Goal: Transaction & Acquisition: Book appointment/travel/reservation

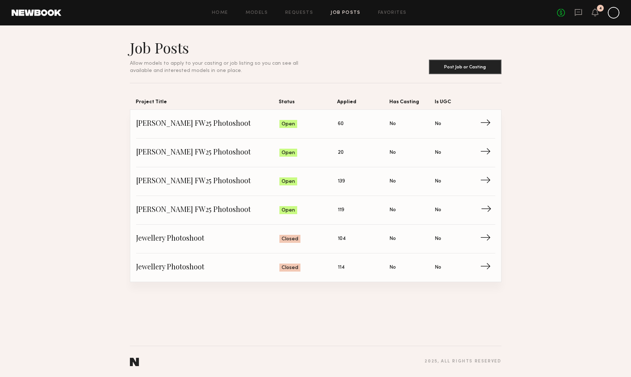
click at [382, 216] on link "Allison Quaid FW25 Photoshoot Status: Open Applied: 119 Has Casting: No Is UGC:…" at bounding box center [315, 210] width 359 height 29
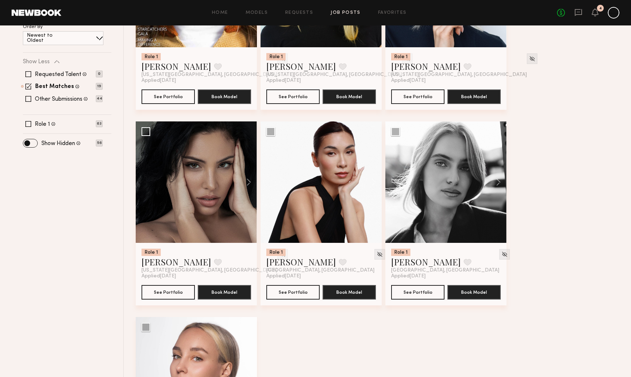
scroll to position [156, 0]
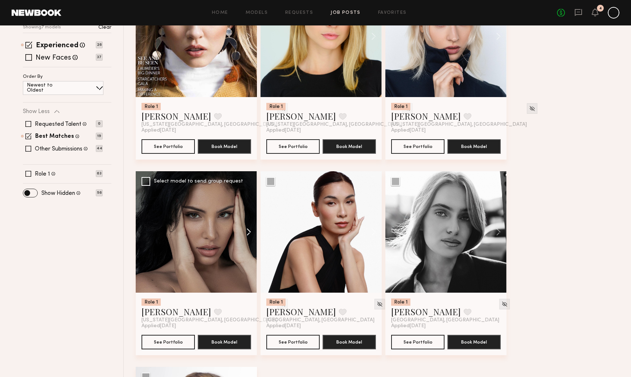
click at [249, 231] on button at bounding box center [245, 231] width 23 height 121
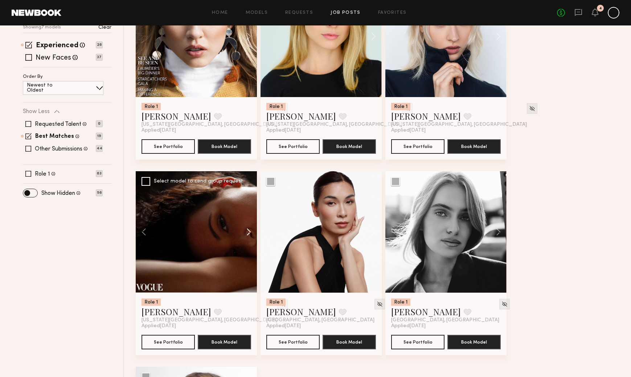
click at [249, 231] on button at bounding box center [245, 231] width 23 height 121
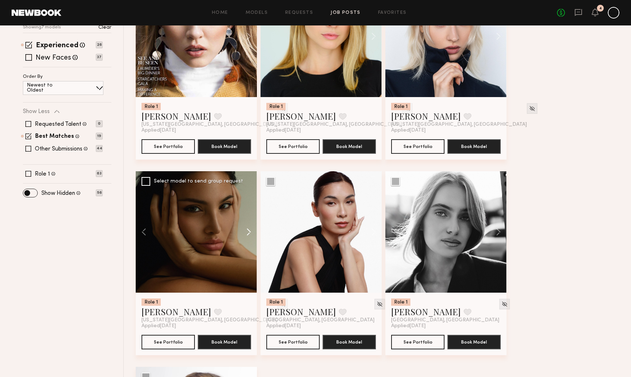
click at [249, 231] on button at bounding box center [245, 231] width 23 height 121
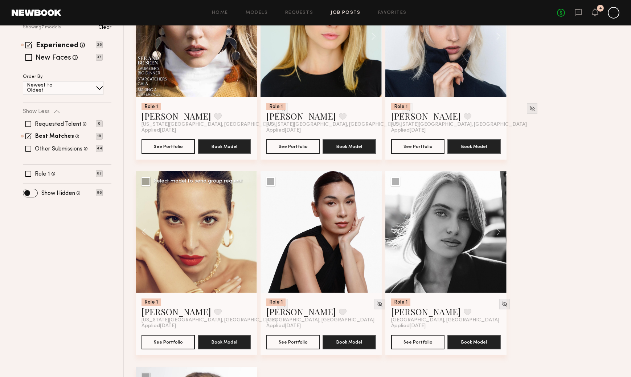
click at [280, 304] on img at bounding box center [283, 304] width 6 height 6
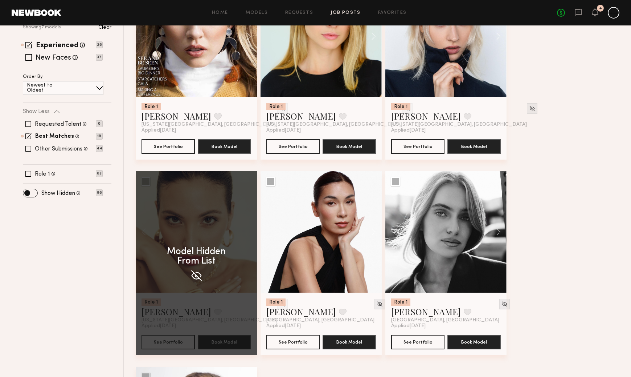
scroll to position [146, 0]
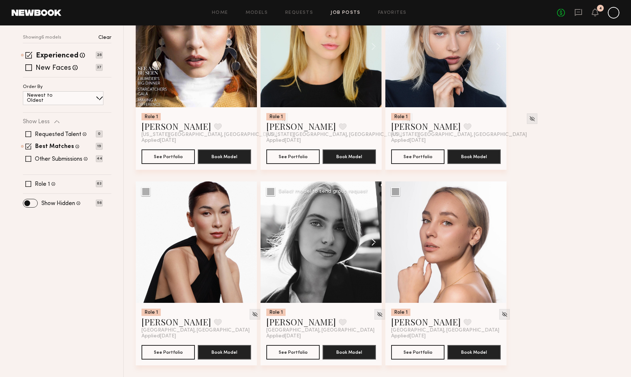
click at [373, 240] on button at bounding box center [370, 241] width 23 height 121
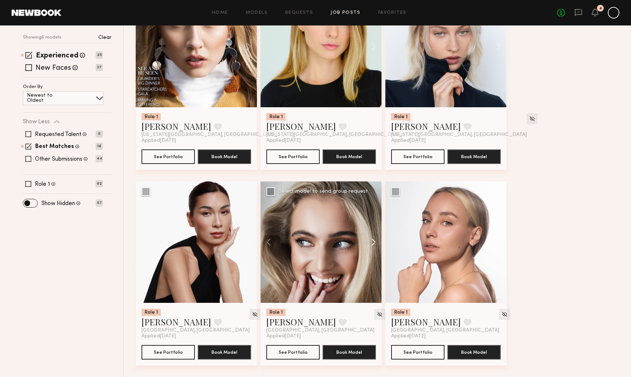
click at [373, 242] on button at bounding box center [370, 241] width 23 height 121
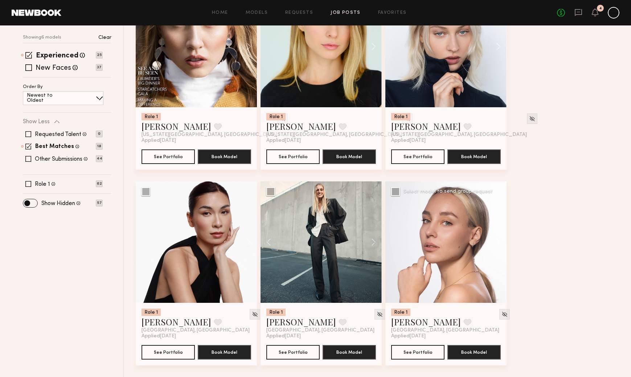
click at [499, 243] on button at bounding box center [495, 241] width 23 height 121
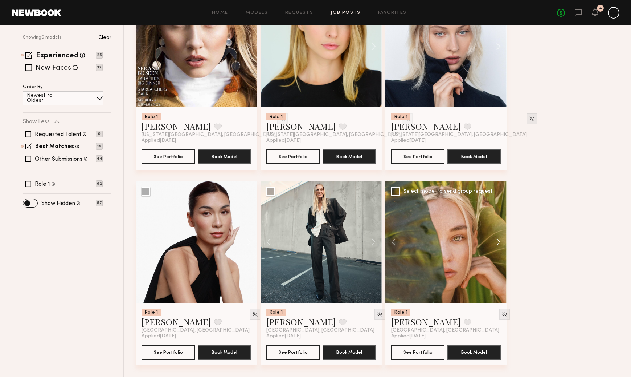
click at [499, 244] on button at bounding box center [495, 241] width 23 height 121
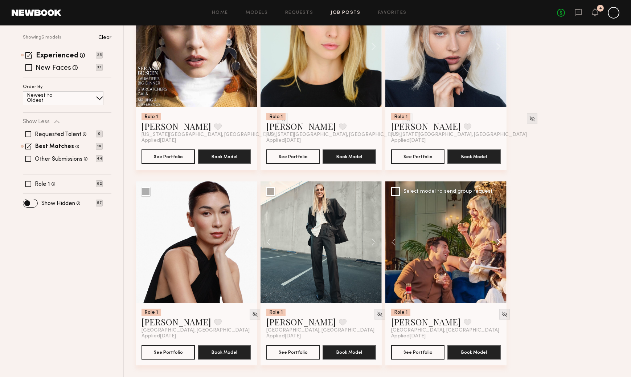
click at [499, 244] on button at bounding box center [495, 241] width 23 height 121
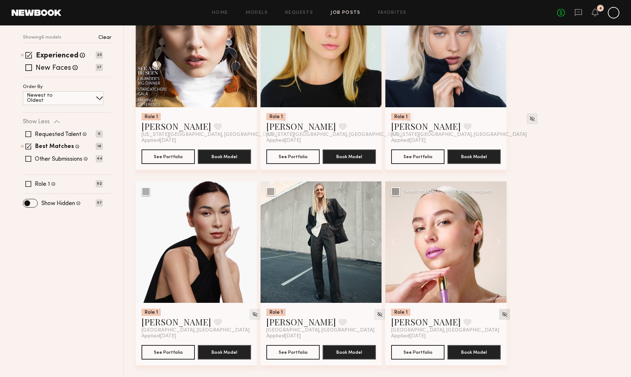
click at [502, 312] on img at bounding box center [505, 314] width 6 height 6
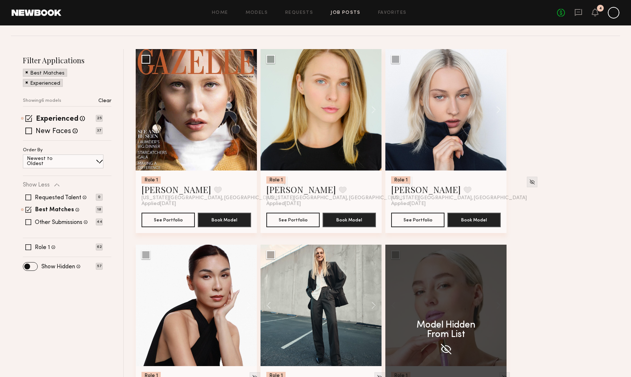
scroll to position [81, 0]
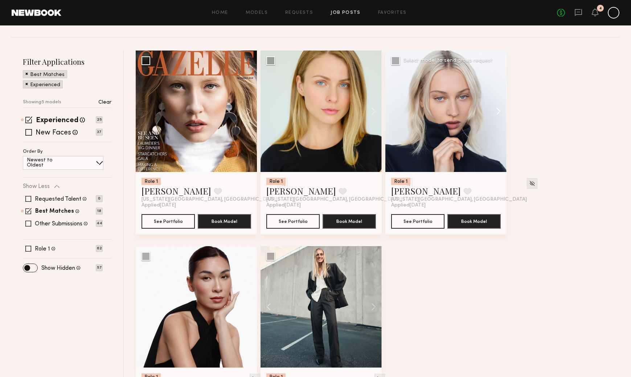
click at [500, 113] on button at bounding box center [495, 110] width 23 height 121
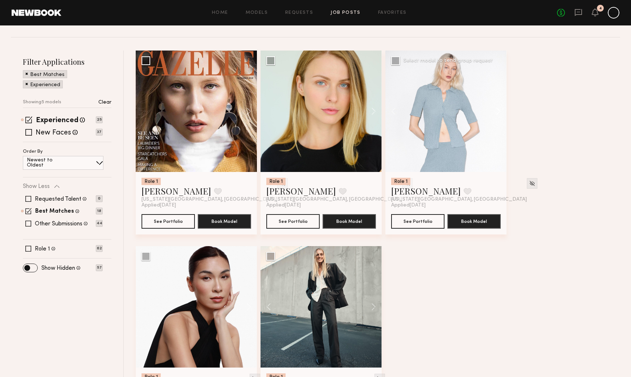
click at [500, 113] on button at bounding box center [495, 110] width 23 height 121
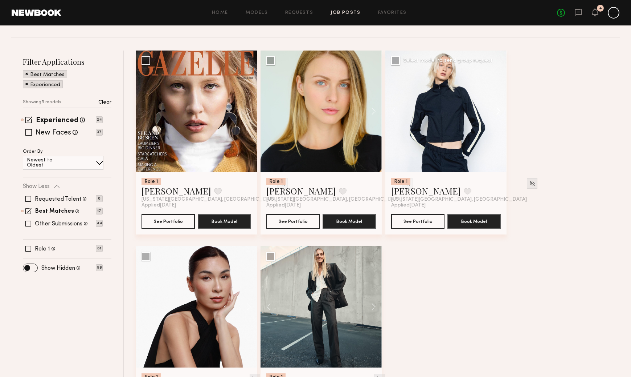
click at [500, 112] on button at bounding box center [495, 110] width 23 height 121
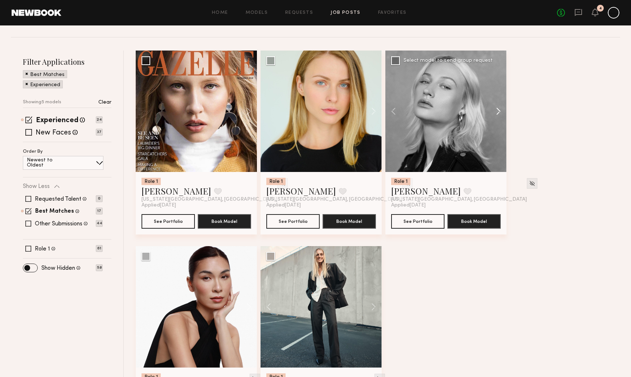
click at [500, 112] on button at bounding box center [495, 110] width 23 height 121
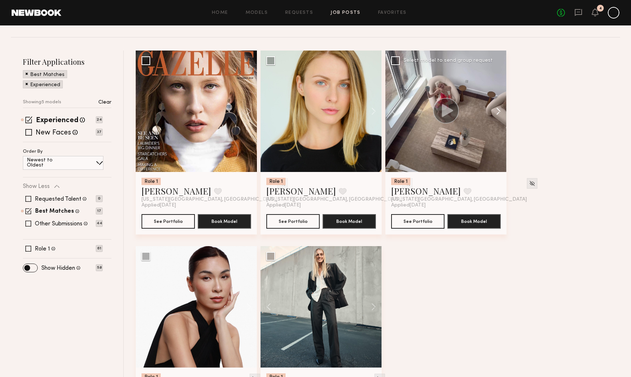
click at [500, 112] on button at bounding box center [495, 110] width 23 height 121
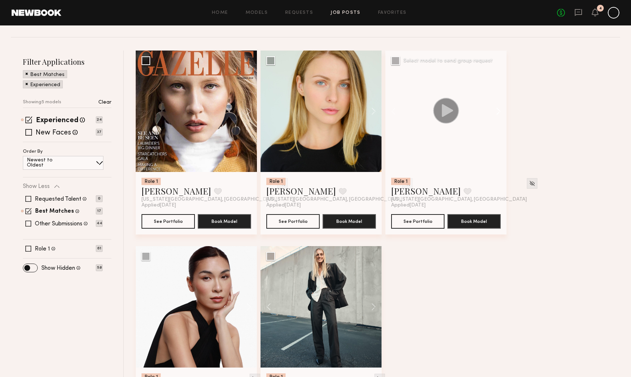
click at [499, 112] on button at bounding box center [495, 110] width 23 height 121
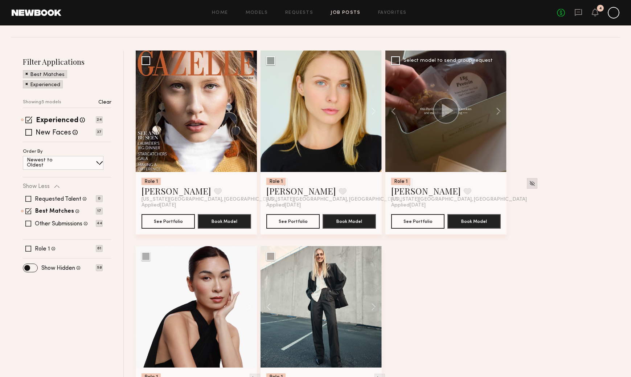
click at [529, 182] on img at bounding box center [532, 183] width 6 height 6
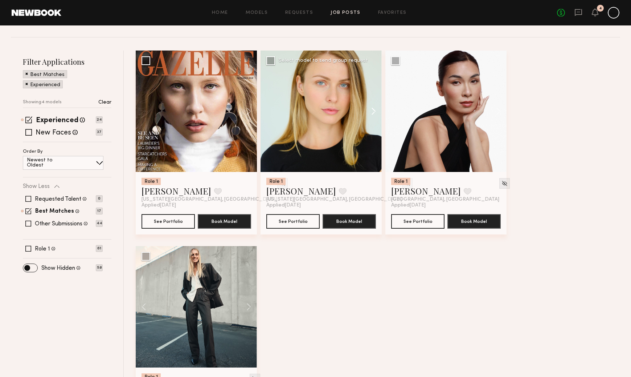
click at [373, 111] on button at bounding box center [370, 110] width 23 height 121
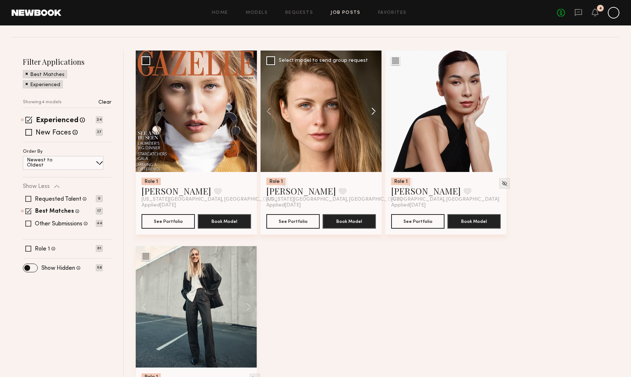
click at [374, 111] on button at bounding box center [370, 110] width 23 height 121
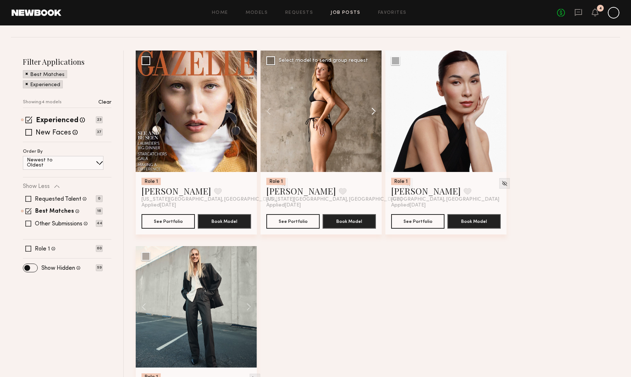
click at [374, 111] on button at bounding box center [370, 110] width 23 height 121
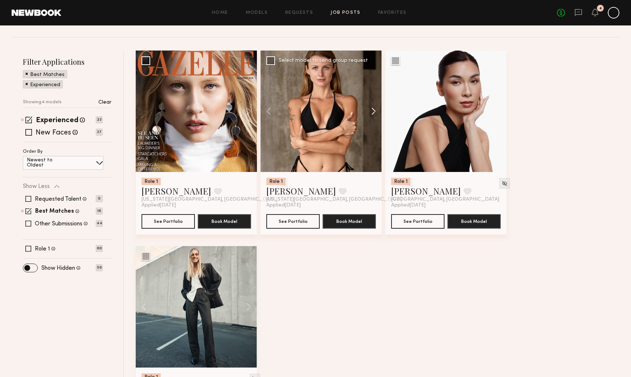
click at [374, 111] on button at bounding box center [370, 110] width 23 height 121
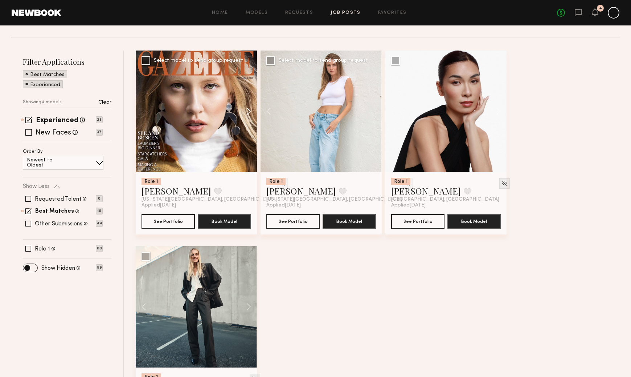
click at [249, 110] on button at bounding box center [245, 110] width 23 height 121
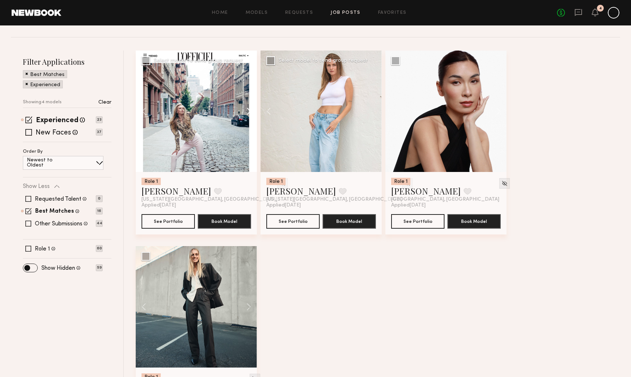
click at [249, 110] on button at bounding box center [245, 110] width 23 height 121
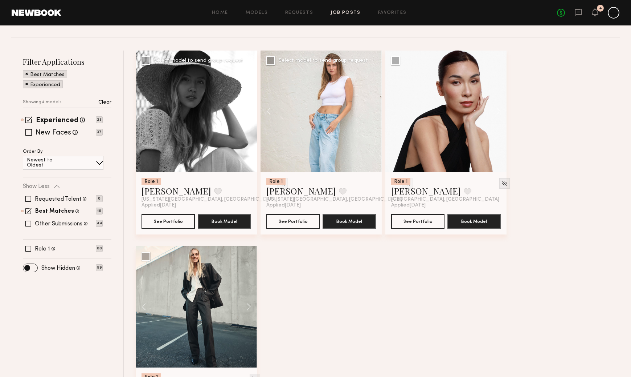
click at [249, 110] on button at bounding box center [245, 110] width 23 height 121
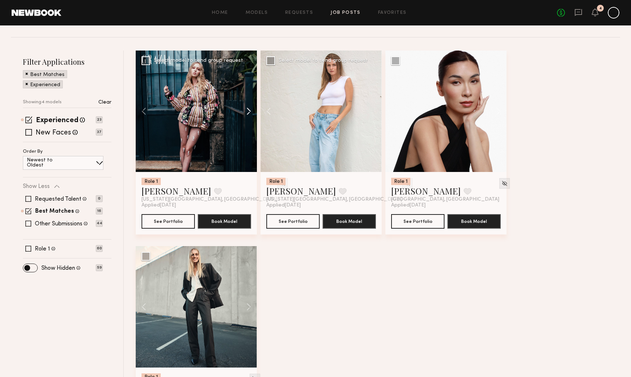
click at [249, 110] on button at bounding box center [245, 110] width 23 height 121
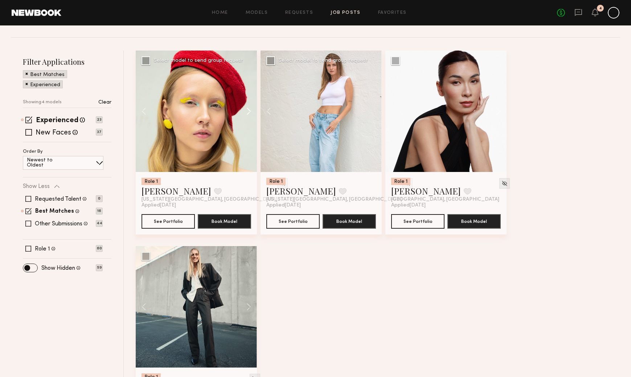
click at [249, 110] on button at bounding box center [245, 110] width 23 height 121
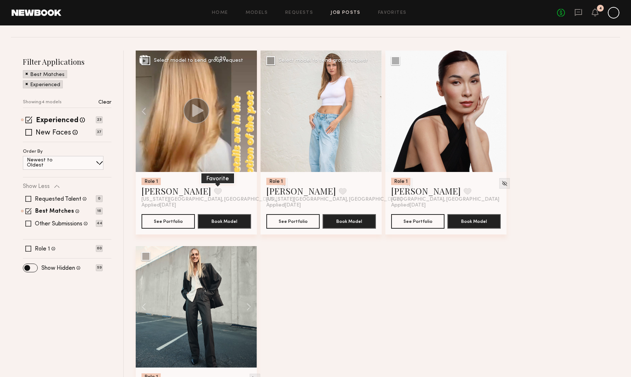
click at [214, 193] on button at bounding box center [218, 191] width 8 height 7
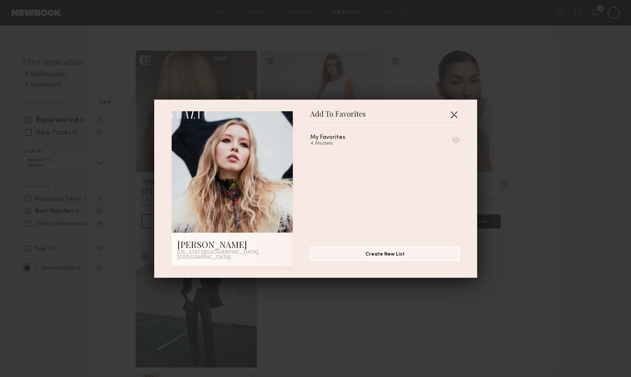
click at [455, 116] on button "button" at bounding box center [454, 115] width 12 height 12
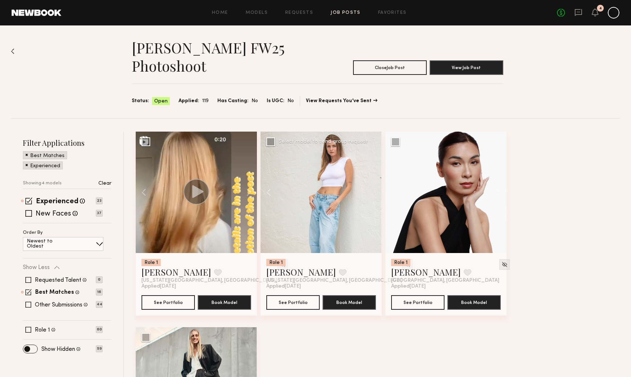
scroll to position [0, 0]
click at [13, 50] on img at bounding box center [13, 51] width 4 height 6
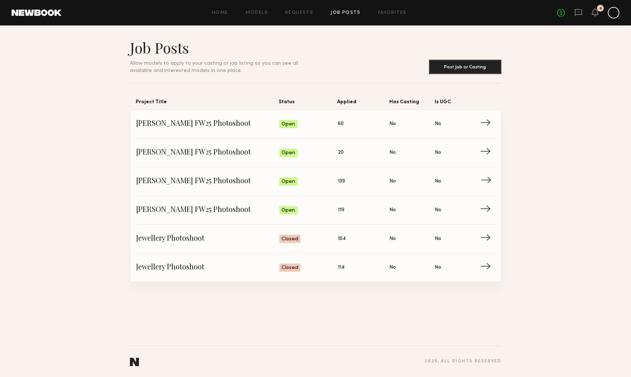
click at [358, 187] on link "Allison Quaid FW25 Photoshoot Status: Open Applied: 139 Has Casting: No Is UGC:…" at bounding box center [315, 181] width 359 height 29
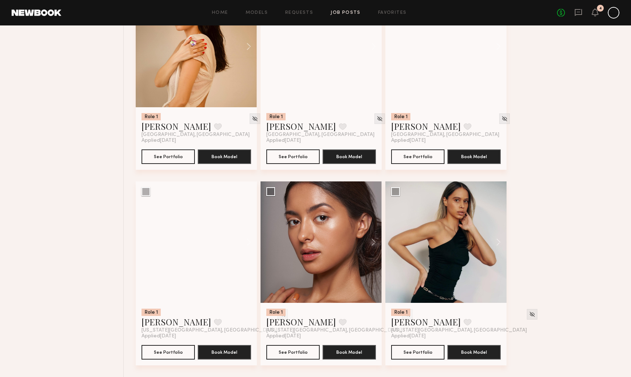
scroll to position [1715, 0]
click at [529, 311] on img at bounding box center [532, 314] width 6 height 6
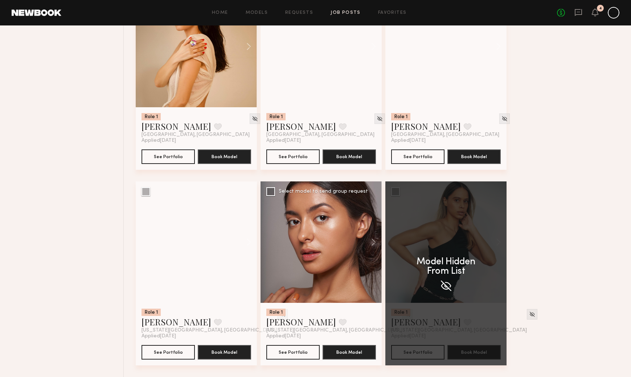
click at [404, 311] on img at bounding box center [407, 314] width 6 height 6
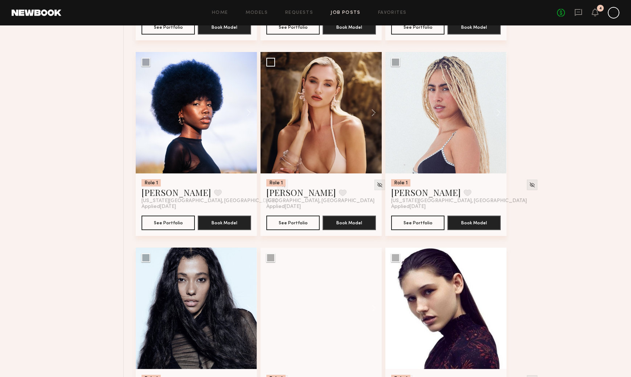
scroll to position [768, 0]
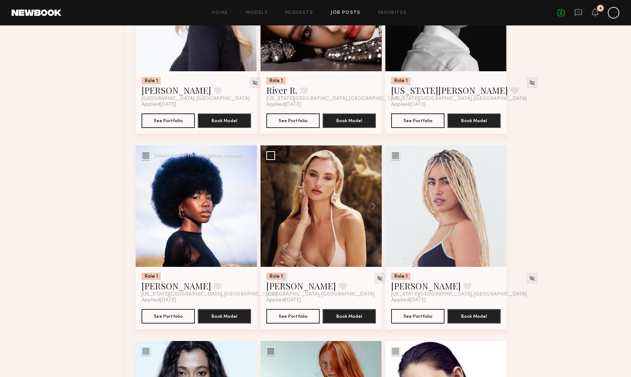
click at [280, 280] on img at bounding box center [283, 278] width 6 height 6
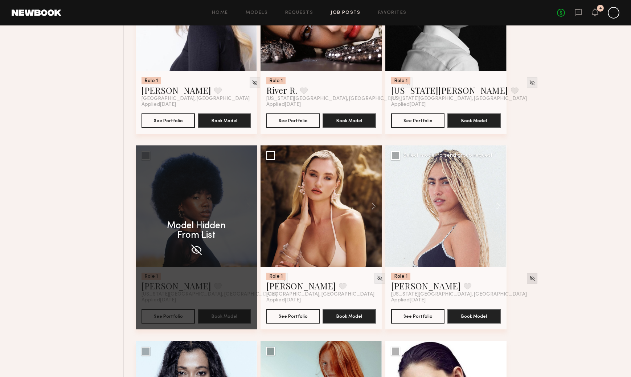
click at [497, 278] on div "Role 1 Tabatha T. Favorite New York City, NY Applied 10/02/2025 See Portfolio B…" at bounding box center [380, 340] width 488 height 1953
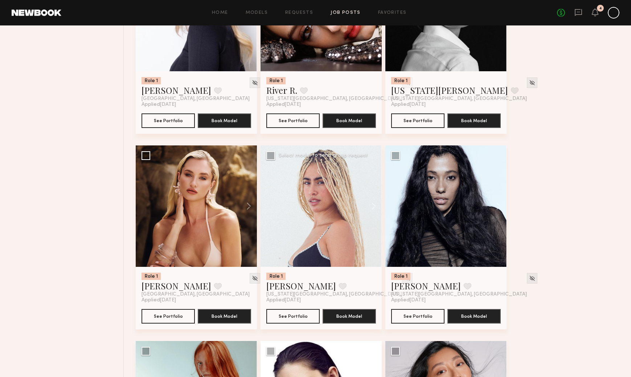
click at [404, 280] on img at bounding box center [407, 278] width 6 height 6
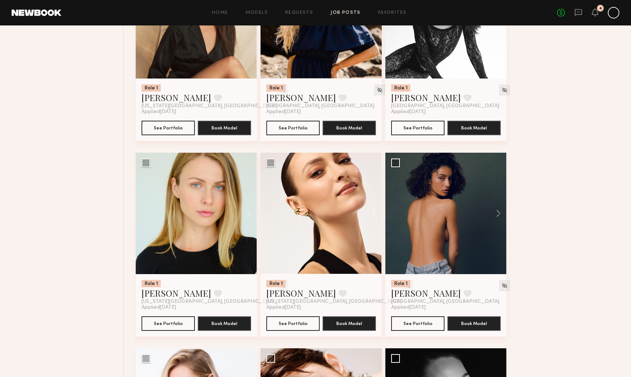
scroll to position [359, 0]
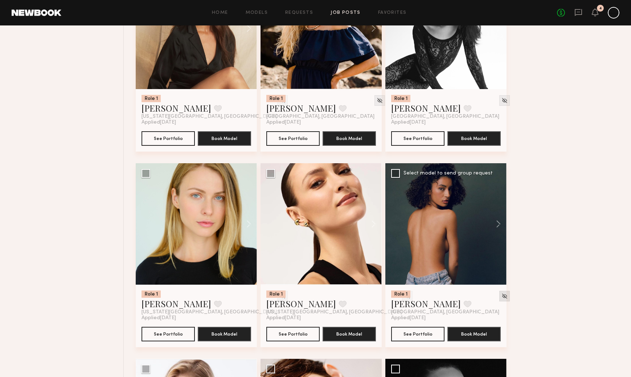
click at [502, 296] on img at bounding box center [505, 296] width 6 height 6
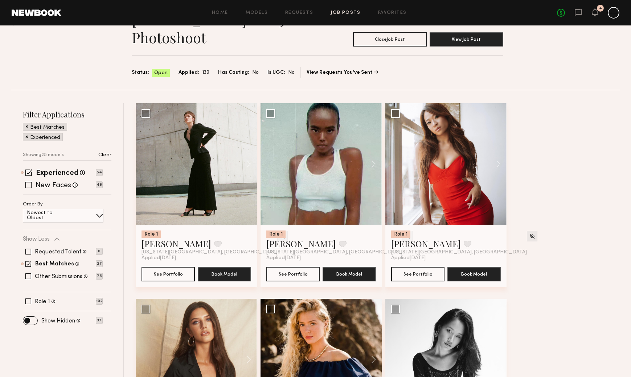
scroll to position [27, 0]
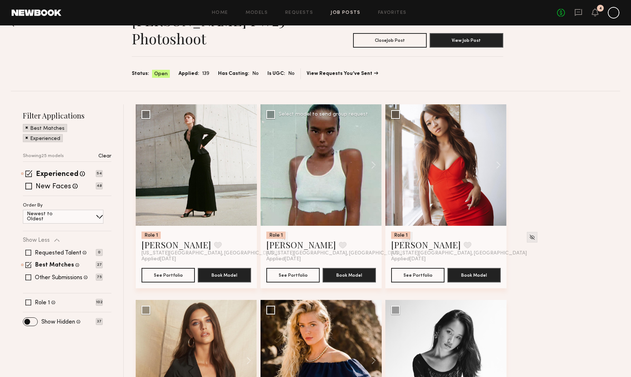
click at [404, 239] on img at bounding box center [407, 237] width 6 height 6
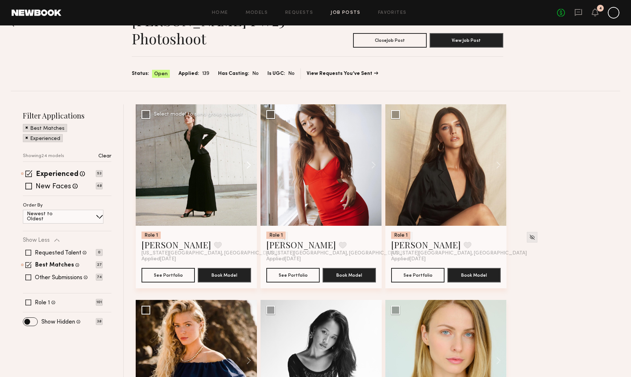
click at [247, 164] on button at bounding box center [245, 164] width 23 height 121
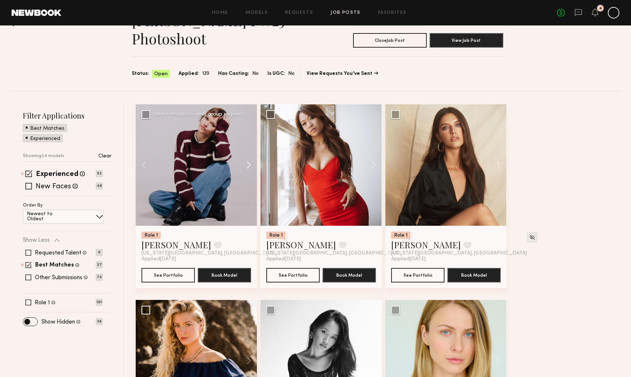
click at [247, 164] on button at bounding box center [245, 164] width 23 height 121
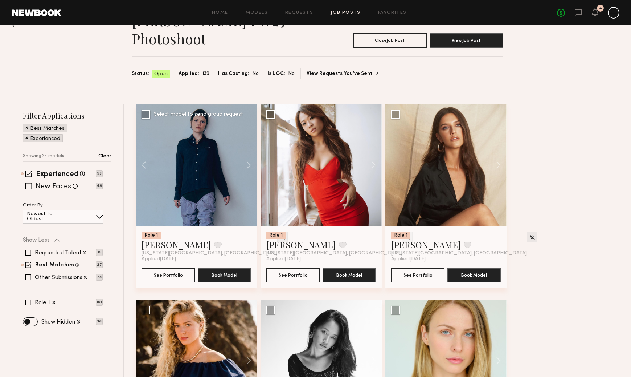
click at [280, 237] on img at bounding box center [283, 237] width 6 height 6
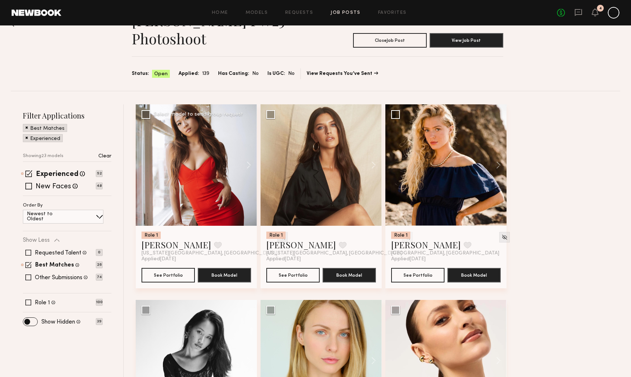
click at [280, 238] on img at bounding box center [283, 237] width 6 height 6
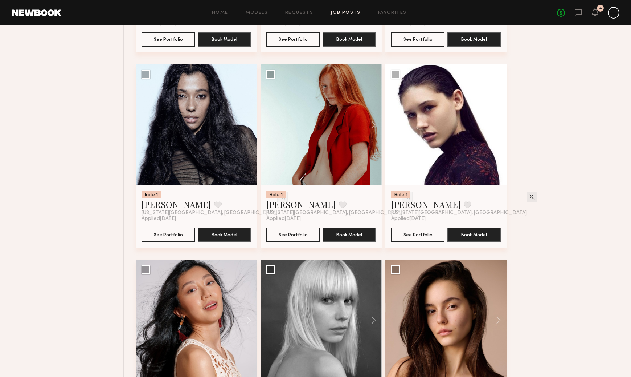
scroll to position [662, 0]
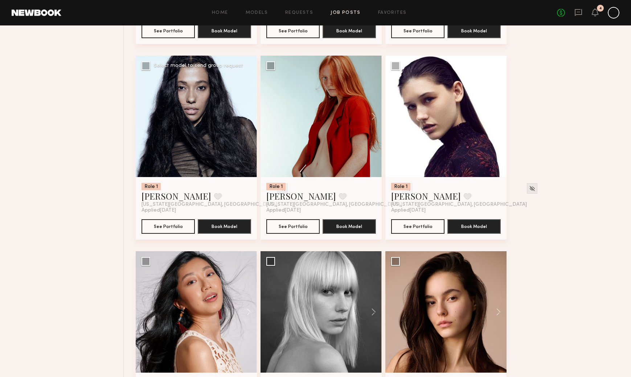
click at [280, 188] on img at bounding box center [283, 188] width 6 height 6
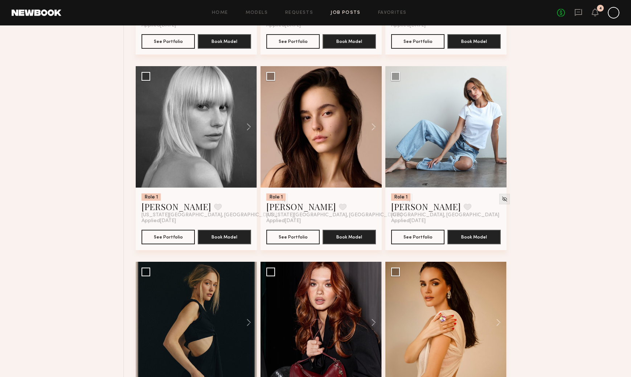
scroll to position [825, 0]
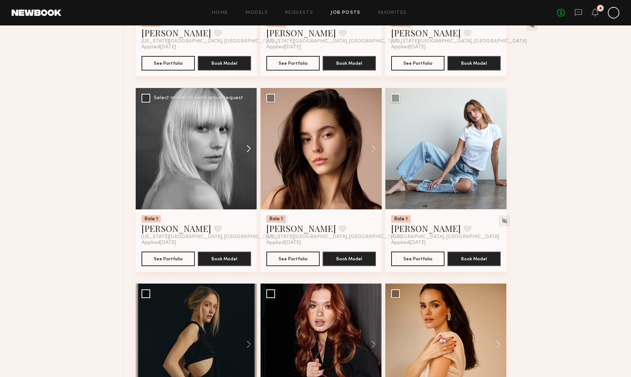
click at [248, 147] on button at bounding box center [245, 148] width 23 height 121
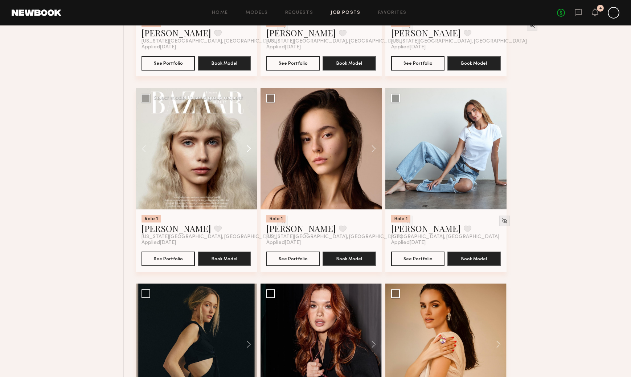
click at [248, 147] on button at bounding box center [245, 148] width 23 height 121
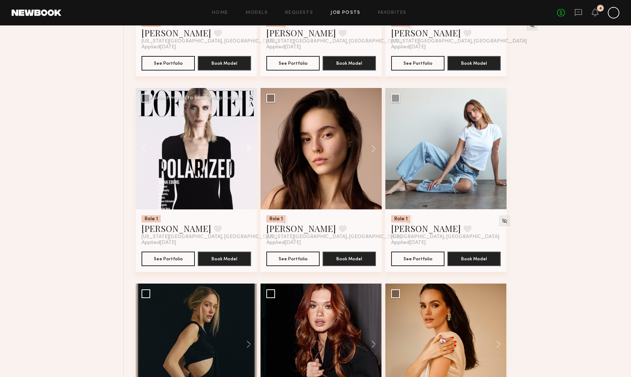
click at [249, 149] on button at bounding box center [245, 148] width 23 height 121
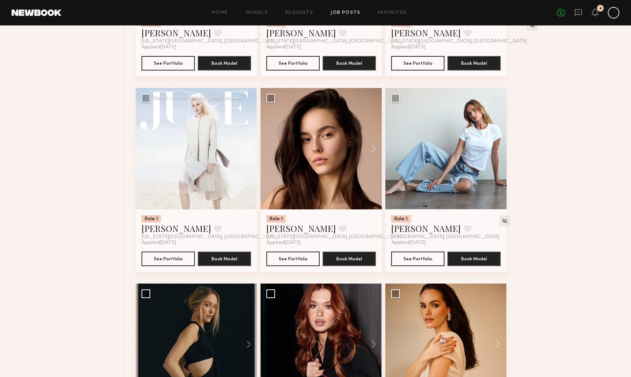
click at [249, 149] on button at bounding box center [245, 148] width 23 height 121
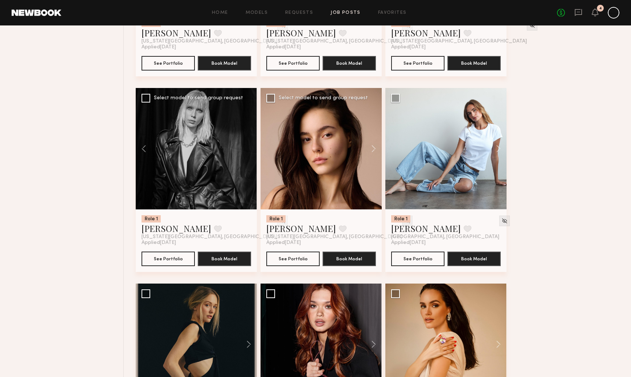
click at [404, 220] on img at bounding box center [407, 220] width 6 height 6
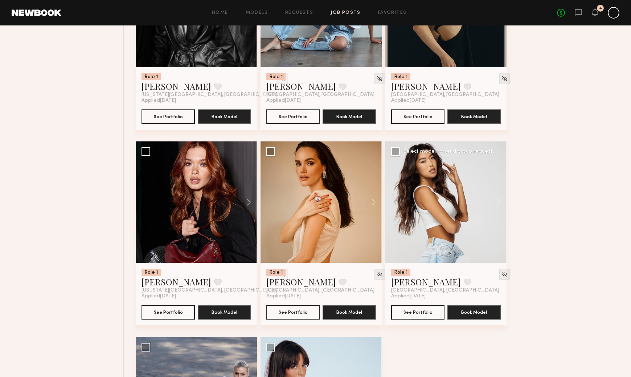
scroll to position [971, 0]
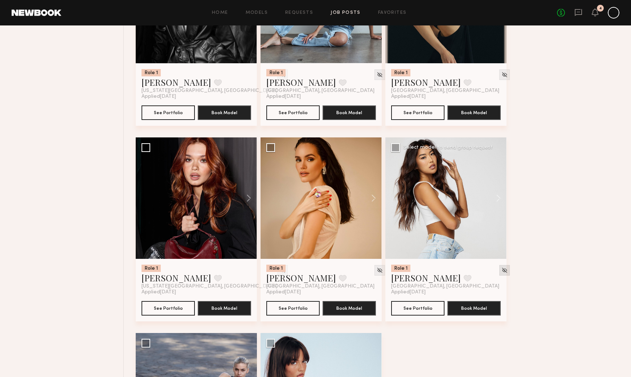
click at [502, 268] on img at bounding box center [505, 270] width 6 height 6
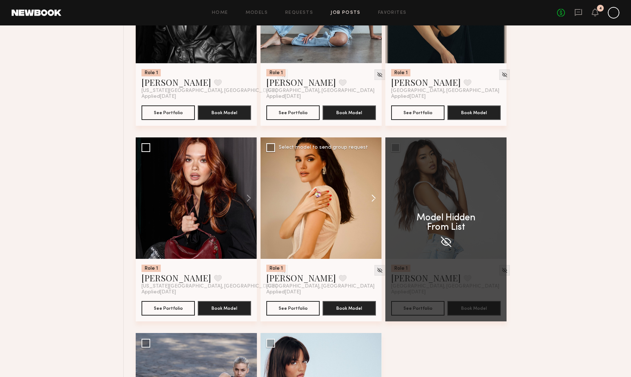
click at [377, 195] on button at bounding box center [370, 197] width 23 height 121
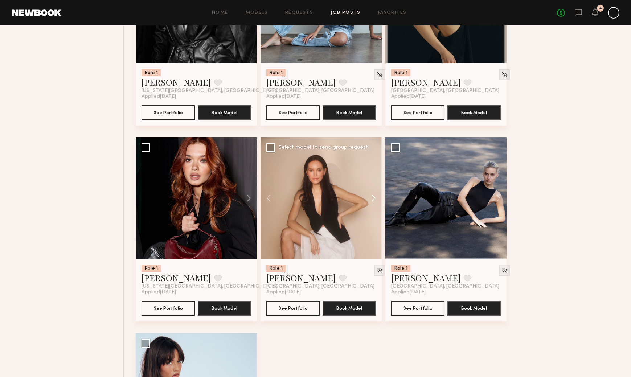
click at [376, 196] on button at bounding box center [370, 197] width 23 height 121
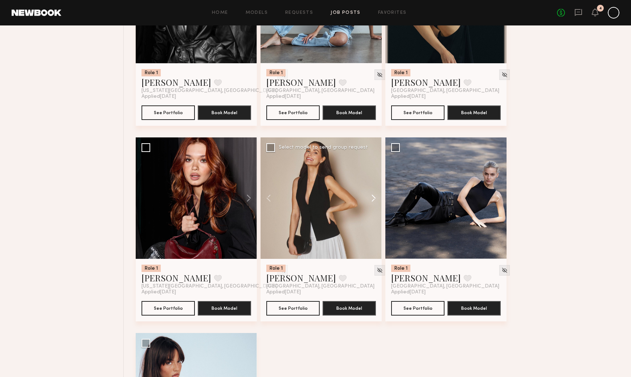
click at [376, 196] on button at bounding box center [370, 197] width 23 height 121
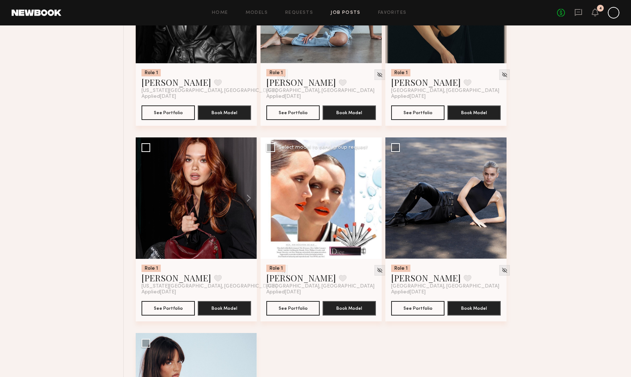
click at [372, 198] on button at bounding box center [370, 197] width 23 height 121
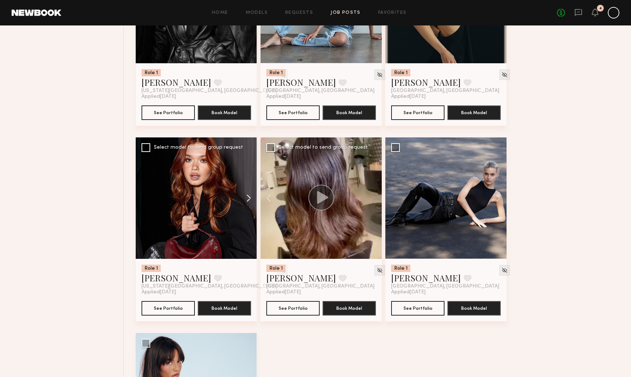
click at [250, 198] on button at bounding box center [245, 197] width 23 height 121
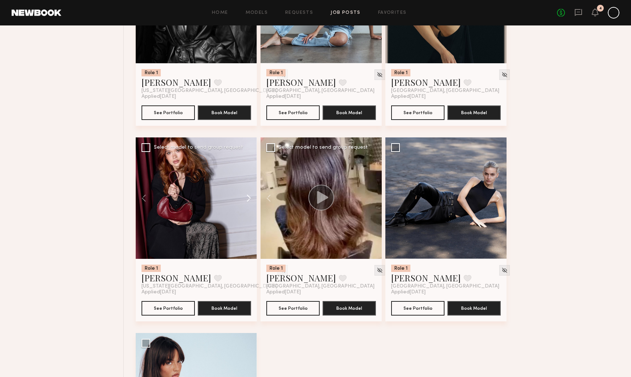
click at [250, 199] on button at bounding box center [245, 197] width 23 height 121
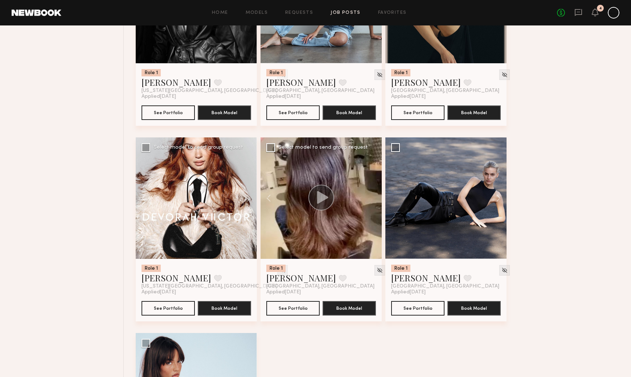
click at [280, 269] on img at bounding box center [283, 270] width 6 height 6
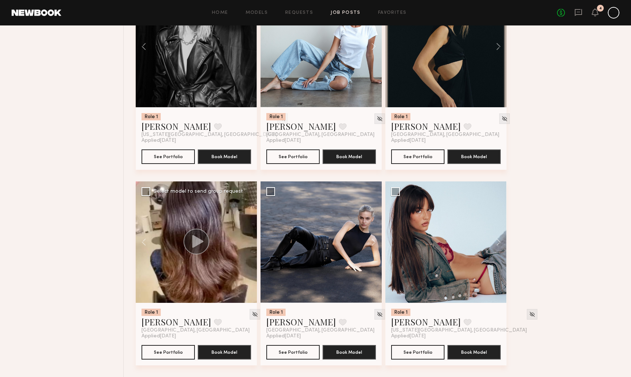
scroll to position [927, 0]
click at [372, 243] on button at bounding box center [370, 241] width 23 height 121
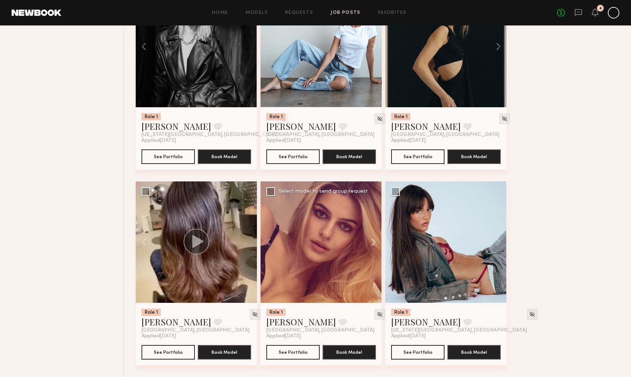
click at [373, 242] on button at bounding box center [370, 241] width 23 height 121
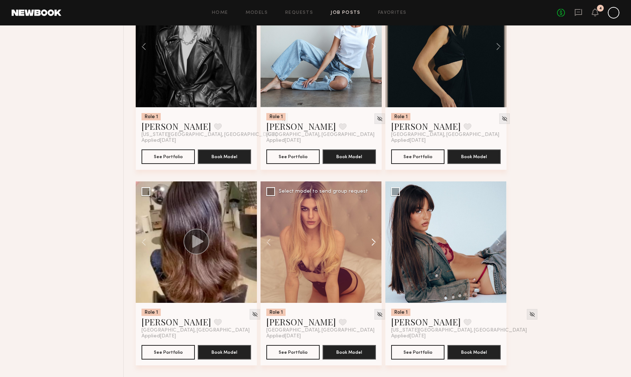
click at [373, 242] on button at bounding box center [370, 241] width 23 height 121
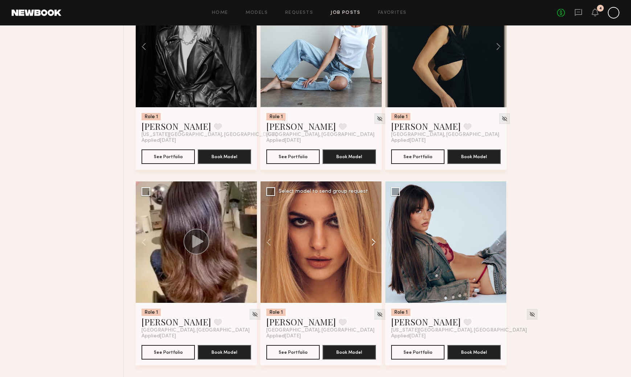
click at [373, 242] on button at bounding box center [370, 241] width 23 height 121
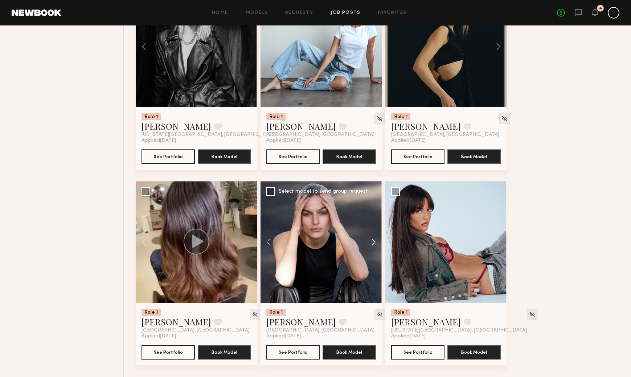
click at [373, 242] on button at bounding box center [370, 241] width 23 height 121
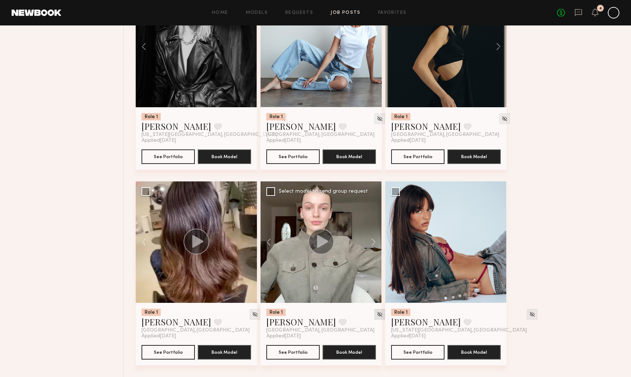
click at [377, 313] on img at bounding box center [380, 314] width 6 height 6
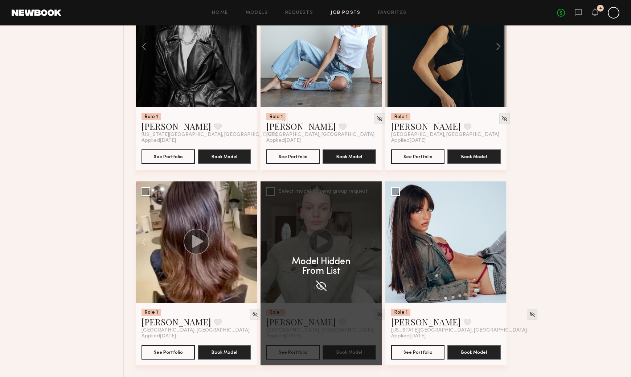
scroll to position [923, 0]
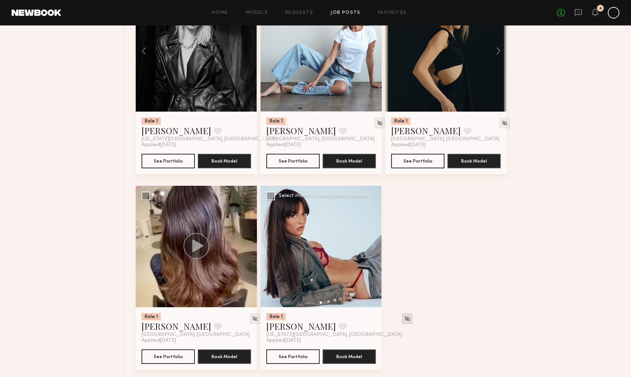
click at [404, 321] on img at bounding box center [407, 318] width 6 height 6
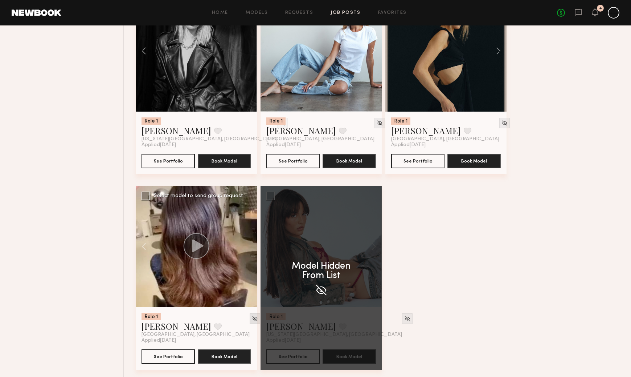
click at [252, 317] on img at bounding box center [255, 318] width 6 height 6
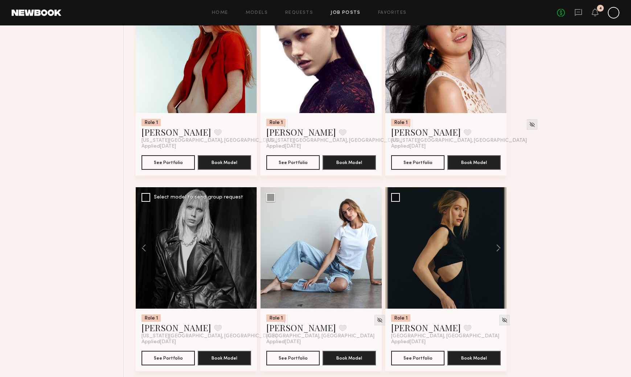
scroll to position [724, 0]
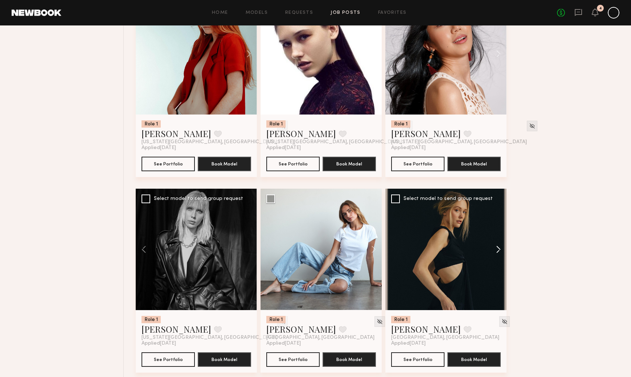
click at [501, 249] on button at bounding box center [495, 248] width 23 height 121
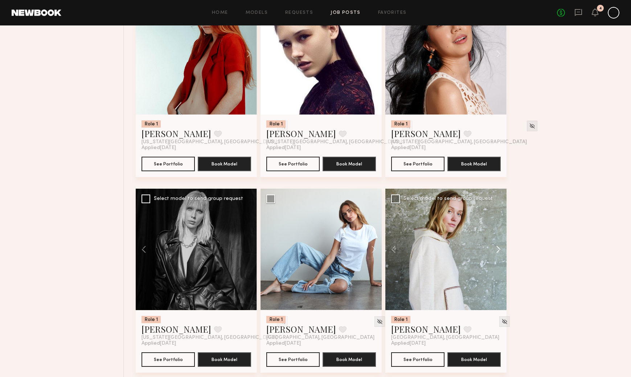
click at [501, 249] on button at bounding box center [495, 248] width 23 height 121
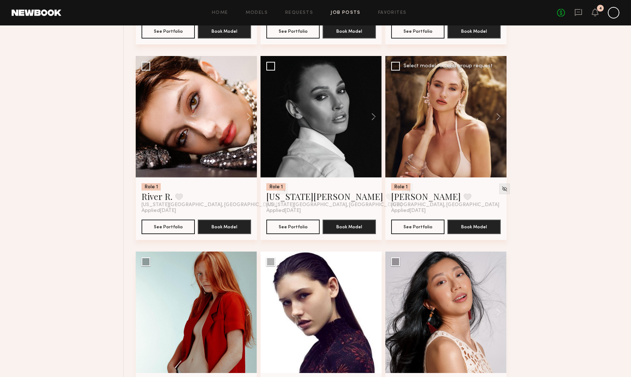
scroll to position [465, 0]
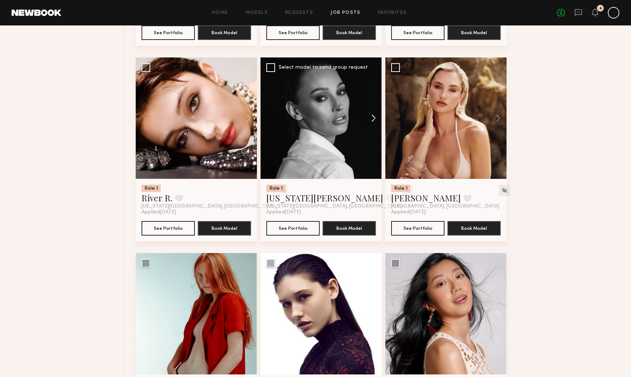
click at [374, 118] on button at bounding box center [370, 117] width 23 height 121
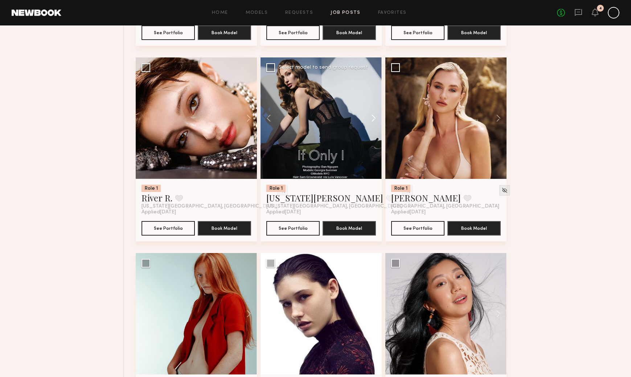
click at [374, 118] on button at bounding box center [370, 117] width 23 height 121
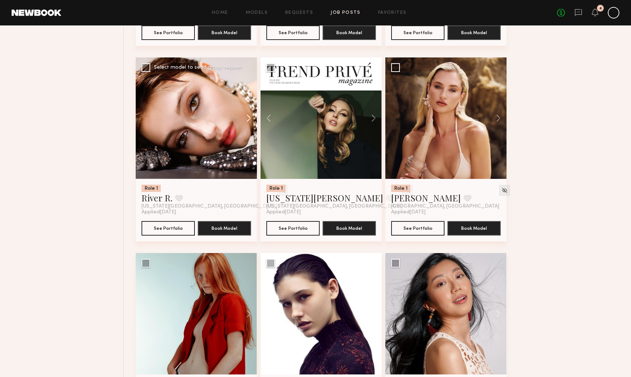
click at [250, 118] on button at bounding box center [245, 117] width 23 height 121
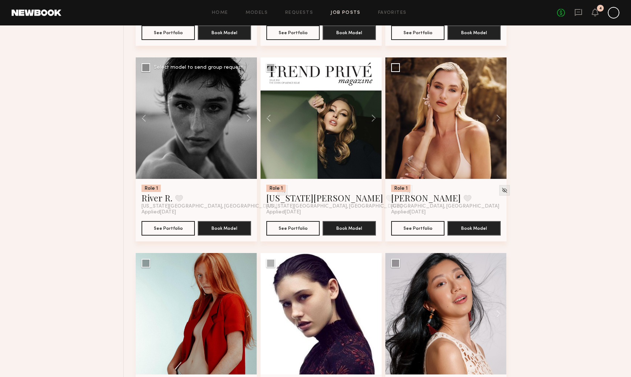
click at [280, 190] on img at bounding box center [283, 190] width 6 height 6
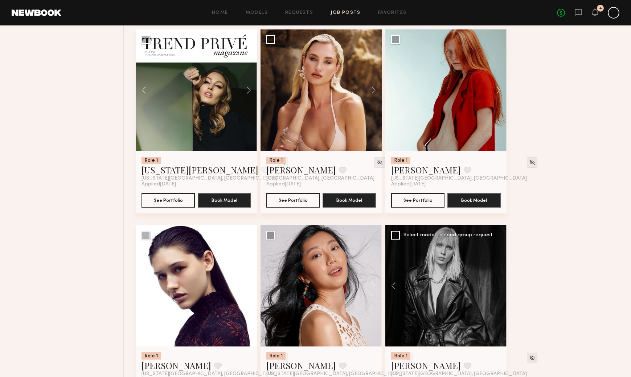
scroll to position [504, 0]
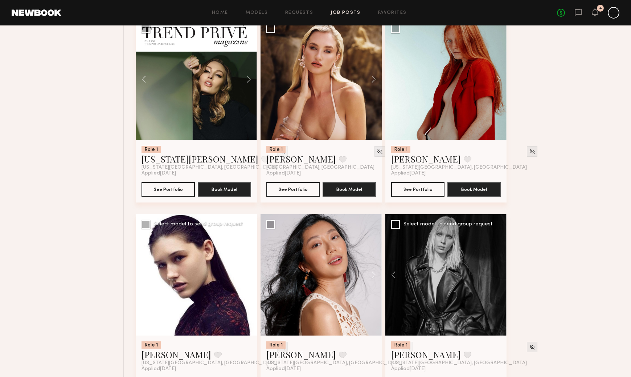
click at [280, 347] on img at bounding box center [283, 346] width 6 height 6
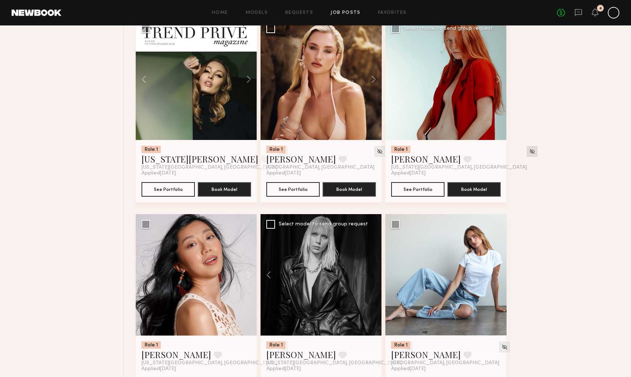
click at [529, 150] on img at bounding box center [532, 151] width 6 height 6
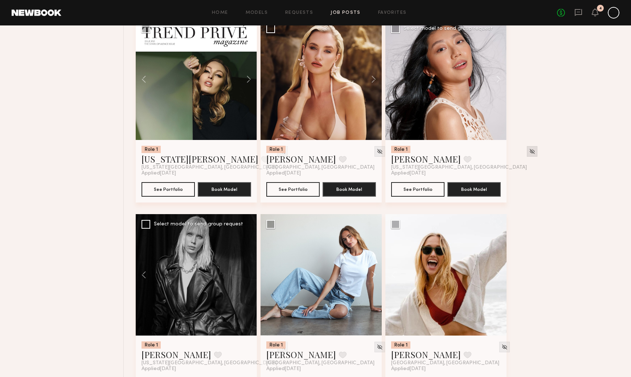
click at [529, 152] on img at bounding box center [532, 151] width 6 height 6
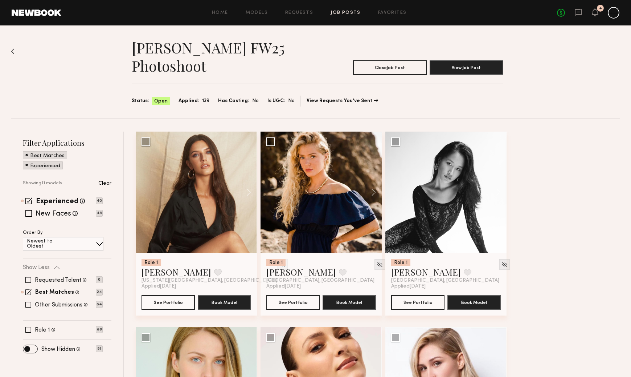
scroll to position [0, 0]
click at [374, 190] on button at bounding box center [370, 191] width 23 height 121
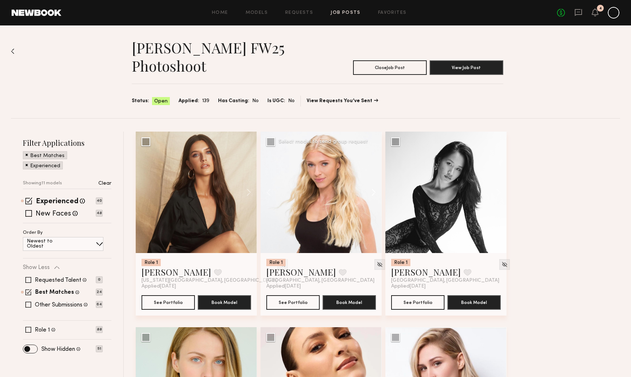
click at [374, 192] on button at bounding box center [370, 191] width 23 height 121
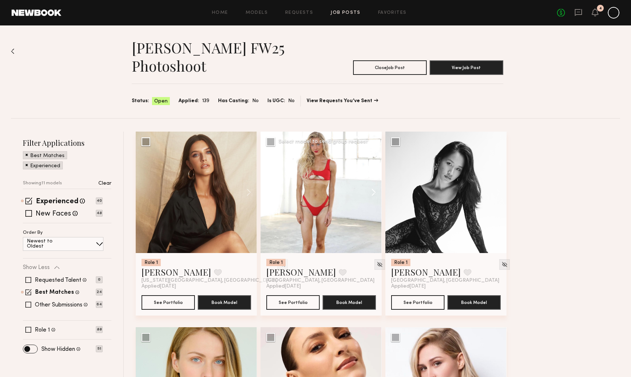
click at [374, 192] on button at bounding box center [370, 191] width 23 height 121
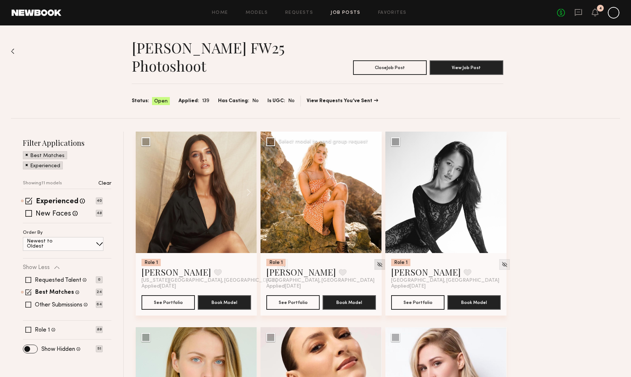
click at [375, 262] on div at bounding box center [380, 264] width 11 height 11
click at [377, 264] on img at bounding box center [380, 264] width 6 height 6
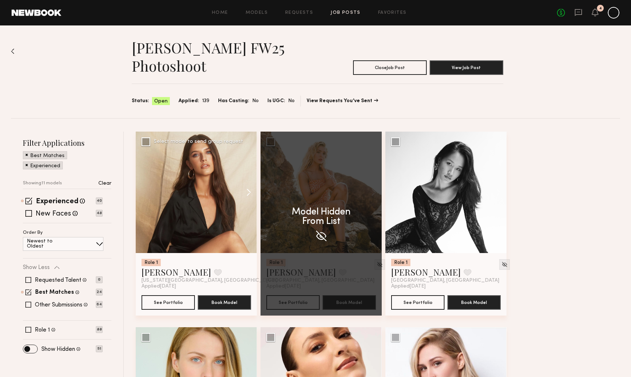
click at [249, 194] on button at bounding box center [245, 191] width 23 height 121
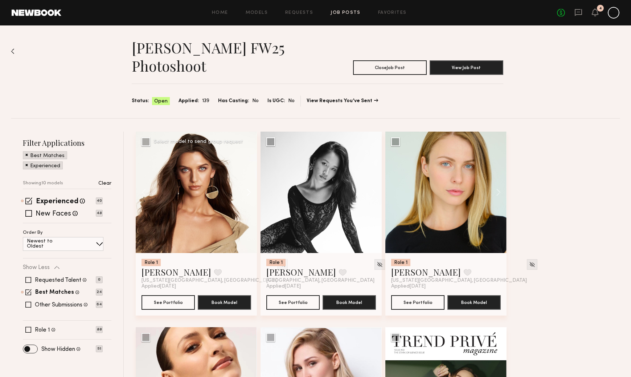
click at [249, 194] on button at bounding box center [245, 191] width 23 height 121
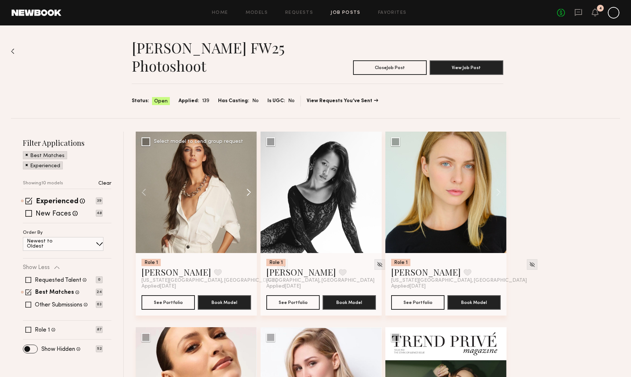
click at [249, 194] on button at bounding box center [245, 191] width 23 height 121
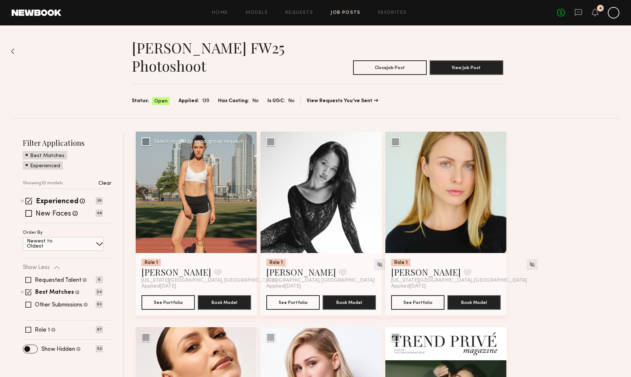
click at [250, 192] on button at bounding box center [245, 191] width 23 height 121
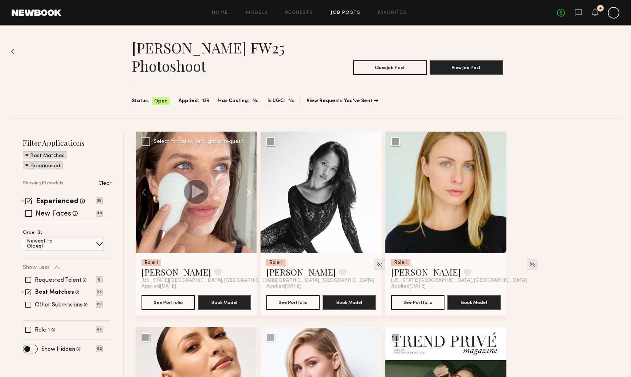
click at [250, 192] on button at bounding box center [245, 191] width 23 height 121
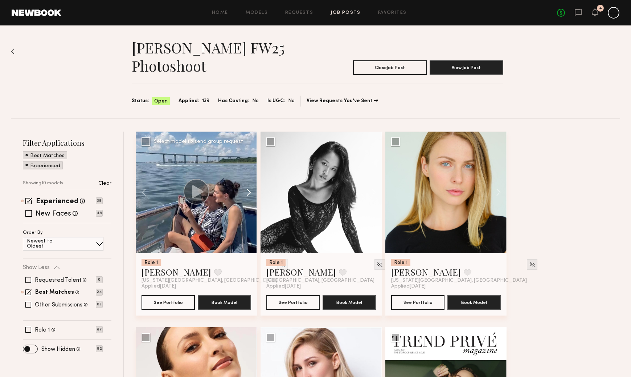
click at [250, 192] on button at bounding box center [245, 191] width 23 height 121
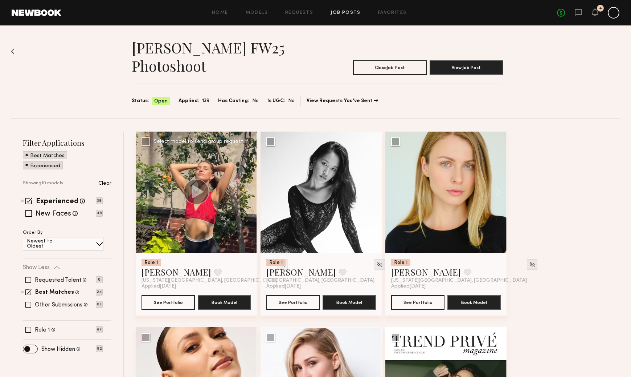
click at [277, 265] on div at bounding box center [282, 264] width 11 height 11
click at [280, 263] on img at bounding box center [283, 264] width 6 height 6
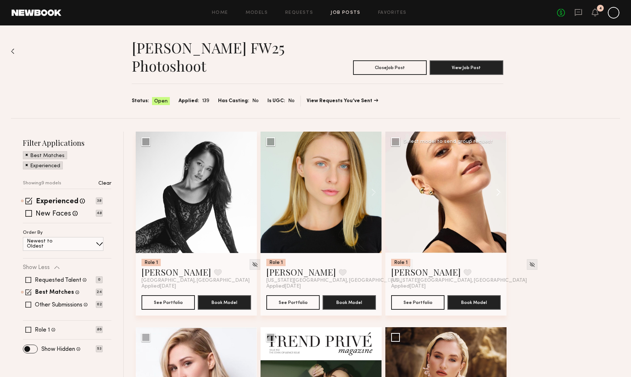
click at [501, 192] on button at bounding box center [495, 191] width 23 height 121
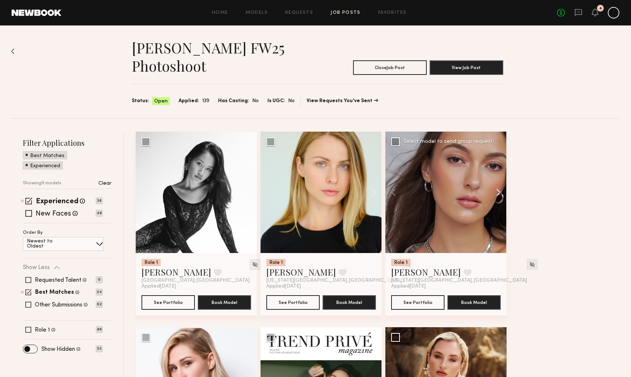
click at [501, 192] on button at bounding box center [495, 191] width 23 height 121
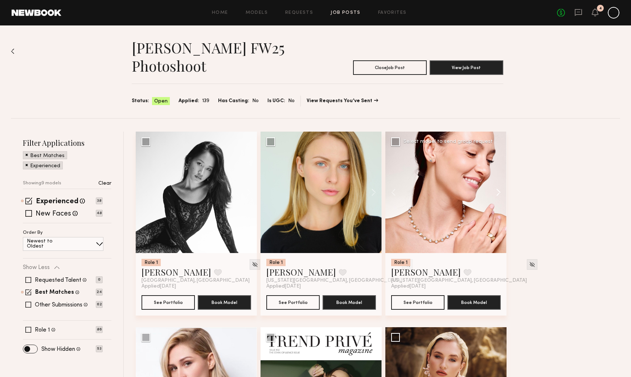
click at [501, 192] on button at bounding box center [495, 191] width 23 height 121
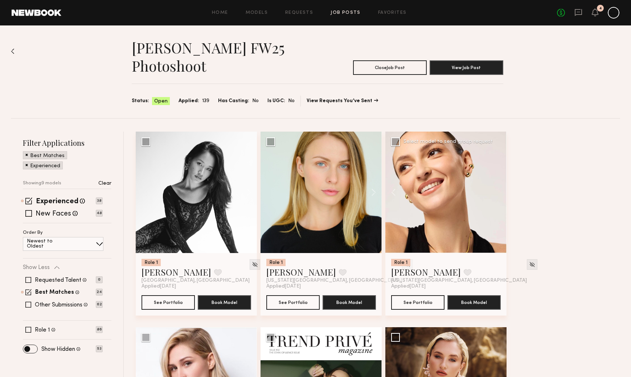
click at [501, 192] on div at bounding box center [446, 191] width 121 height 121
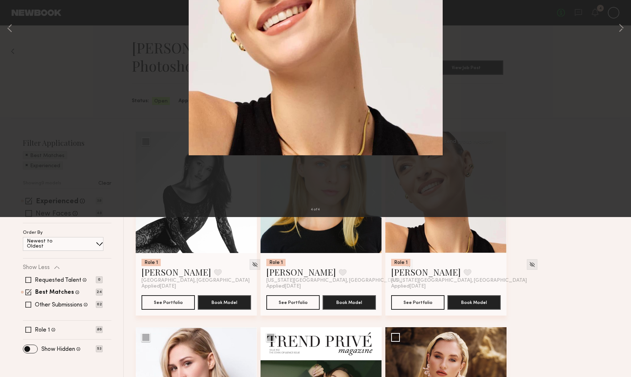
click at [18, 18] on button at bounding box center [17, 17] width 12 height 13
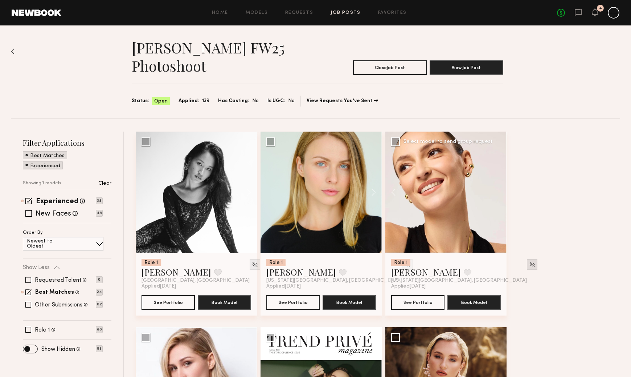
click at [529, 263] on img at bounding box center [532, 264] width 6 height 6
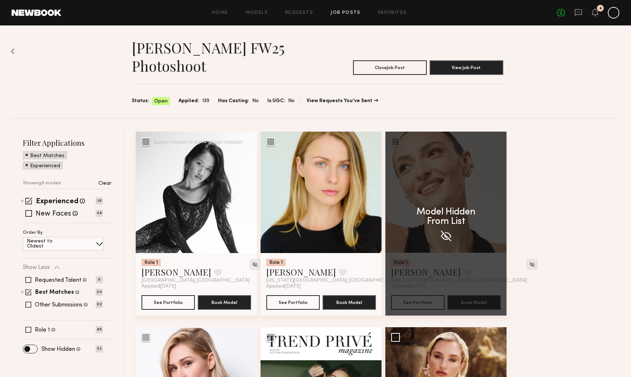
click at [252, 191] on button at bounding box center [245, 191] width 23 height 121
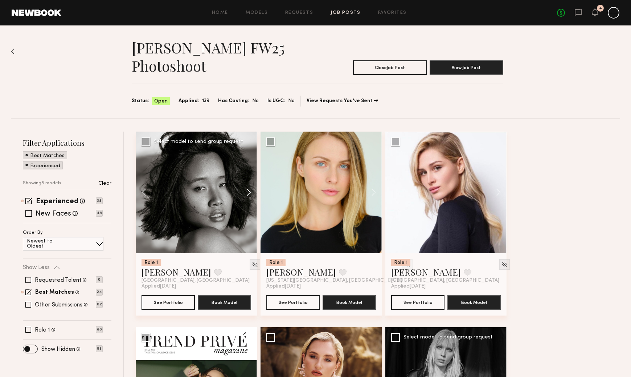
click at [251, 193] on button at bounding box center [245, 191] width 23 height 121
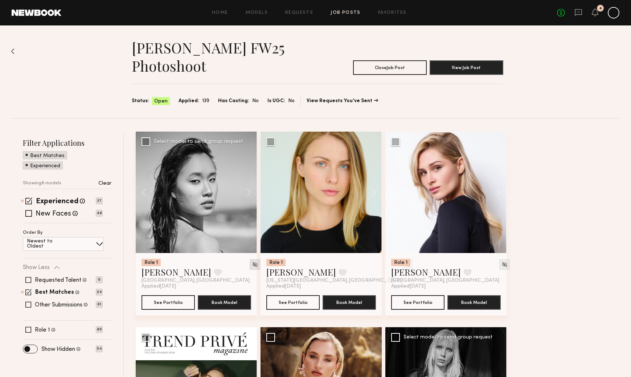
click at [252, 265] on img at bounding box center [255, 264] width 6 height 6
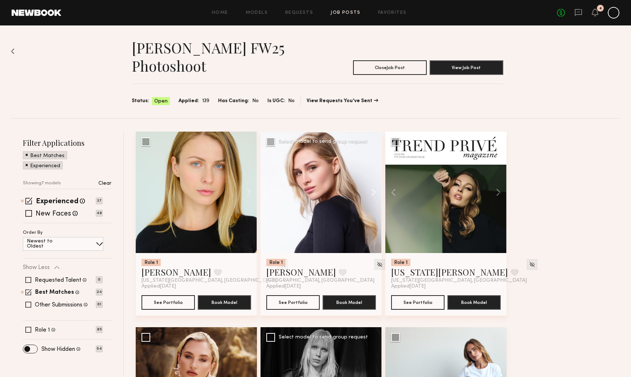
click at [375, 192] on button at bounding box center [370, 191] width 23 height 121
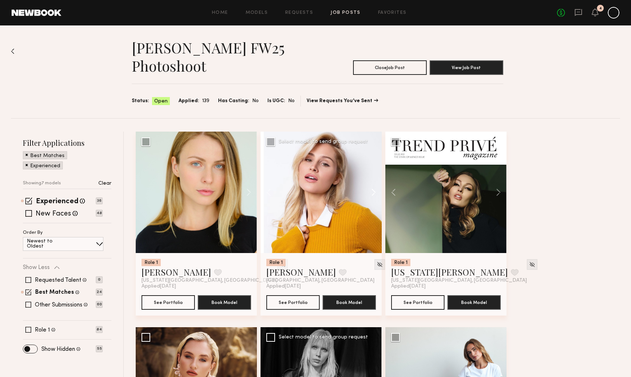
click at [375, 192] on button at bounding box center [370, 191] width 23 height 121
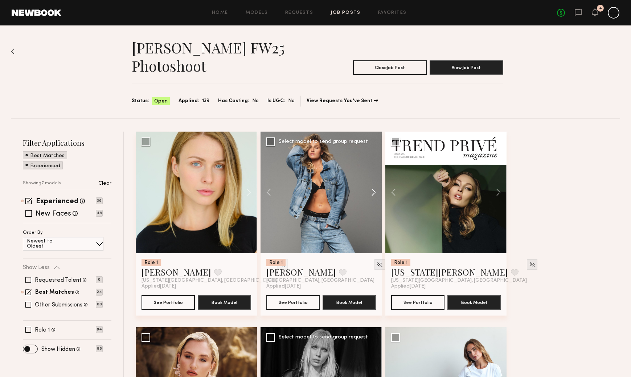
click at [375, 192] on button at bounding box center [370, 191] width 23 height 121
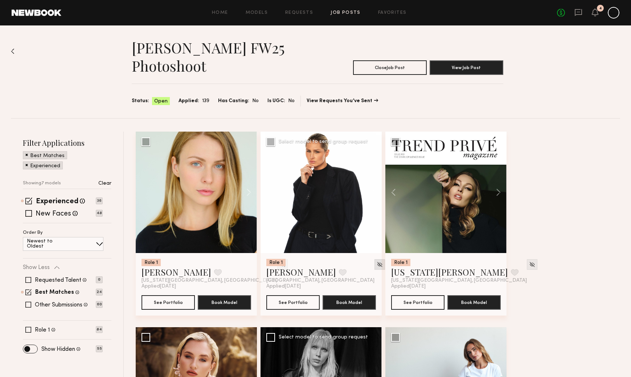
click at [375, 260] on div at bounding box center [380, 264] width 11 height 11
click at [377, 263] on img at bounding box center [380, 264] width 6 height 6
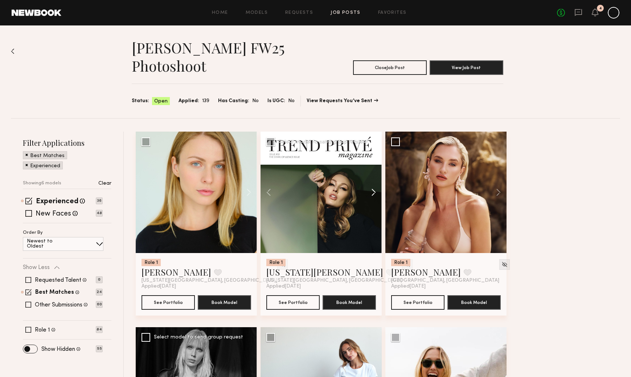
click at [374, 192] on button at bounding box center [370, 191] width 23 height 121
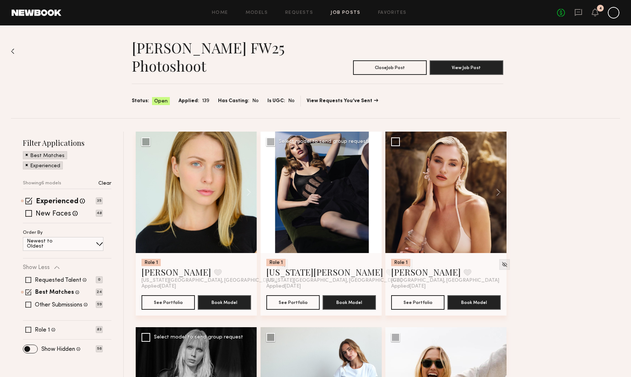
click at [374, 192] on button at bounding box center [370, 191] width 23 height 121
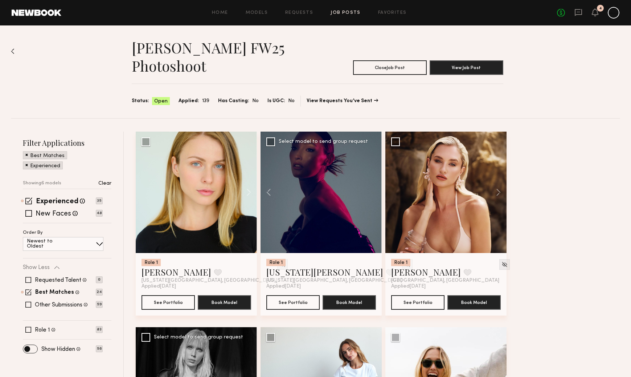
click at [374, 192] on div at bounding box center [321, 191] width 121 height 121
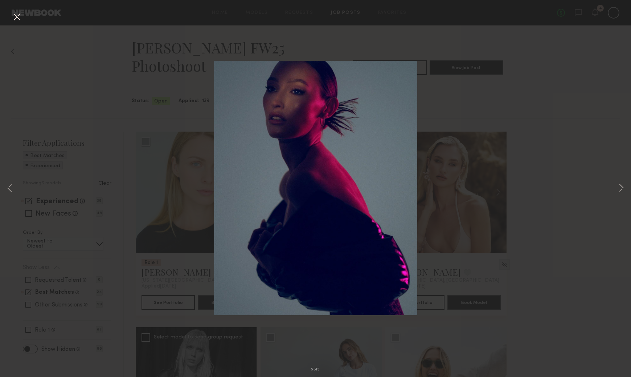
click at [15, 16] on button at bounding box center [17, 17] width 12 height 13
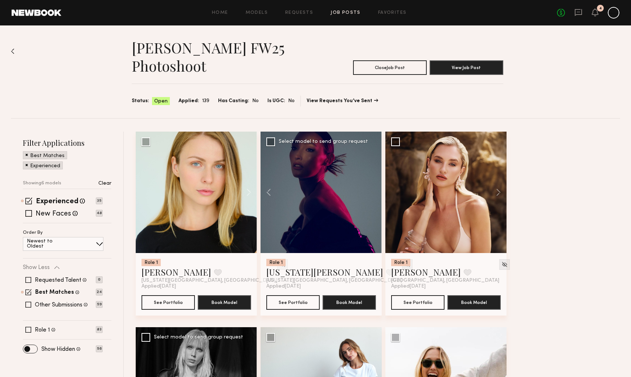
click at [404, 264] on img at bounding box center [407, 264] width 6 height 6
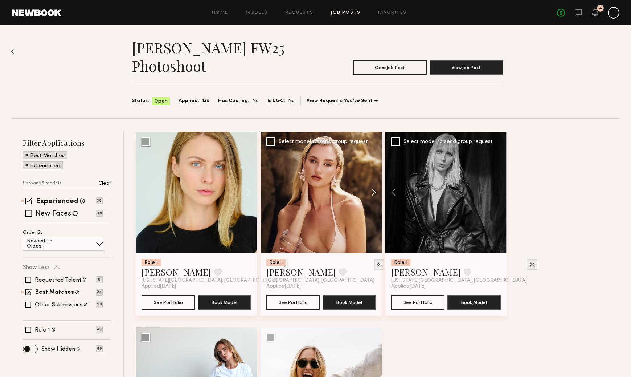
click at [372, 192] on button at bounding box center [370, 191] width 23 height 121
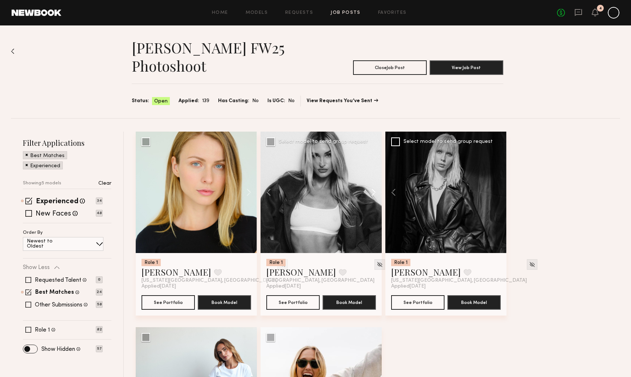
click at [372, 192] on button at bounding box center [370, 191] width 23 height 121
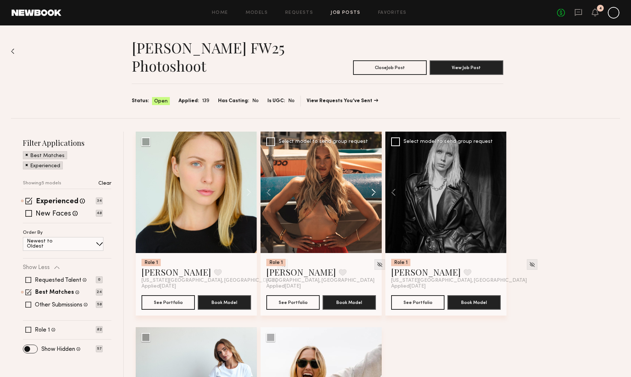
click at [374, 191] on button at bounding box center [370, 191] width 23 height 121
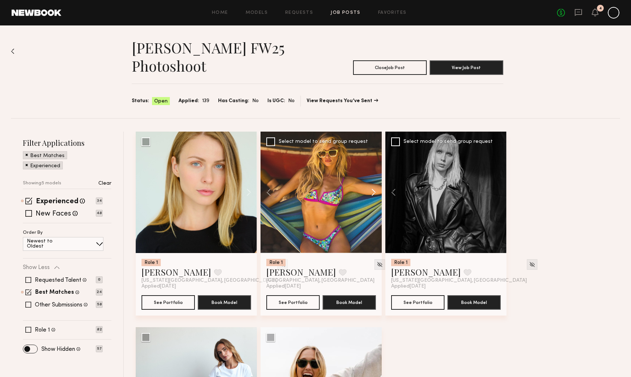
click at [374, 191] on button at bounding box center [370, 191] width 23 height 121
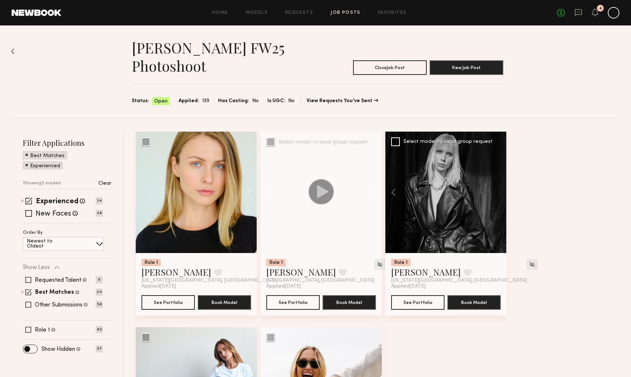
click at [374, 191] on button at bounding box center [370, 191] width 23 height 121
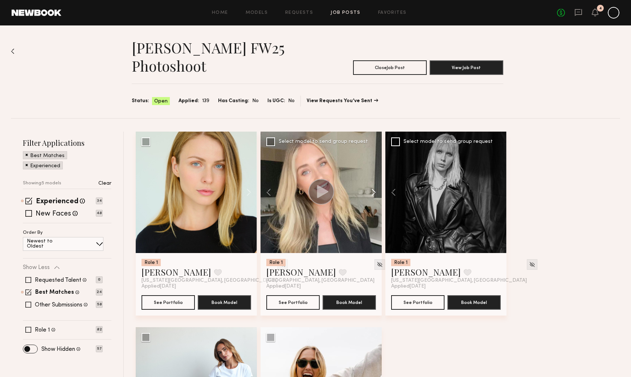
click at [374, 191] on button at bounding box center [370, 191] width 23 height 121
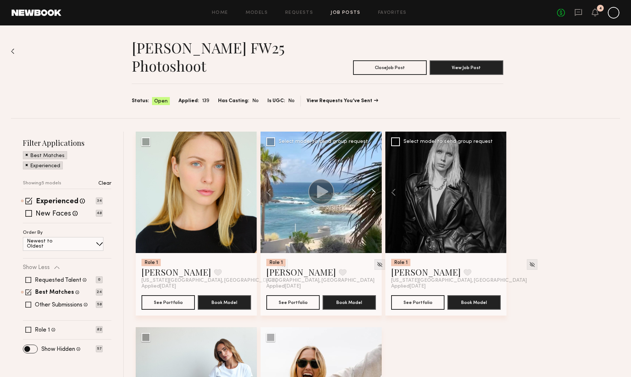
click at [374, 191] on button at bounding box center [370, 191] width 23 height 121
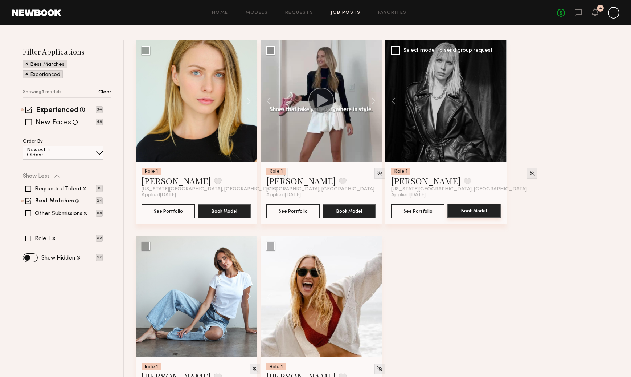
scroll to position [92, 0]
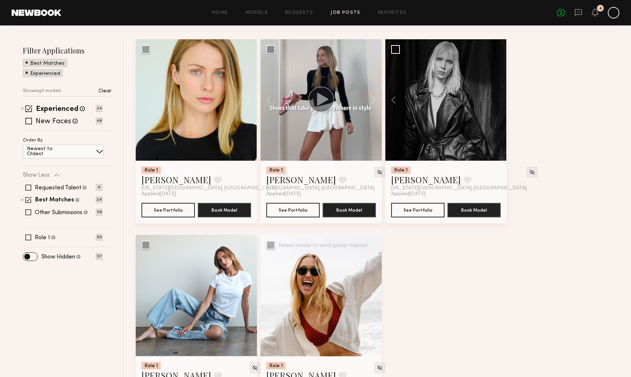
click at [374, 296] on button at bounding box center [370, 295] width 23 height 121
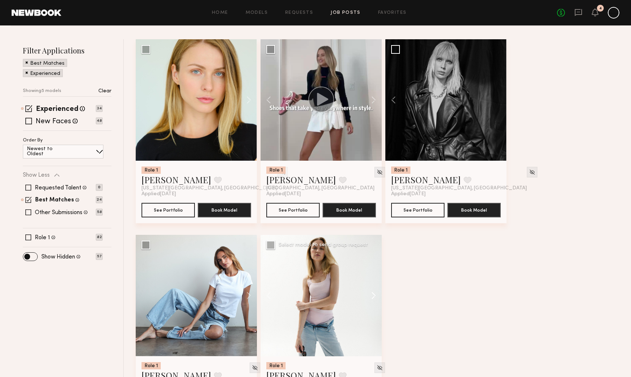
click at [374, 296] on button at bounding box center [370, 295] width 23 height 121
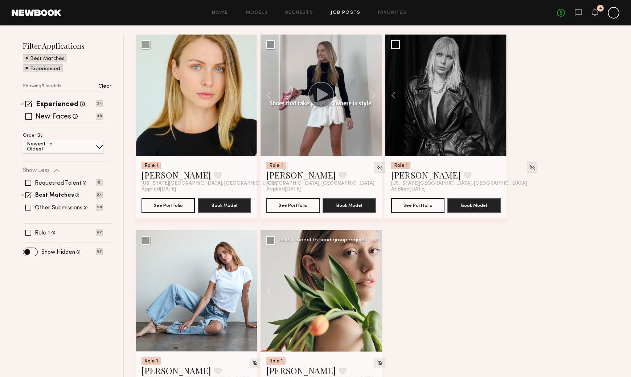
scroll to position [97, 0]
click at [377, 360] on img at bounding box center [380, 362] width 6 height 6
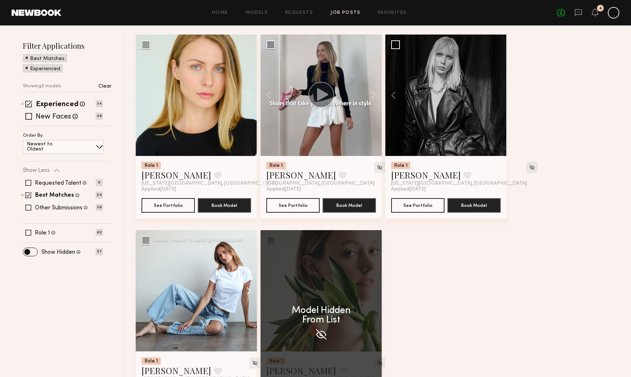
click at [248, 286] on button at bounding box center [245, 290] width 23 height 121
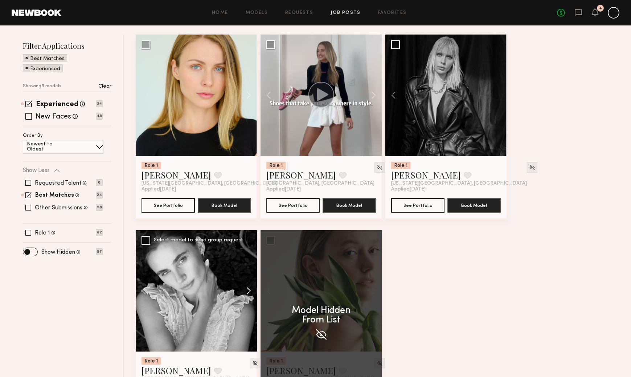
click at [249, 290] on button at bounding box center [245, 290] width 23 height 121
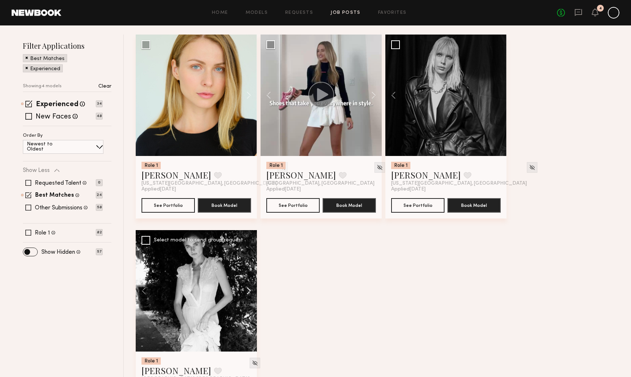
click at [249, 290] on button at bounding box center [245, 290] width 23 height 121
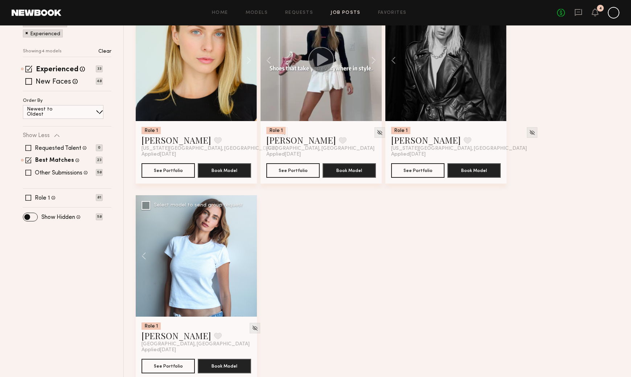
scroll to position [133, 0]
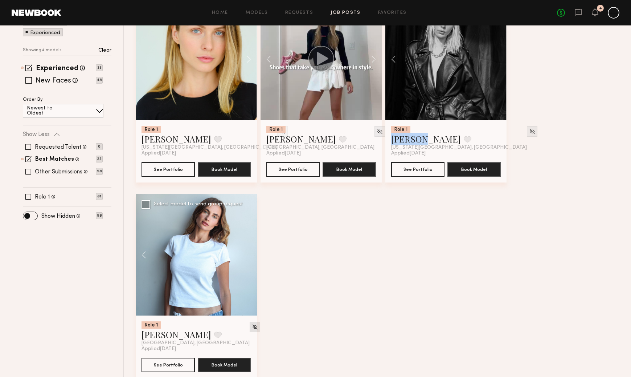
click at [252, 327] on img at bounding box center [255, 327] width 6 height 6
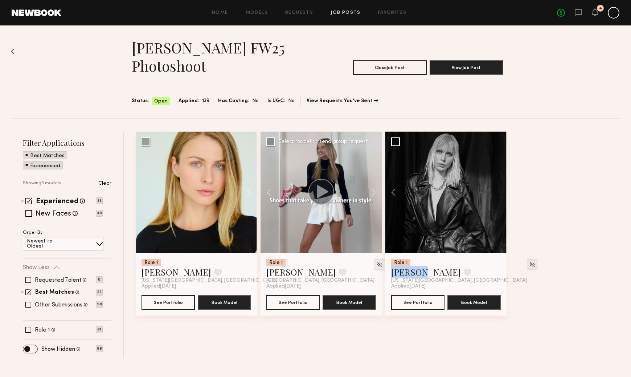
scroll to position [0, 0]
click at [377, 265] on img at bounding box center [380, 264] width 6 height 6
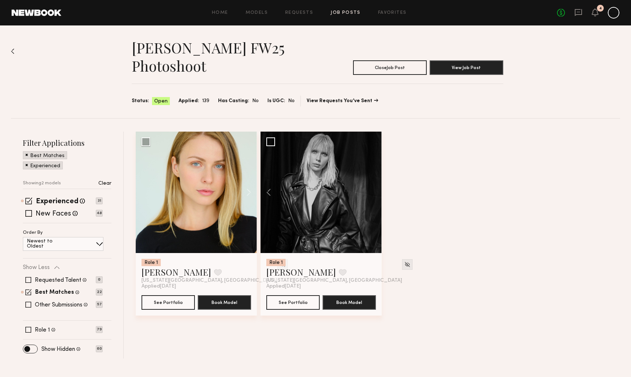
click at [12, 49] on img at bounding box center [13, 51] width 4 height 6
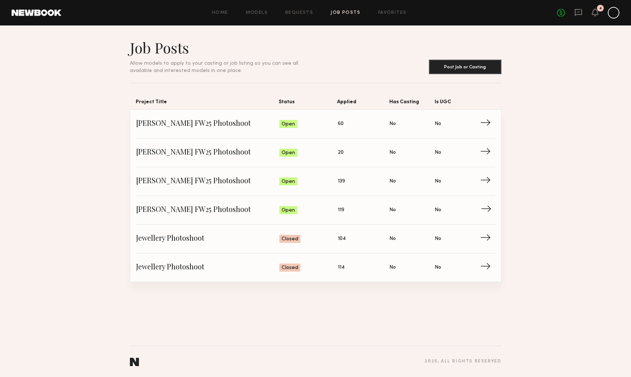
click at [367, 216] on link "Allison Quaid FW25 Photoshoot Status: Open Applied: 119 Has Casting: No Is UGC:…" at bounding box center [315, 210] width 359 height 29
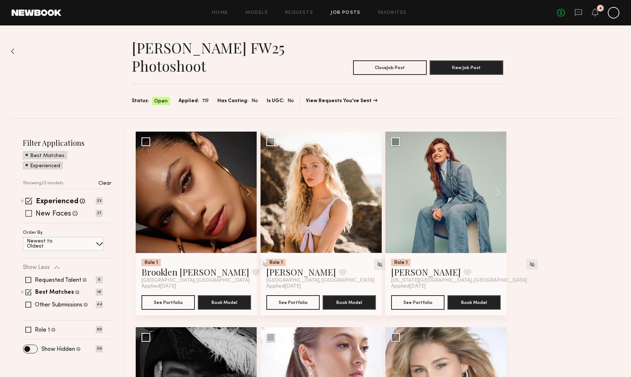
click at [27, 213] on span at bounding box center [28, 213] width 7 height 7
click at [27, 154] on span at bounding box center [26, 154] width 3 height 7
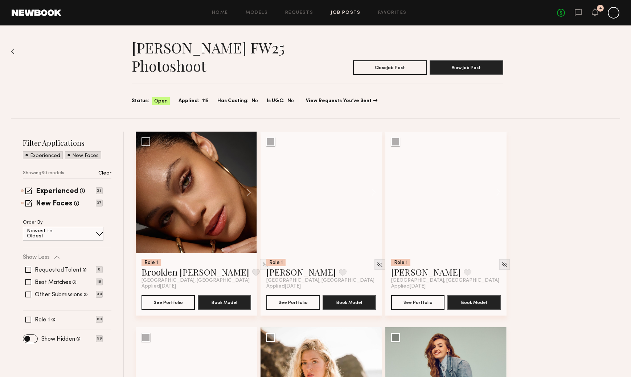
click at [88, 236] on div "Newest to Oldest" at bounding box center [63, 234] width 81 height 14
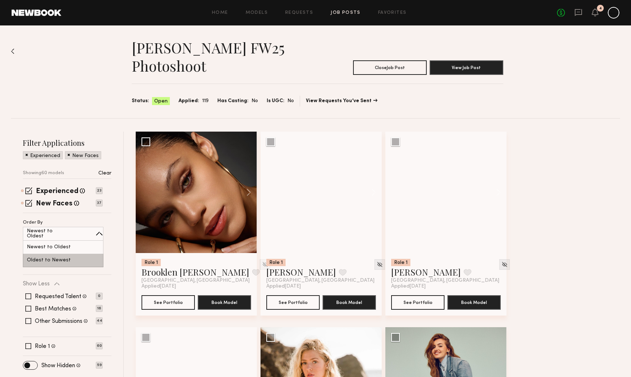
click at [87, 260] on div "Oldest to Newest" at bounding box center [63, 259] width 81 height 13
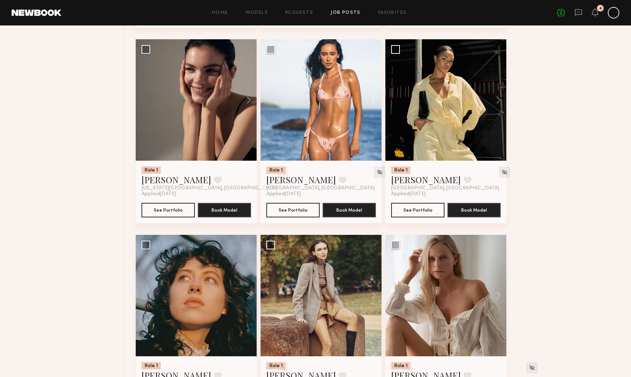
scroll to position [678, 0]
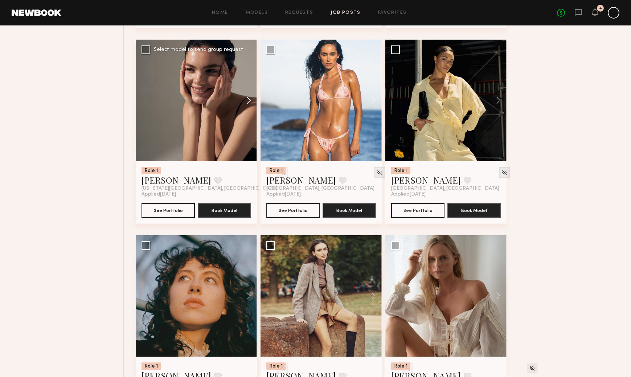
click at [251, 100] on button at bounding box center [245, 100] width 23 height 121
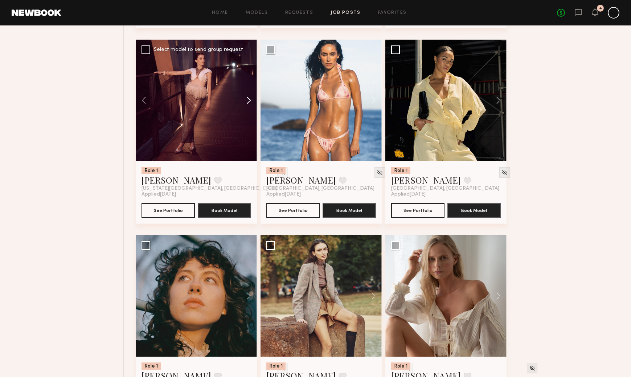
click at [250, 100] on button at bounding box center [245, 100] width 23 height 121
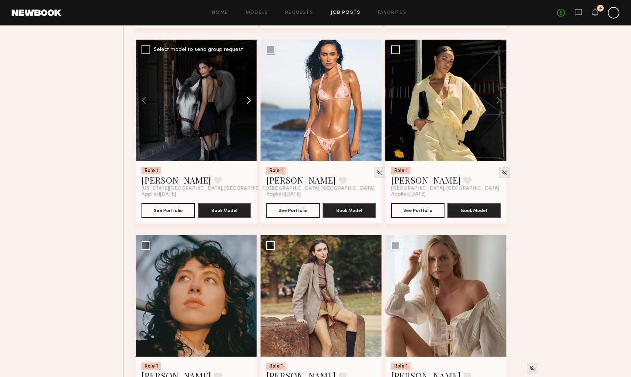
click at [250, 100] on button at bounding box center [245, 100] width 23 height 121
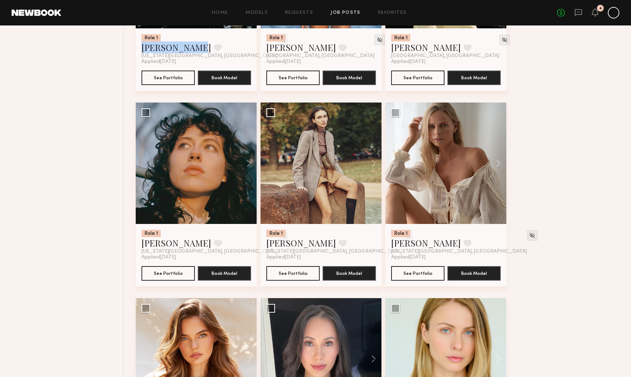
scroll to position [817, 0]
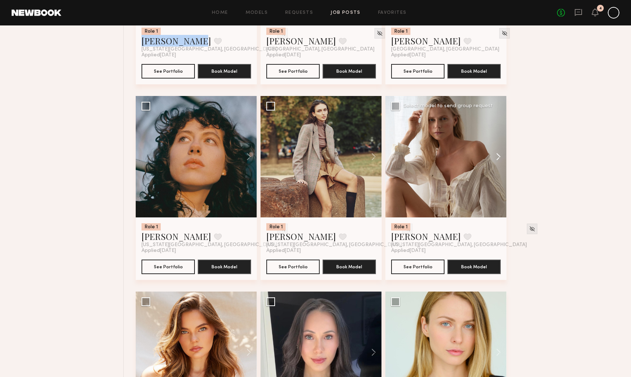
click at [498, 154] on button at bounding box center [495, 156] width 23 height 121
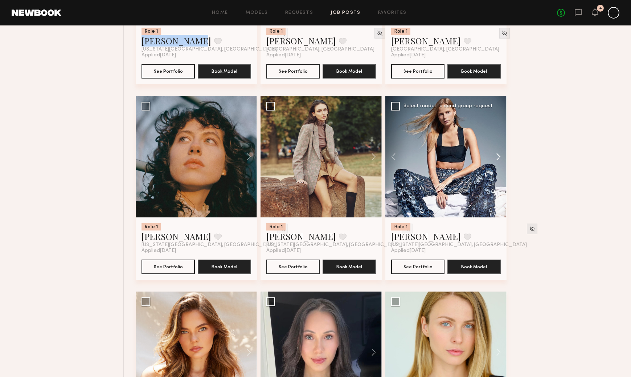
click at [498, 154] on button at bounding box center [495, 156] width 23 height 121
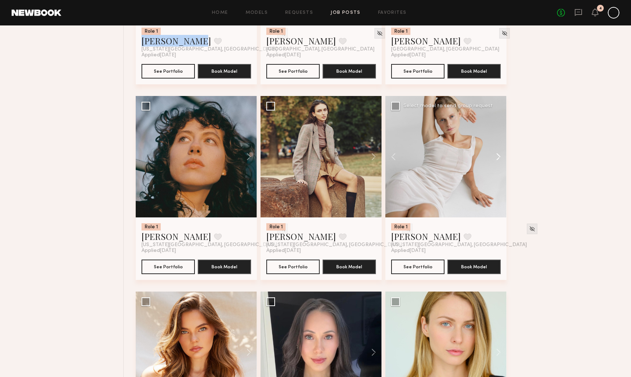
click at [498, 154] on button at bounding box center [495, 156] width 23 height 121
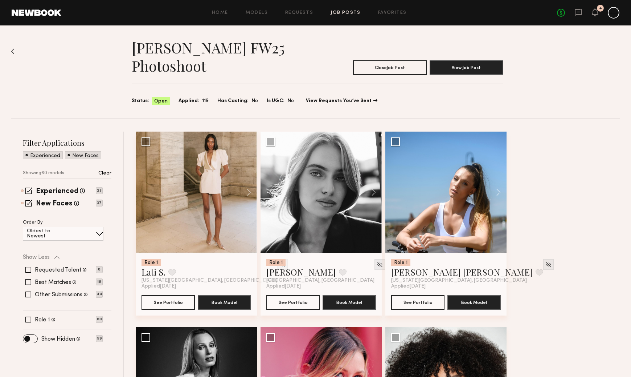
scroll to position [0, 0]
click at [373, 192] on button at bounding box center [370, 191] width 23 height 121
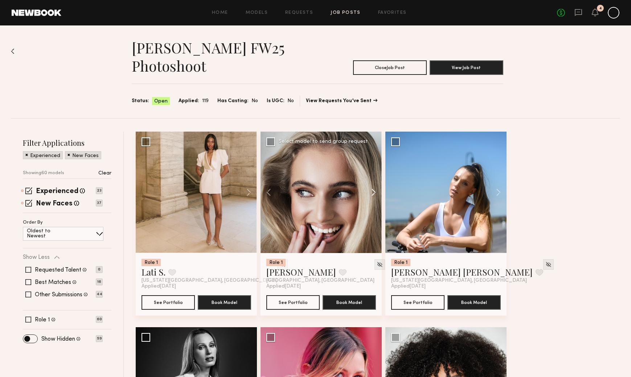
click at [374, 192] on button at bounding box center [370, 191] width 23 height 121
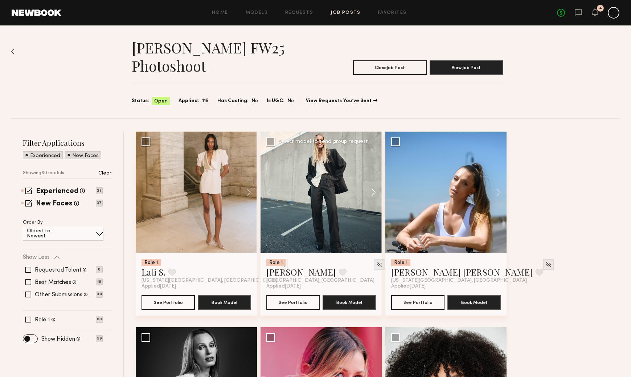
click at [374, 192] on button at bounding box center [370, 191] width 23 height 121
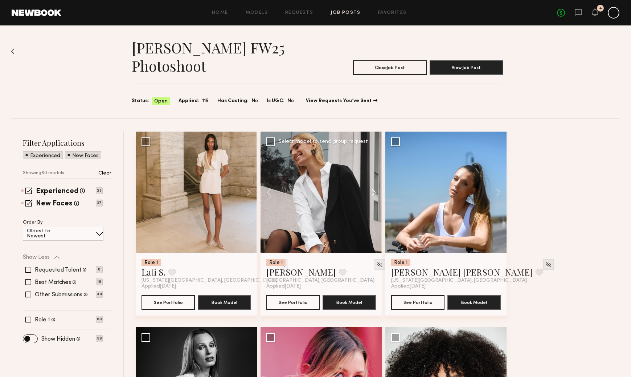
click at [374, 192] on button at bounding box center [370, 191] width 23 height 121
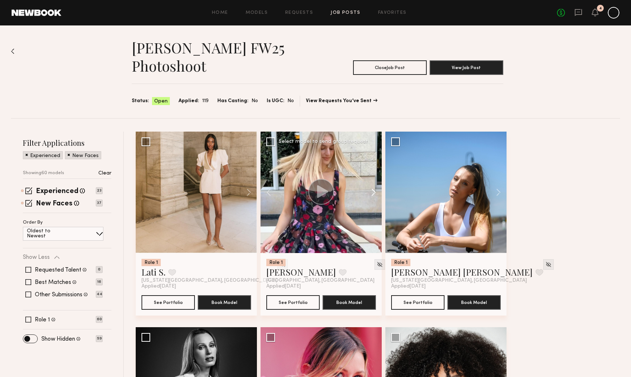
click at [374, 192] on button at bounding box center [370, 191] width 23 height 121
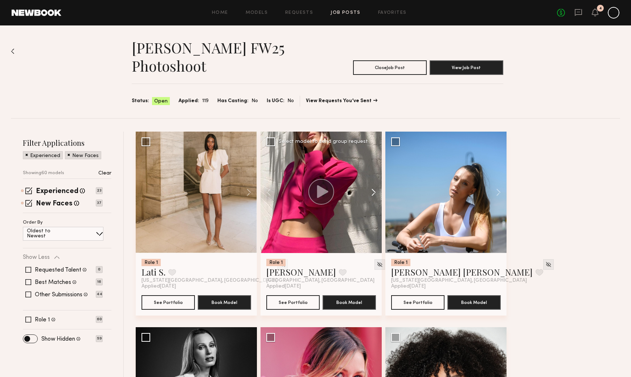
click at [374, 192] on button at bounding box center [370, 191] width 23 height 121
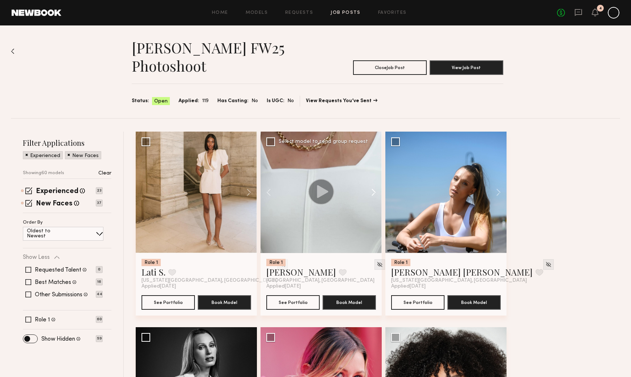
click at [374, 191] on button at bounding box center [370, 191] width 23 height 121
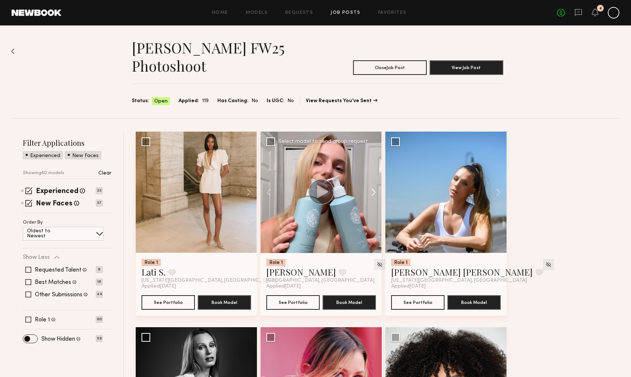
click at [374, 191] on button at bounding box center [370, 191] width 23 height 121
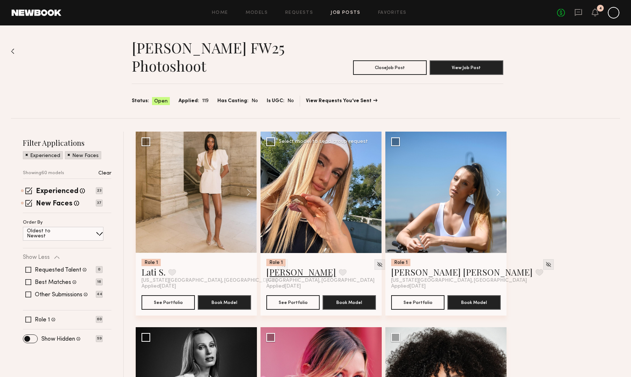
click at [302, 269] on link "Anzhela D." at bounding box center [302, 272] width 70 height 12
click at [30, 338] on span at bounding box center [30, 338] width 14 height 8
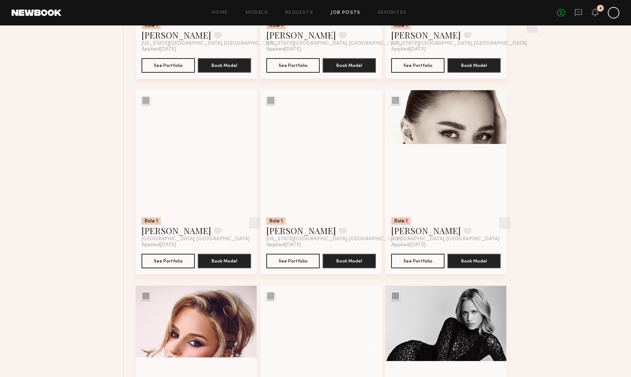
scroll to position [2576, 0]
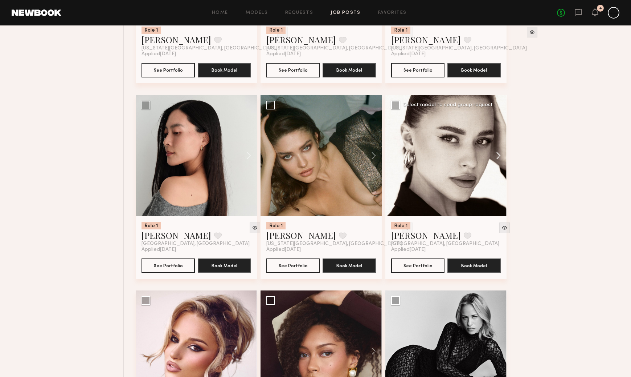
click at [500, 154] on button at bounding box center [495, 155] width 23 height 121
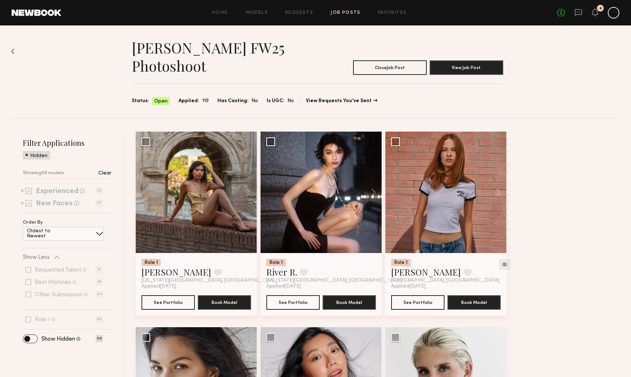
scroll to position [0, 0]
click at [13, 50] on img at bounding box center [13, 51] width 4 height 6
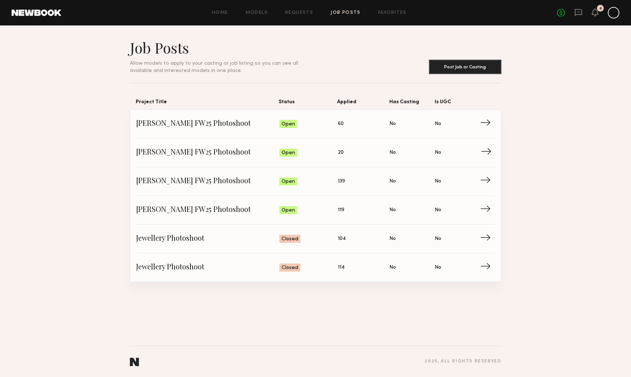
click at [391, 153] on span "No" at bounding box center [393, 153] width 7 height 8
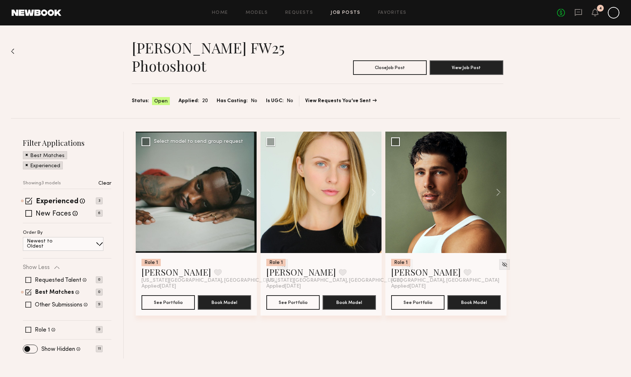
click at [280, 264] on img at bounding box center [283, 264] width 6 height 6
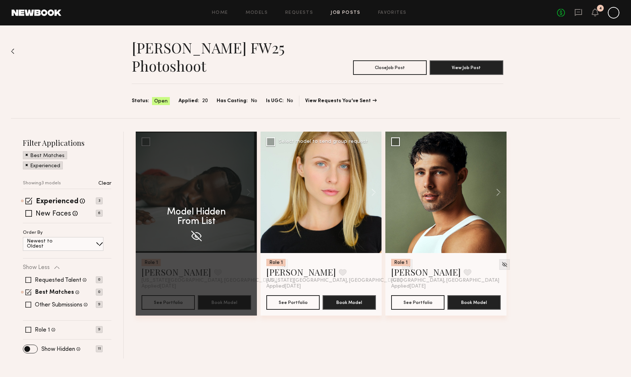
click at [404, 266] on img at bounding box center [407, 264] width 6 height 6
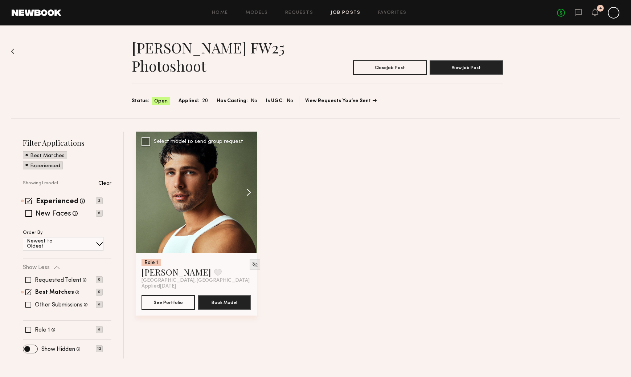
click at [249, 194] on button at bounding box center [245, 191] width 23 height 121
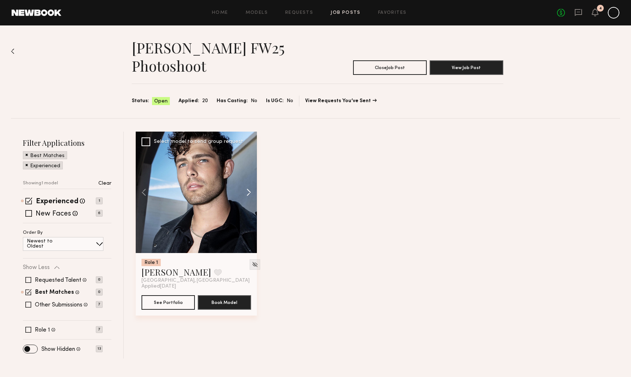
click at [249, 194] on button at bounding box center [245, 191] width 23 height 121
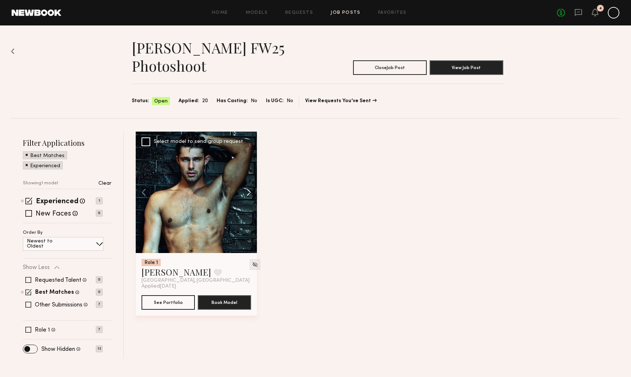
click at [249, 192] on button at bounding box center [245, 191] width 23 height 121
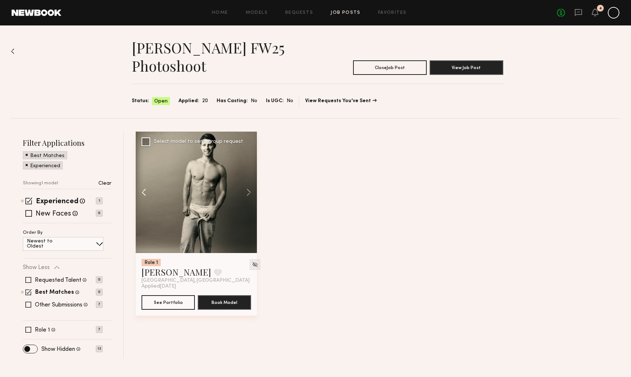
click at [143, 191] on button at bounding box center [147, 191] width 23 height 121
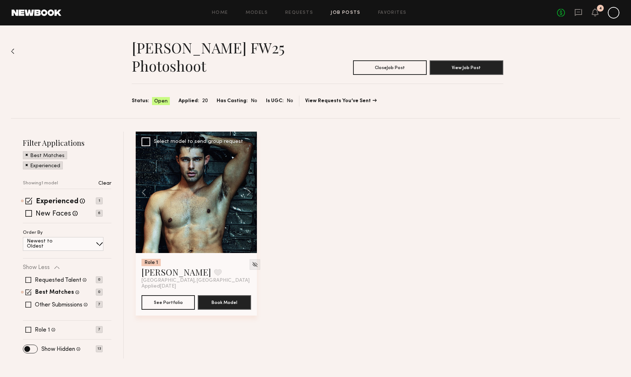
click at [192, 251] on div at bounding box center [196, 191] width 121 height 121
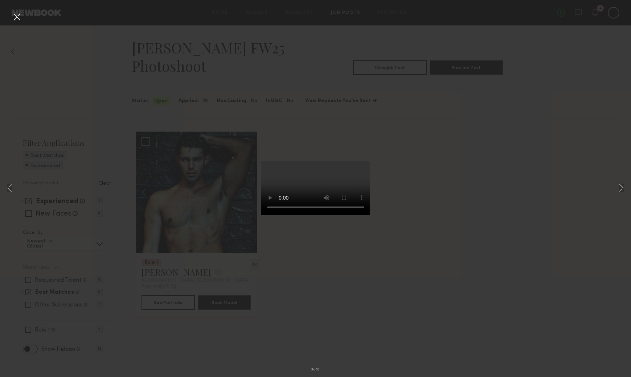
click at [432, 114] on div "3 of 6" at bounding box center [315, 188] width 631 height 377
click at [17, 17] on button at bounding box center [17, 17] width 12 height 13
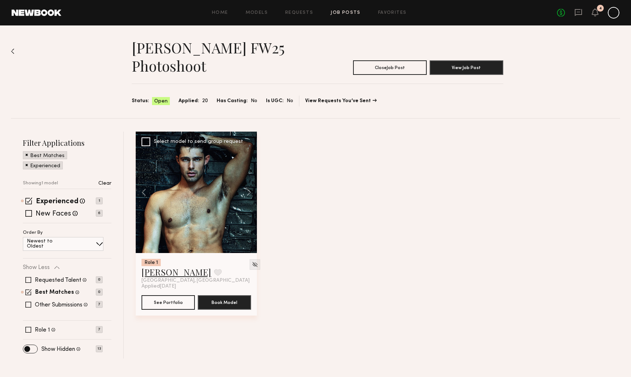
click at [153, 270] on link "Dylan W." at bounding box center [177, 272] width 70 height 12
click at [158, 269] on link "Dylan W." at bounding box center [177, 272] width 70 height 12
click at [169, 271] on link "Dylan W." at bounding box center [177, 272] width 70 height 12
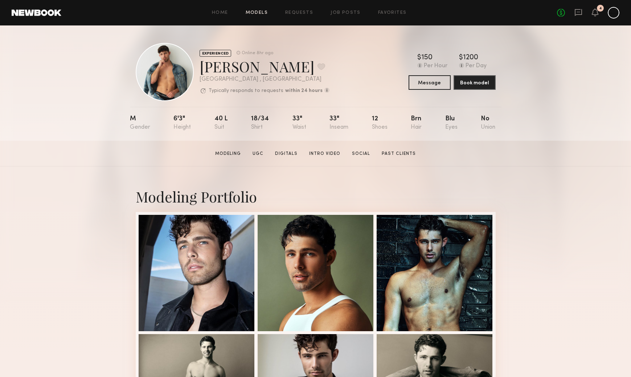
click at [252, 12] on link "Models" at bounding box center [257, 13] width 22 height 5
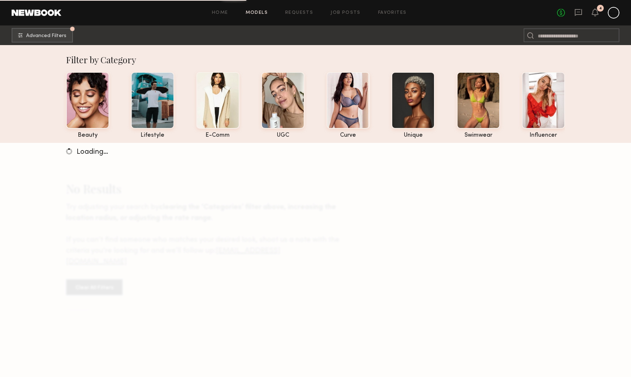
click at [357, 10] on div "Home Models Requests Job Posts Favorites Sign Out No fees up to $5,000 4" at bounding box center [340, 13] width 558 height 12
click at [352, 12] on link "Job Posts" at bounding box center [346, 13] width 30 height 5
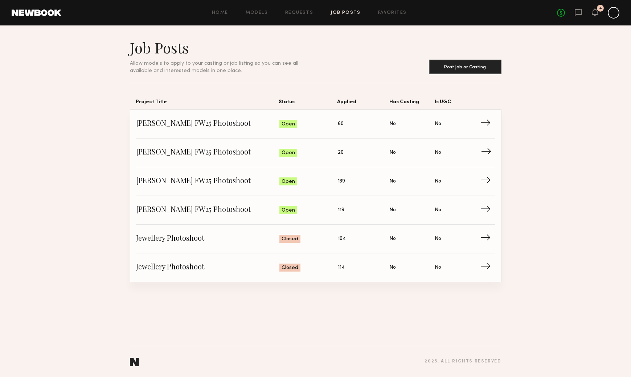
click at [201, 145] on link "Allison Quaid FW25 Photoshoot Status: Open Applied: 20 Has Casting: No Is UGC: …" at bounding box center [315, 152] width 359 height 29
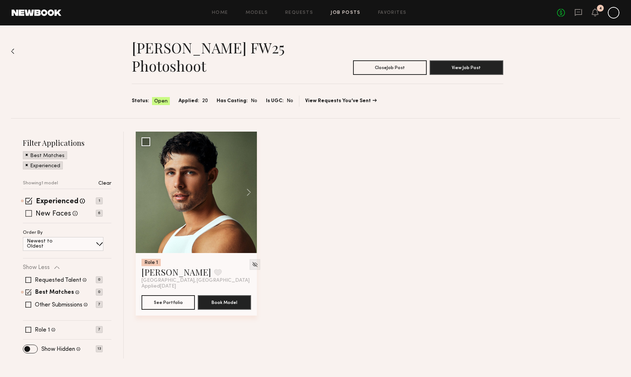
click at [27, 214] on span at bounding box center [28, 213] width 7 height 7
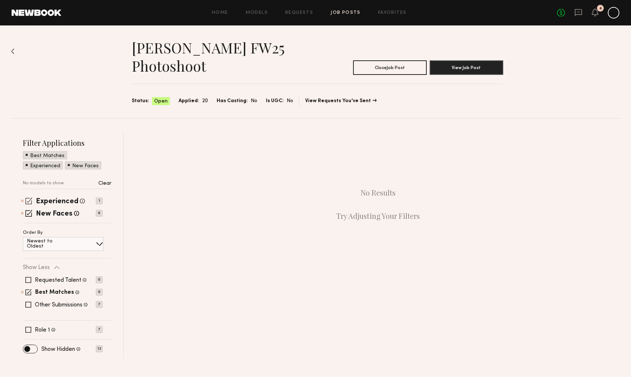
click at [30, 202] on span at bounding box center [28, 200] width 7 height 7
click at [30, 210] on span at bounding box center [28, 213] width 7 height 7
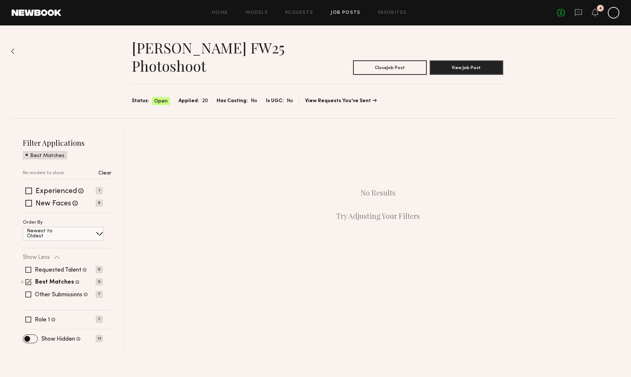
click at [27, 153] on span at bounding box center [26, 154] width 3 height 7
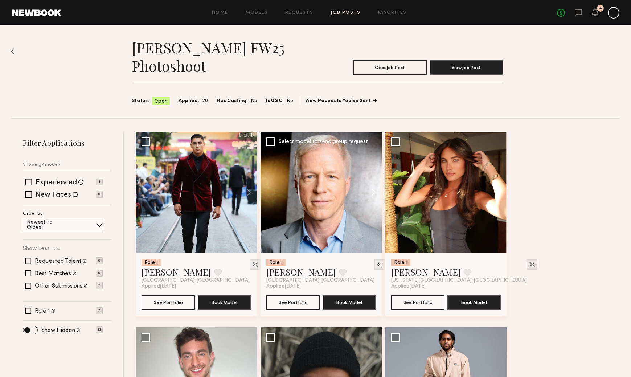
click at [373, 191] on button at bounding box center [370, 191] width 23 height 121
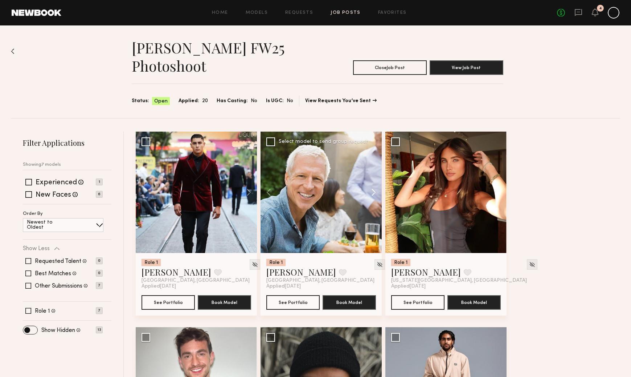
click at [374, 191] on button at bounding box center [370, 191] width 23 height 121
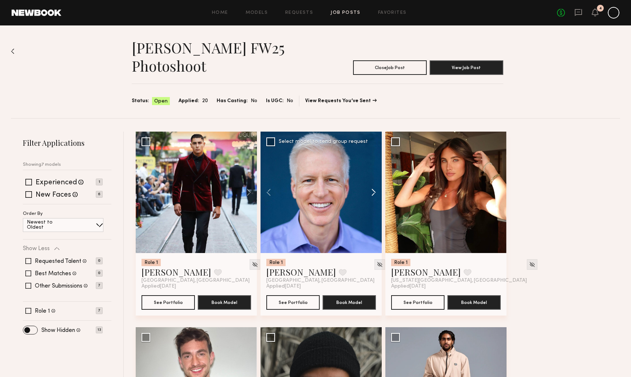
click at [374, 191] on button at bounding box center [370, 191] width 23 height 121
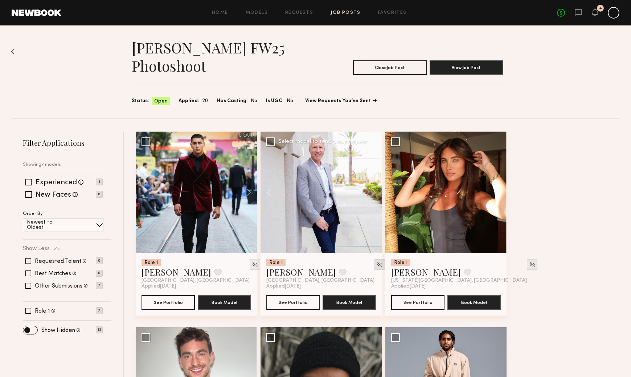
click at [377, 265] on img at bounding box center [380, 264] width 6 height 6
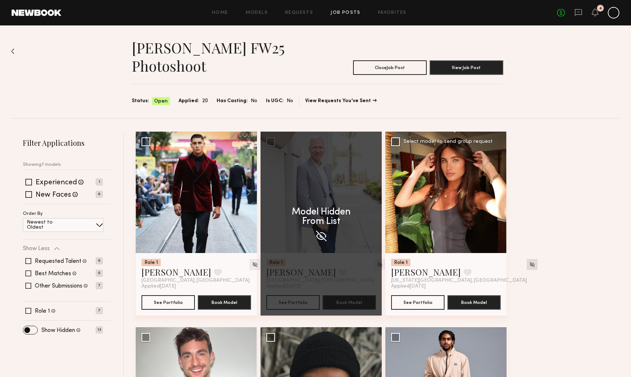
click at [529, 264] on img at bounding box center [532, 264] width 6 height 6
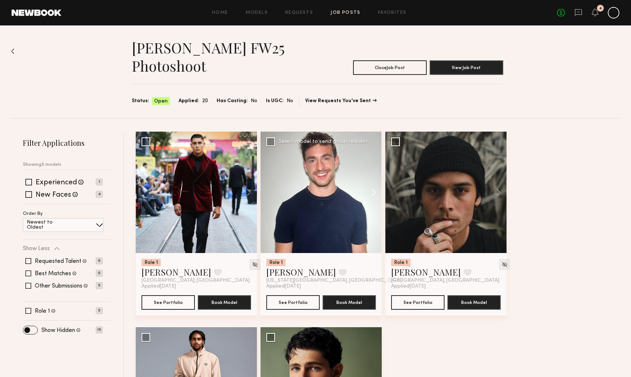
click at [373, 194] on button at bounding box center [370, 191] width 23 height 121
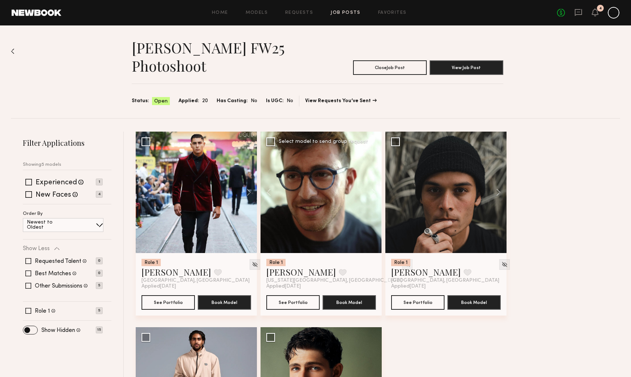
click at [402, 261] on div at bounding box center [407, 264] width 11 height 11
click at [404, 263] on img at bounding box center [407, 264] width 6 height 6
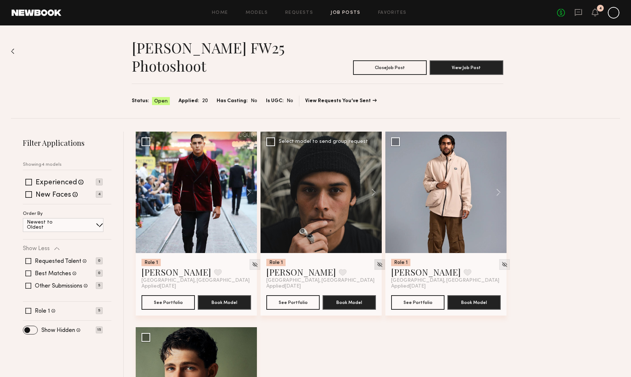
click at [502, 265] on img at bounding box center [505, 264] width 6 height 6
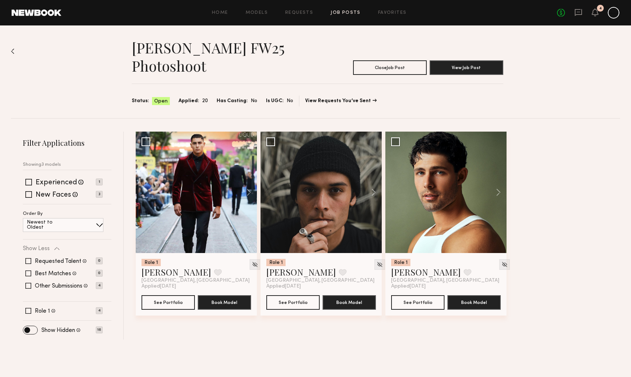
click at [36, 318] on div "Filter Applications Showing 3 models Experienced Talent we've deemed to have am…" at bounding box center [67, 235] width 89 height 195
click at [34, 326] on span at bounding box center [30, 330] width 14 height 8
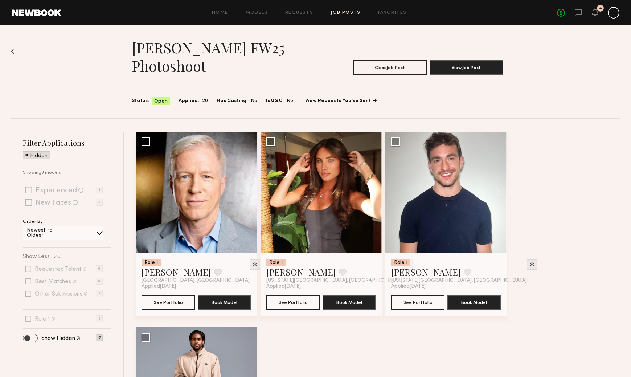
click at [34, 324] on div "Filter Applications Hidden Showing 3 models Experienced Talent we've deemed to …" at bounding box center [67, 239] width 89 height 203
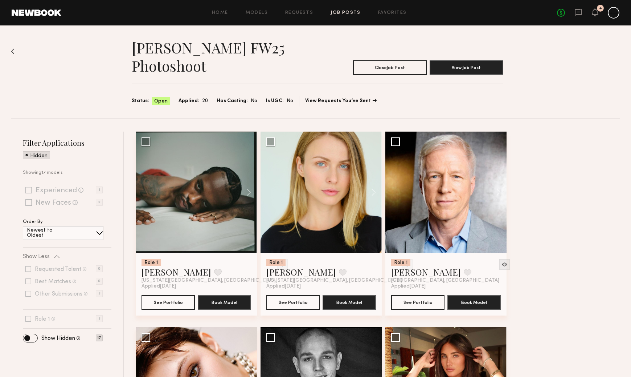
click at [32, 333] on div "Filter Applications Hidden Showing 17 models Experienced Talent we've deemed to…" at bounding box center [67, 239] width 89 height 203
click at [26, 337] on span at bounding box center [30, 338] width 14 height 8
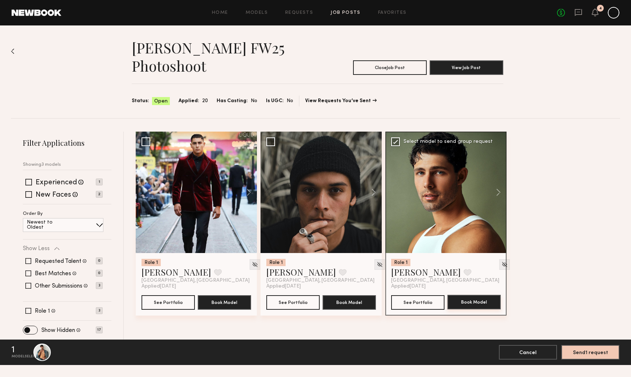
click at [472, 301] on button "Book Model" at bounding box center [474, 301] width 53 height 15
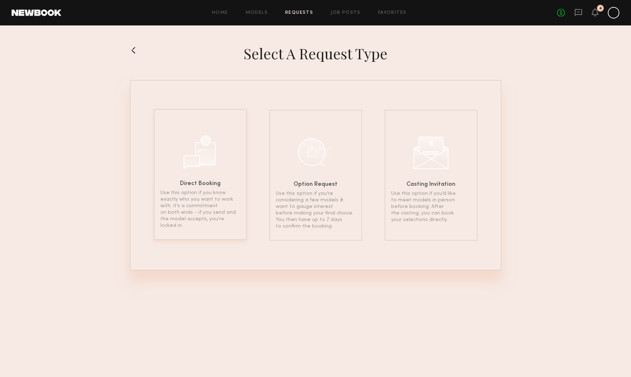
click at [188, 151] on div at bounding box center [200, 151] width 36 height 36
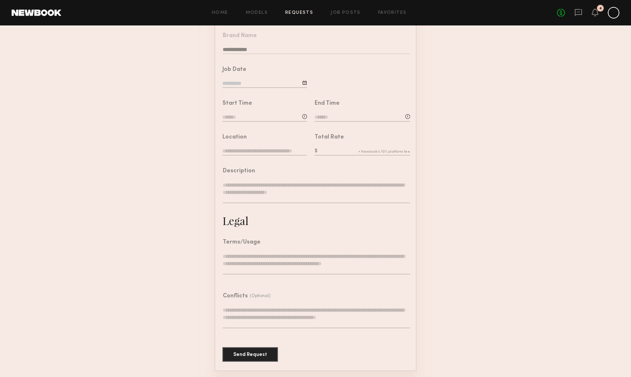
scroll to position [103, 0]
click at [327, 143] on div "Total Rate" at bounding box center [362, 146] width 95 height 22
click at [327, 149] on input "text" at bounding box center [362, 152] width 95 height 8
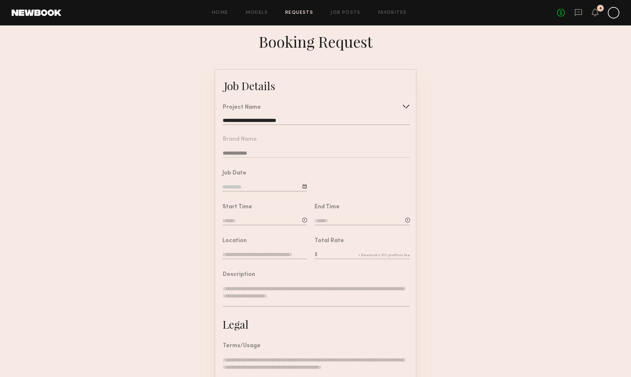
scroll to position [0, 0]
click at [248, 187] on input at bounding box center [265, 187] width 85 height 8
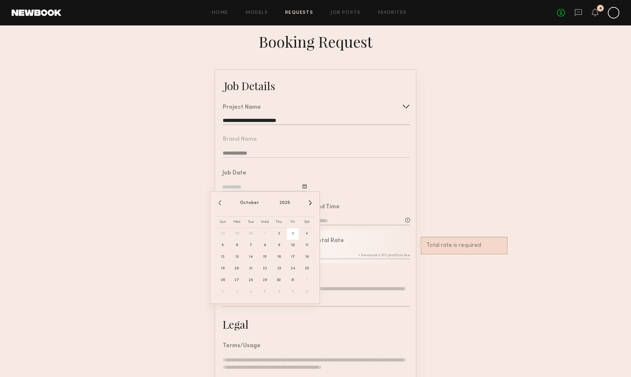
click at [522, 132] on form "**********" at bounding box center [315, 271] width 631 height 405
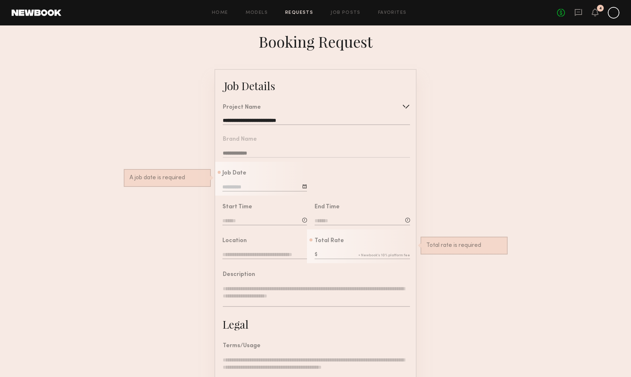
click at [612, 16] on div at bounding box center [614, 13] width 12 height 12
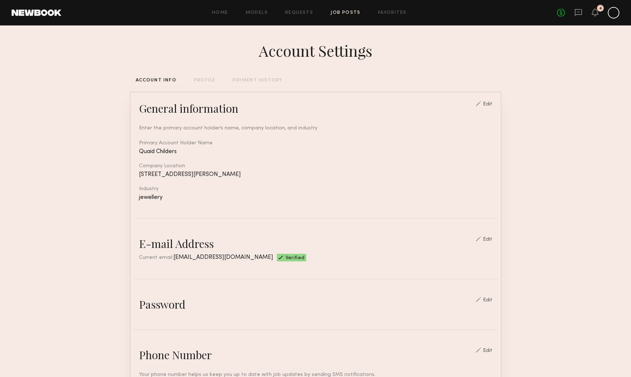
click at [346, 13] on link "Job Posts" at bounding box center [346, 13] width 30 height 5
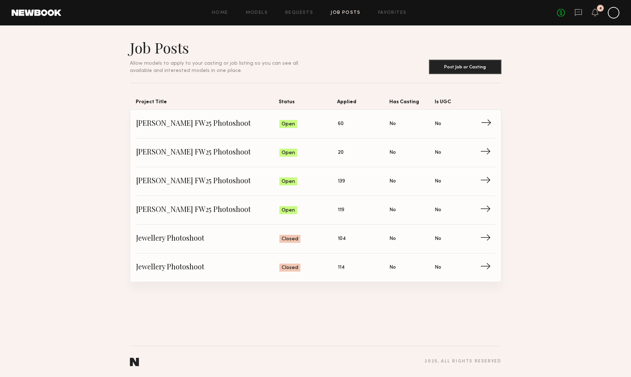
click at [485, 125] on span "→" at bounding box center [488, 123] width 15 height 11
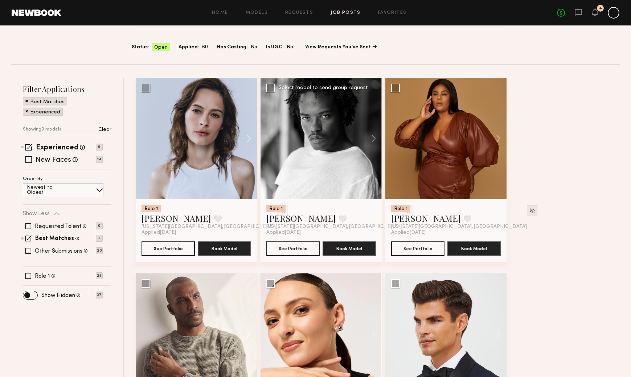
scroll to position [56, 0]
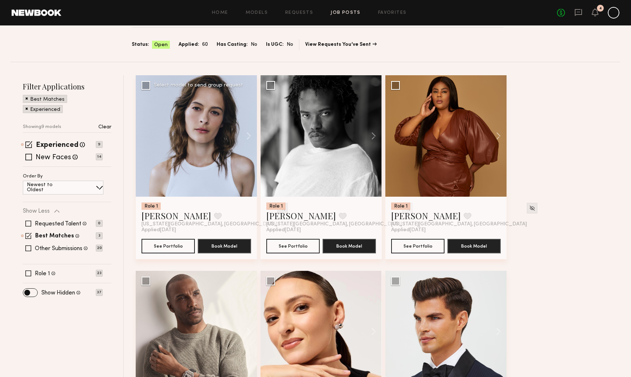
click at [280, 208] on img at bounding box center [283, 208] width 6 height 6
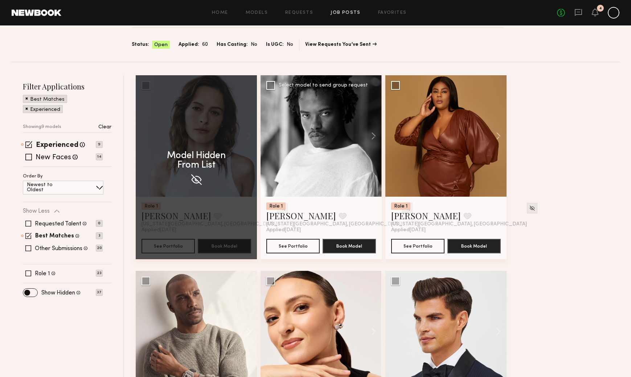
click at [404, 209] on img at bounding box center [407, 208] width 6 height 6
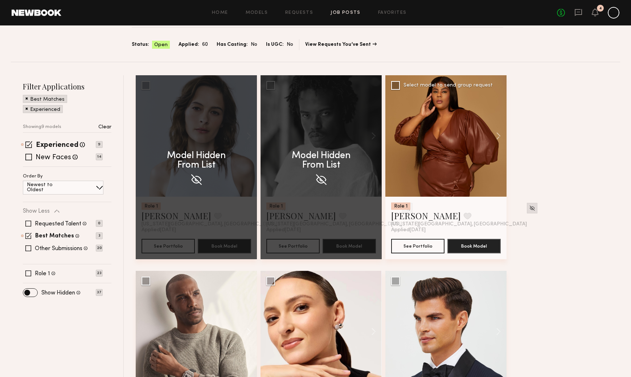
click at [529, 208] on img at bounding box center [532, 208] width 6 height 6
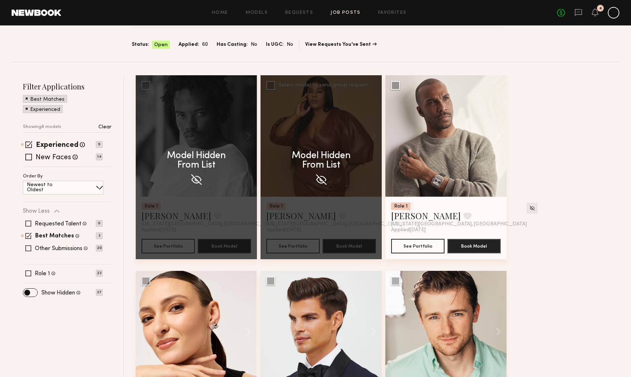
scroll to position [139, 0]
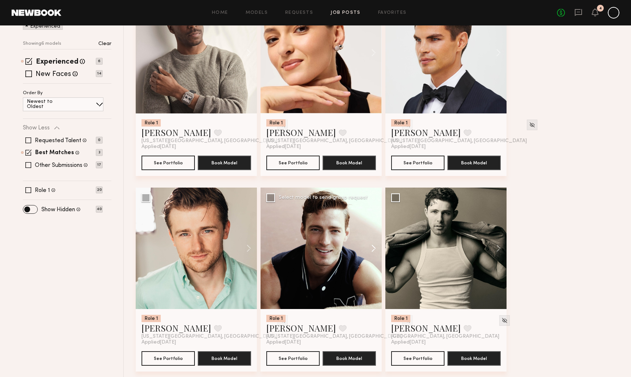
click at [376, 247] on button at bounding box center [370, 247] width 23 height 121
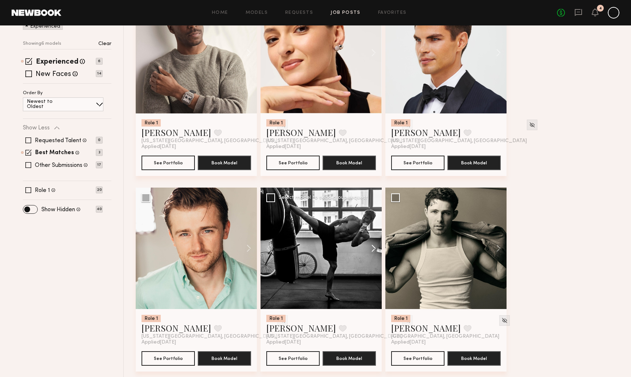
click at [374, 247] on button at bounding box center [370, 247] width 23 height 121
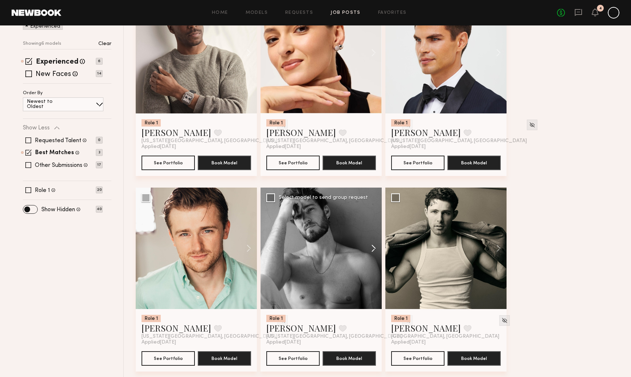
click at [374, 247] on button at bounding box center [370, 247] width 23 height 121
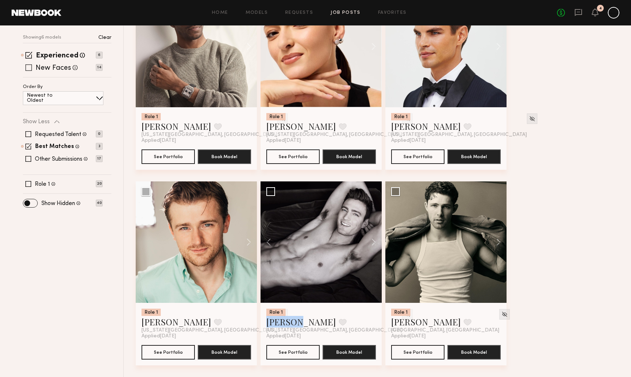
scroll to position [146, 0]
click at [31, 67] on span at bounding box center [28, 67] width 7 height 7
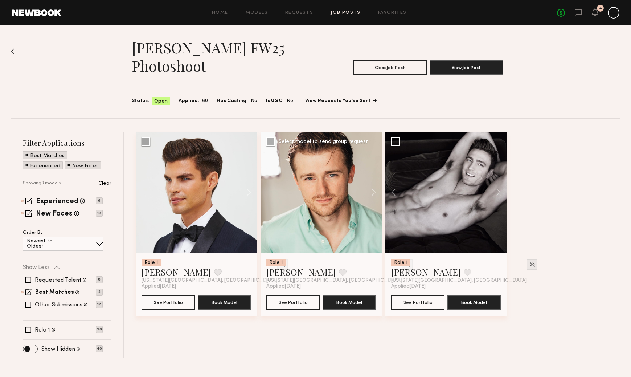
scroll to position [0, 0]
click at [26, 154] on span at bounding box center [26, 154] width 3 height 7
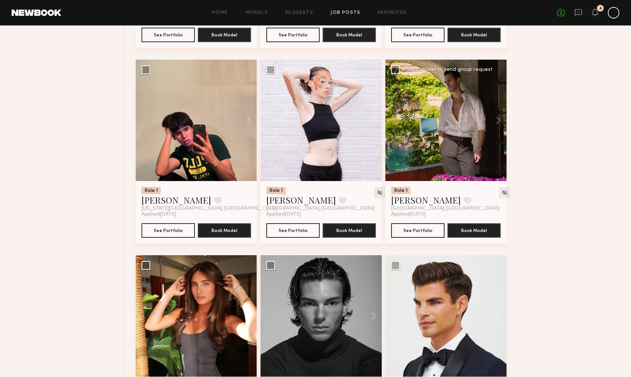
scroll to position [452, 0]
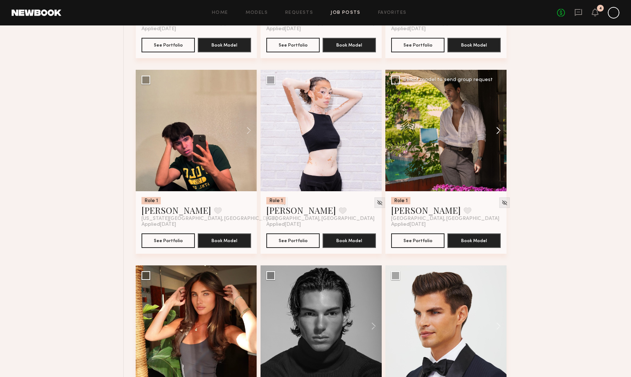
click at [496, 131] on button at bounding box center [495, 130] width 23 height 121
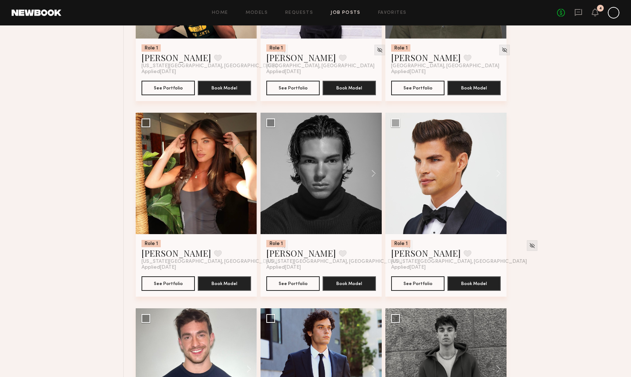
scroll to position [682, 0]
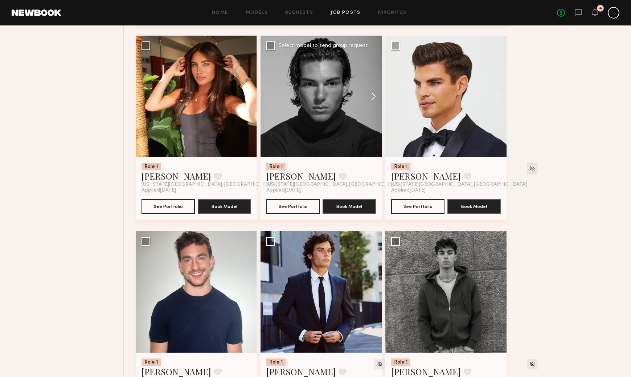
click at [374, 98] on button at bounding box center [370, 96] width 23 height 121
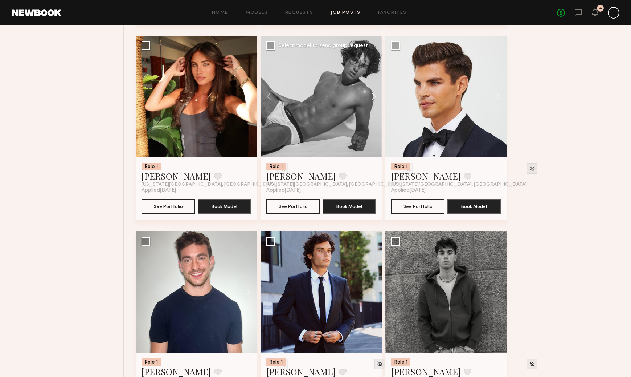
click at [374, 98] on button at bounding box center [370, 96] width 23 height 121
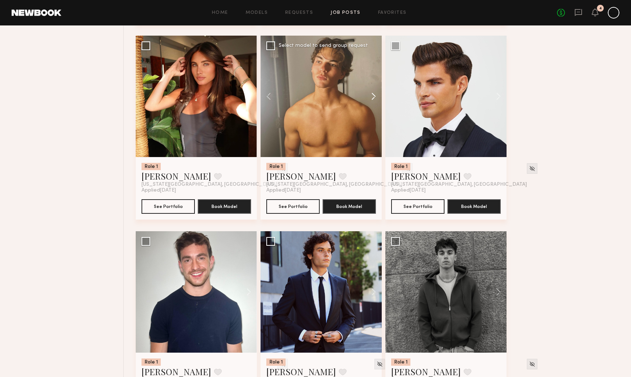
click at [374, 98] on button at bounding box center [370, 96] width 23 height 121
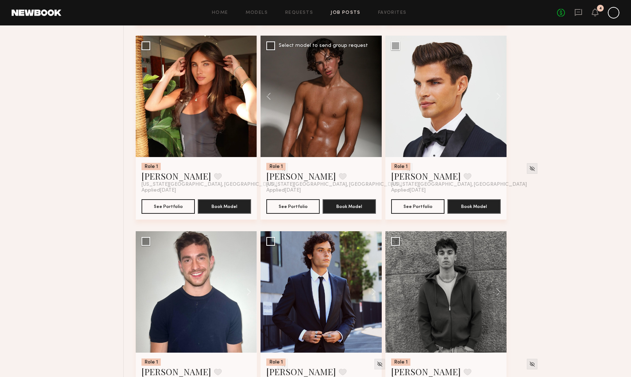
click at [374, 98] on div at bounding box center [321, 96] width 121 height 121
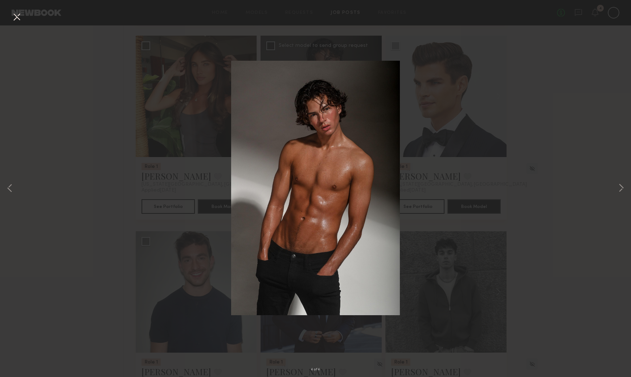
click at [559, 198] on div "4 of 4" at bounding box center [315, 188] width 631 height 377
click at [16, 18] on button at bounding box center [17, 17] width 12 height 13
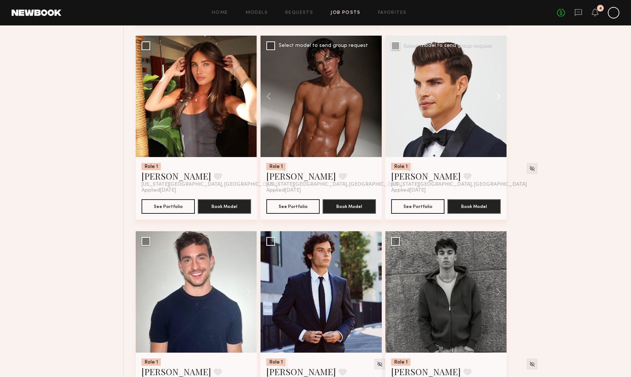
click at [497, 94] on button at bounding box center [495, 96] width 23 height 121
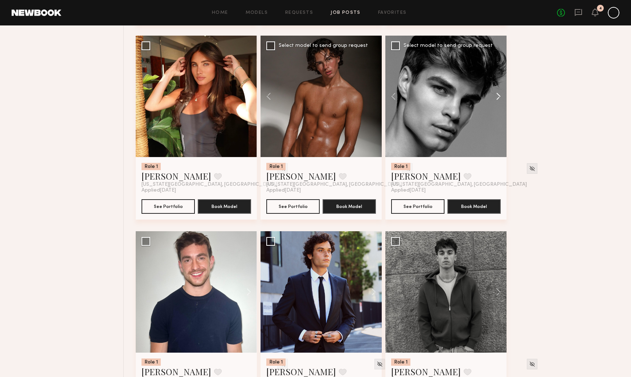
click at [497, 94] on button at bounding box center [495, 96] width 23 height 121
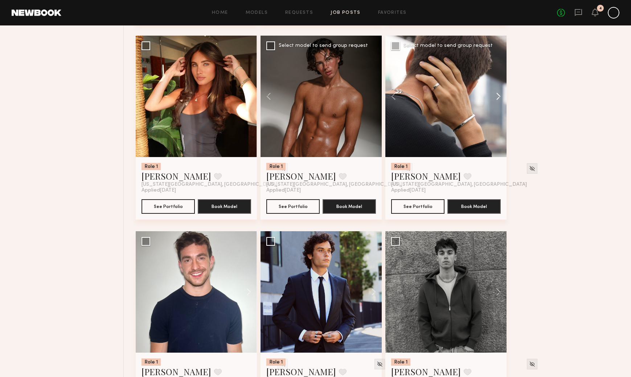
click at [497, 94] on button at bounding box center [495, 96] width 23 height 121
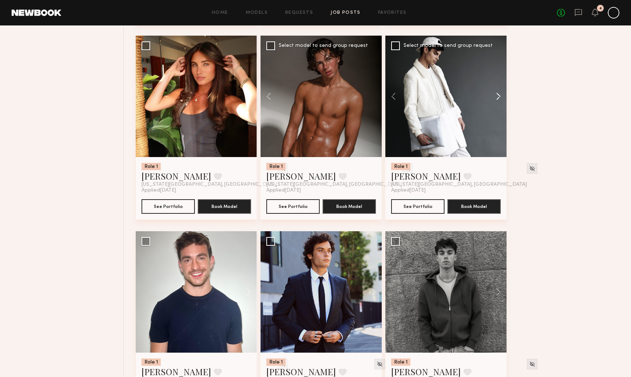
click at [496, 95] on button at bounding box center [495, 96] width 23 height 121
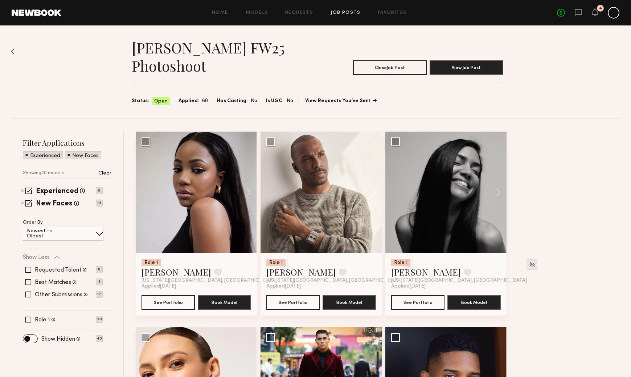
scroll to position [0, 0]
click at [480, 67] on button "View Job Post" at bounding box center [467, 67] width 74 height 15
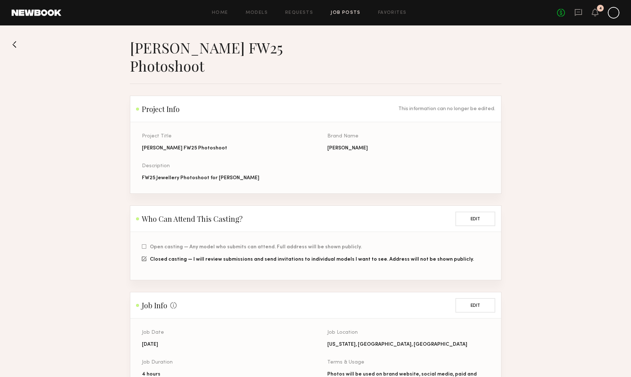
click at [20, 47] on button at bounding box center [18, 44] width 12 height 12
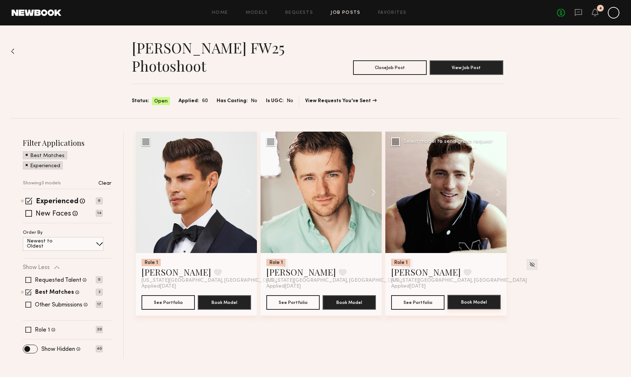
click at [483, 298] on button "Book Model" at bounding box center [474, 301] width 53 height 15
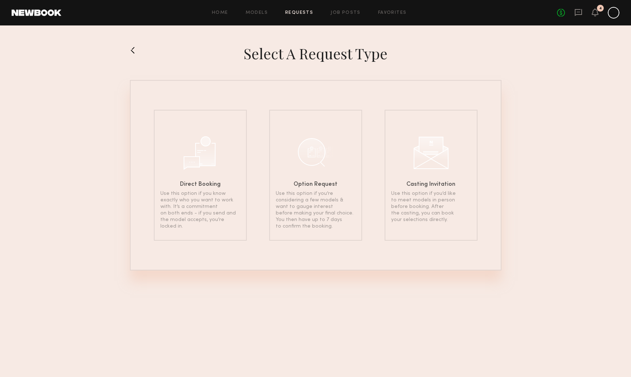
click at [136, 49] on button at bounding box center [136, 50] width 12 height 12
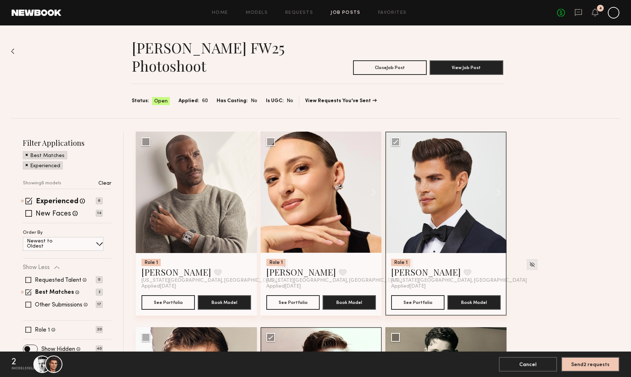
click at [13, 50] on img at bounding box center [13, 51] width 4 height 6
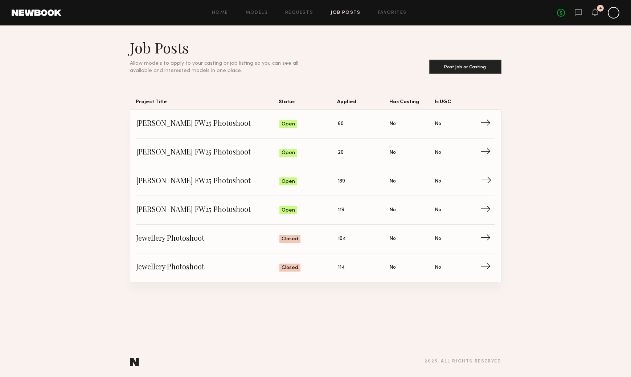
click at [232, 186] on span "Allison Quaid FW25 Photoshoot" at bounding box center [208, 181] width 144 height 11
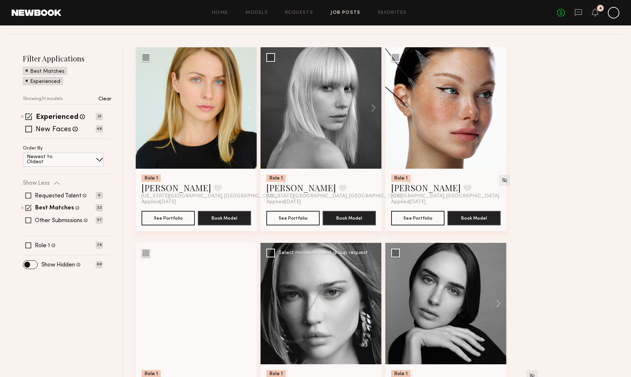
scroll to position [84, 0]
click at [349, 220] on button "Book Model" at bounding box center [349, 218] width 53 height 15
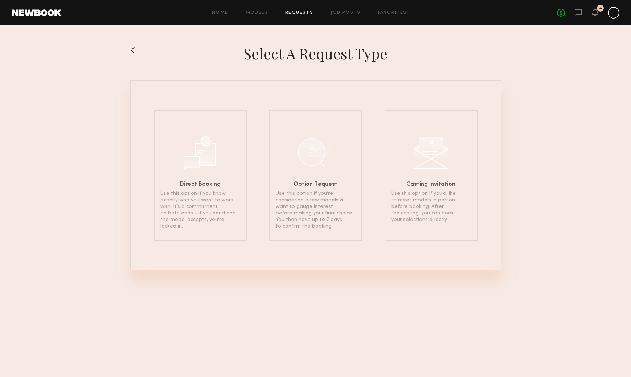
click at [132, 49] on button at bounding box center [136, 50] width 12 height 12
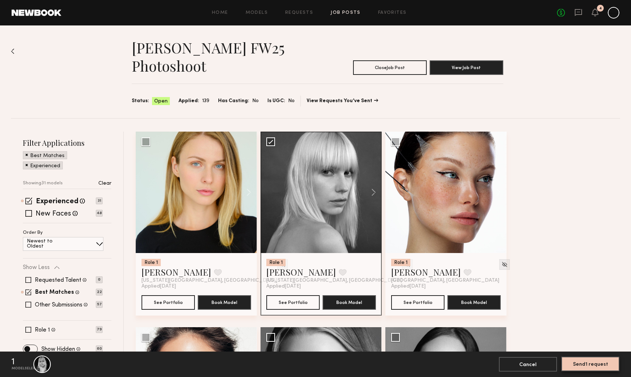
click at [611, 369] on button "Send 1 request" at bounding box center [591, 363] width 58 height 15
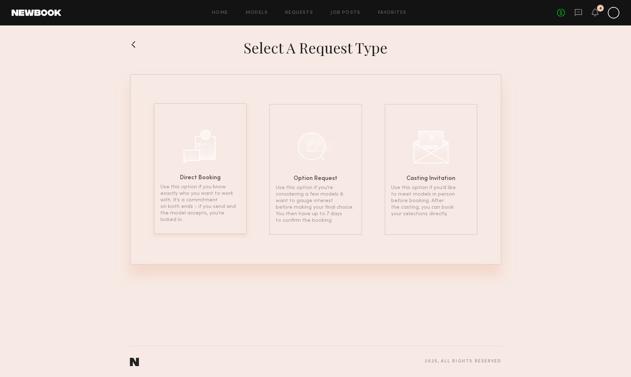
click at [227, 182] on div "Direct Booking Use this option if you know exactly who you want to work with. I…" at bounding box center [200, 168] width 93 height 131
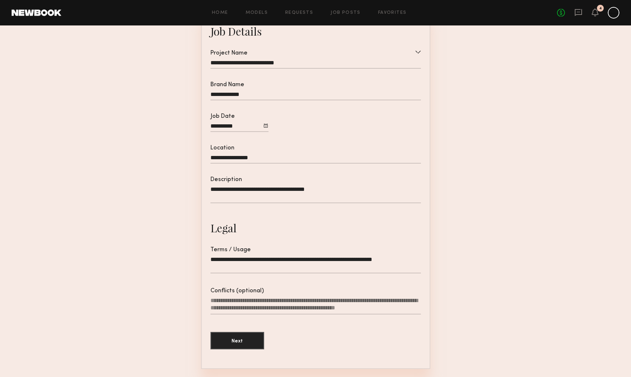
scroll to position [108, 0]
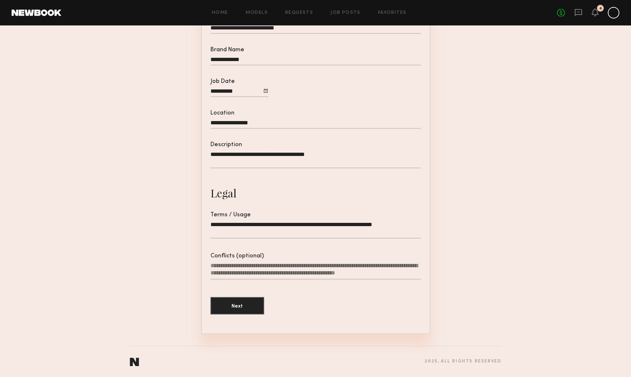
click at [329, 270] on textarea "Conflicts (optional)" at bounding box center [316, 270] width 211 height 17
click at [211, 264] on textarea "**********" at bounding box center [316, 270] width 211 height 17
click at [220, 265] on textarea "**********" at bounding box center [316, 270] width 211 height 17
type textarea "**********"
click at [309, 267] on textarea "**********" at bounding box center [316, 270] width 211 height 17
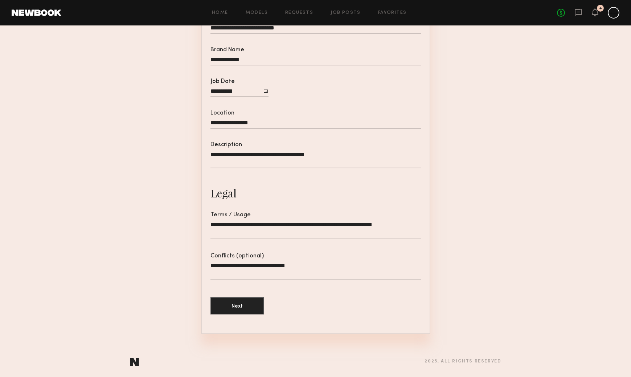
drag, startPoint x: 310, startPoint y: 269, endPoint x: 199, endPoint y: 262, distance: 111.7
click at [199, 262] on section "**********" at bounding box center [316, 141] width 372 height 385
click at [484, 266] on section "**********" at bounding box center [316, 141] width 372 height 385
click at [366, 272] on textarea "Conflicts (optional)" at bounding box center [316, 270] width 211 height 17
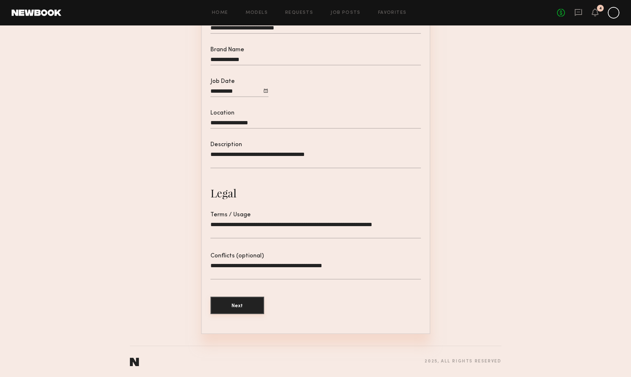
type textarea "**********"
click at [232, 306] on button "Next" at bounding box center [238, 304] width 54 height 17
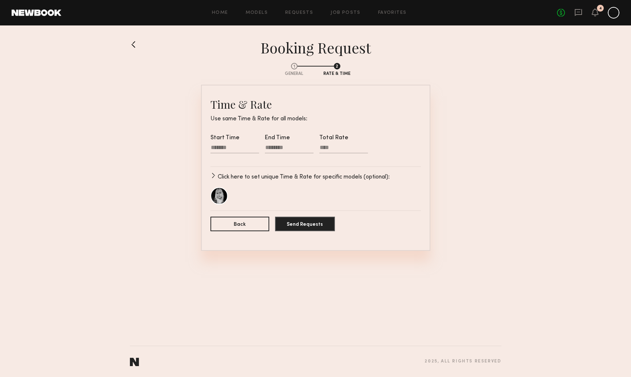
click at [236, 174] on p "Click here to set unique Time & Rate for specific models (optional):" at bounding box center [304, 176] width 172 height 9
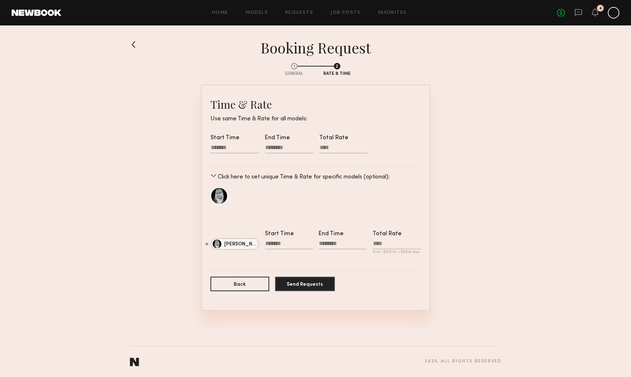
click at [234, 176] on p "Click here to set unique Time & Rate for specific models (optional):" at bounding box center [304, 176] width 172 height 9
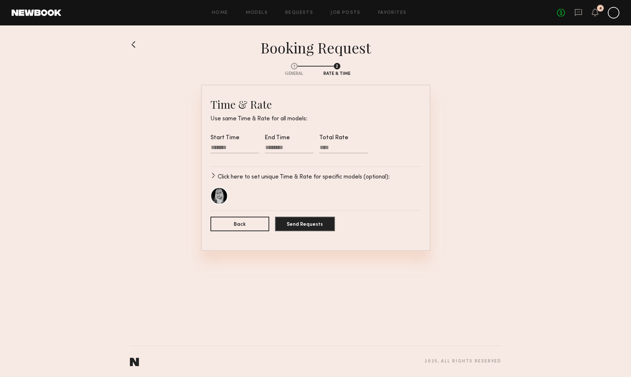
click at [233, 145] on div at bounding box center [235, 148] width 49 height 9
click at [284, 160] on div at bounding box center [289, 158] width 49 height 6
click at [239, 145] on div at bounding box center [235, 148] width 49 height 9
click at [222, 170] on input "text" at bounding box center [221, 170] width 15 height 9
type input "*"
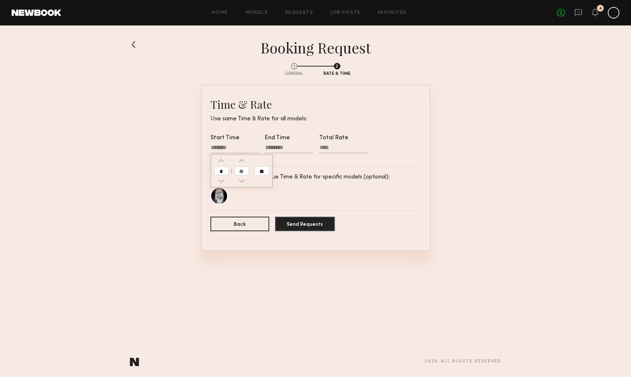
type input "********"
type input "**"
click at [242, 171] on input "text" at bounding box center [242, 170] width 15 height 9
click at [281, 146] on div at bounding box center [289, 148] width 49 height 9
click at [274, 168] on input "text" at bounding box center [276, 170] width 15 height 9
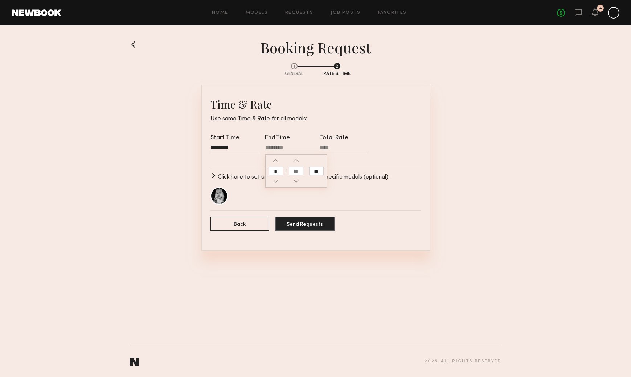
type input "*"
type input "********"
type input "**"
click at [296, 170] on input "text" at bounding box center [296, 170] width 15 height 9
click at [316, 171] on input "**" at bounding box center [316, 170] width 15 height 9
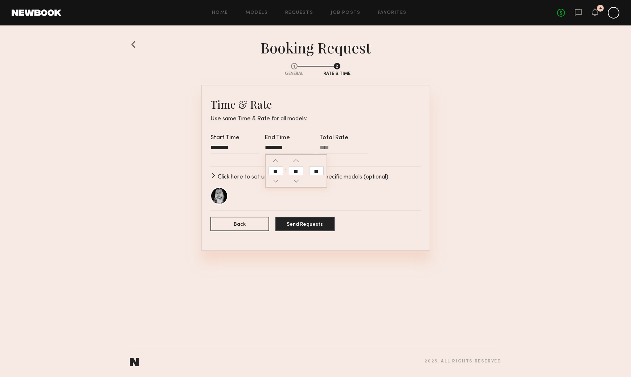
type input "********"
type input "**"
click at [347, 143] on label "Total Rate" at bounding box center [344, 148] width 49 height 26
click at [347, 144] on input "Total Rate" at bounding box center [344, 148] width 49 height 9
click at [216, 194] on div at bounding box center [219, 195] width 17 height 17
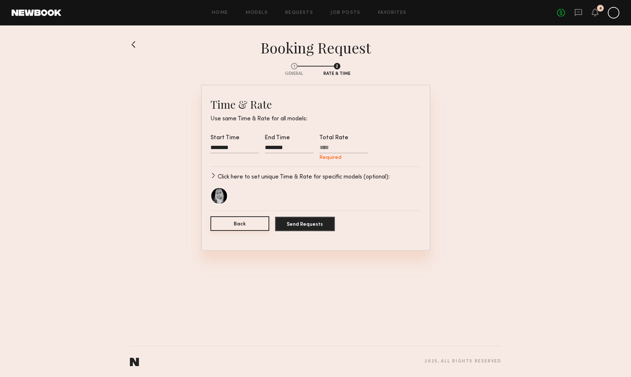
click at [231, 227] on button "Back" at bounding box center [240, 223] width 59 height 15
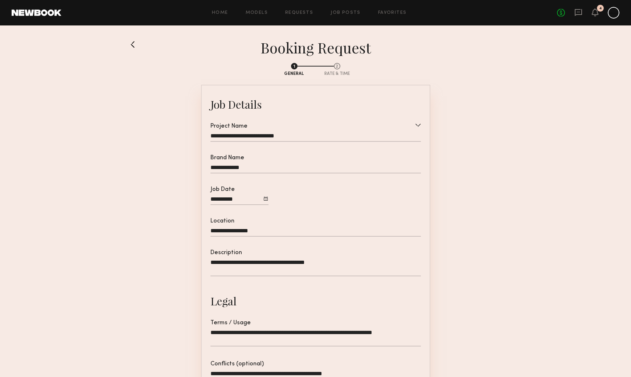
click at [132, 43] on link at bounding box center [136, 44] width 12 height 12
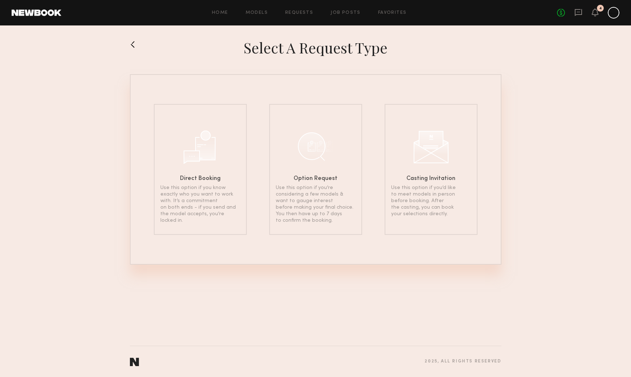
click at [135, 43] on button at bounding box center [136, 44] width 12 height 12
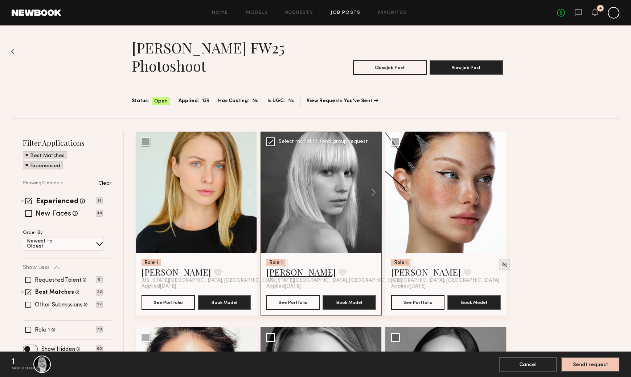
click at [288, 273] on link "Anna E." at bounding box center [302, 272] width 70 height 12
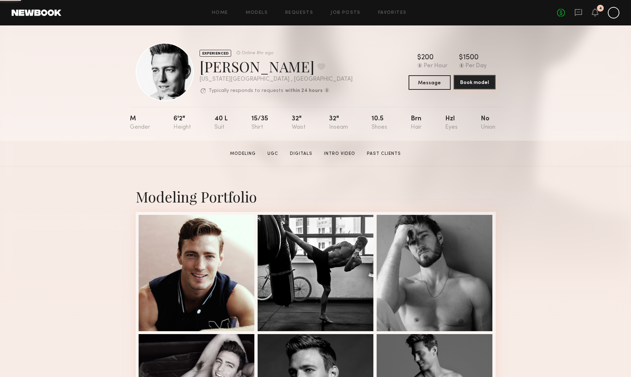
click at [493, 83] on button "Book model" at bounding box center [475, 82] width 42 height 15
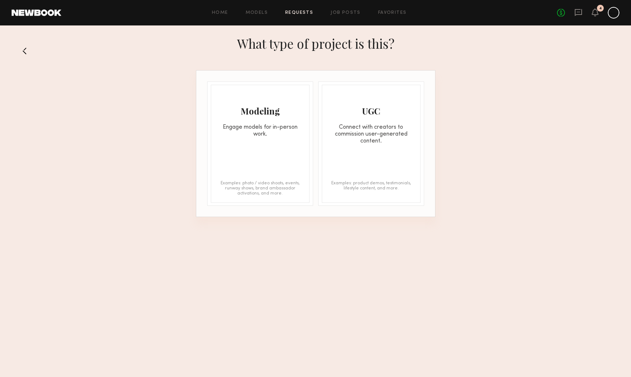
click at [25, 49] on button at bounding box center [28, 51] width 12 height 12
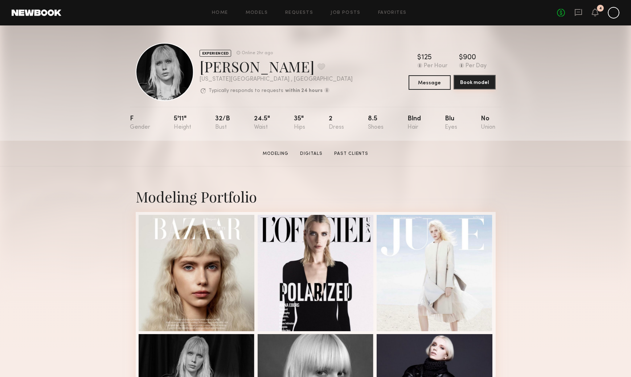
click at [469, 81] on button "Book model" at bounding box center [475, 82] width 42 height 15
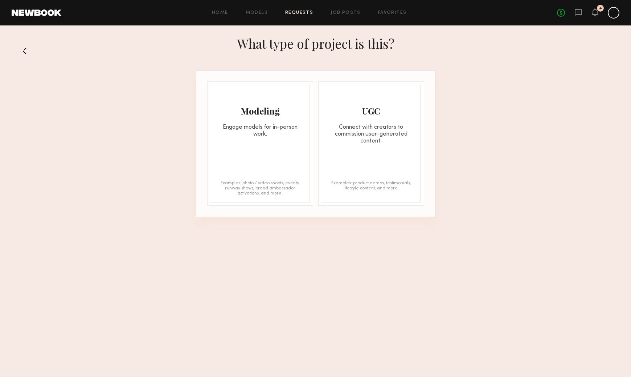
click at [26, 47] on button at bounding box center [28, 51] width 12 height 12
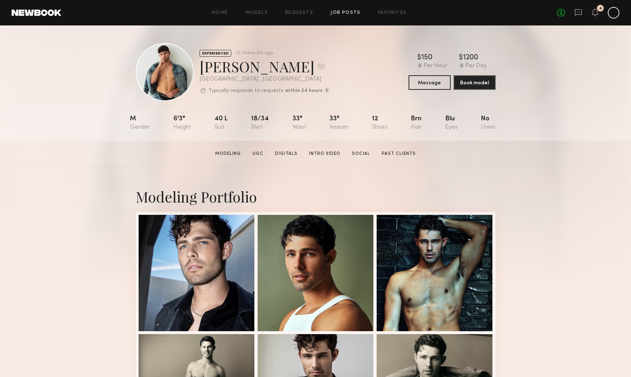
click at [356, 11] on link "Job Posts" at bounding box center [346, 13] width 30 height 5
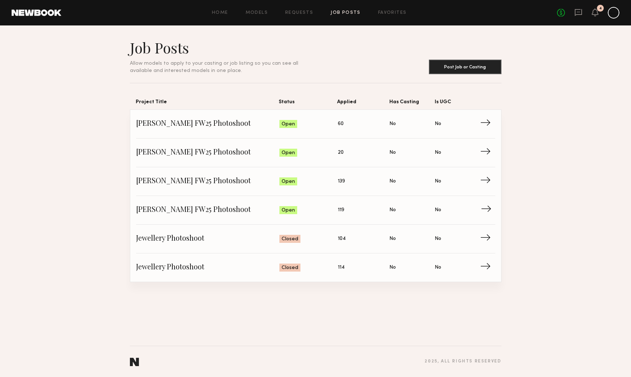
click at [327, 215] on span "Status: Open" at bounding box center [309, 209] width 58 height 11
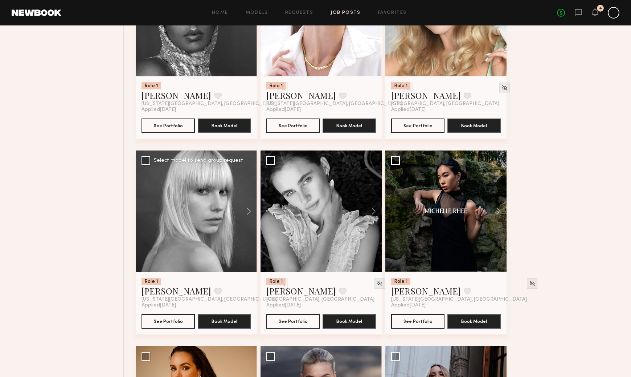
scroll to position [382, 0]
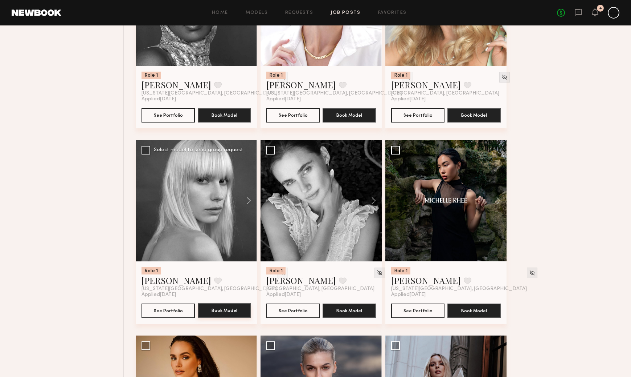
click at [216, 314] on button "Book Model" at bounding box center [224, 310] width 53 height 15
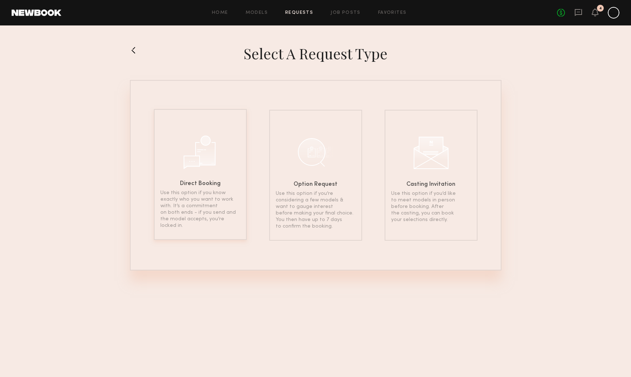
click at [202, 187] on div "Direct Booking Use this option if you know exactly who you want to work with. I…" at bounding box center [200, 174] width 93 height 131
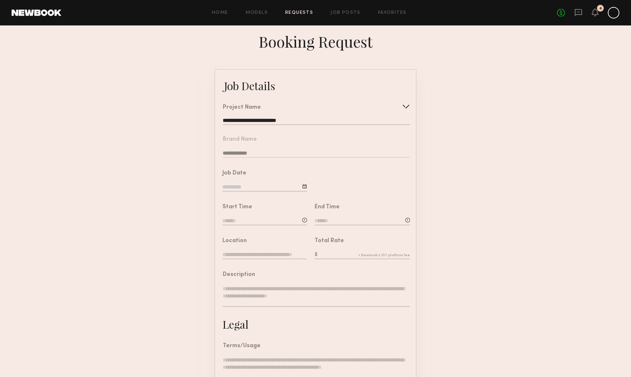
click at [259, 154] on nb-form-field "**********" at bounding box center [315, 145] width 201 height 34
click at [253, 181] on div "Job Date" at bounding box center [265, 181] width 85 height 22
click at [253, 184] on input at bounding box center [265, 187] width 85 height 8
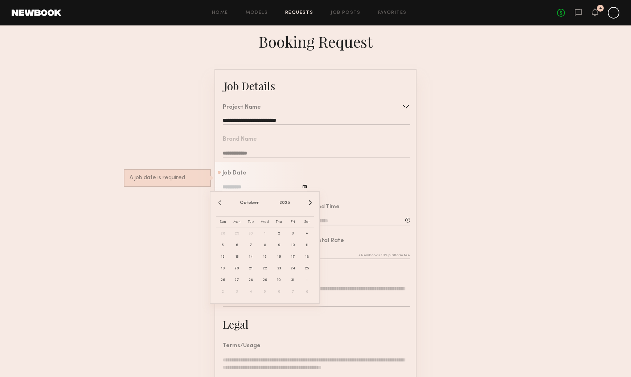
click at [288, 162] on div "Job Date A job date is required" at bounding box center [261, 179] width 92 height 34
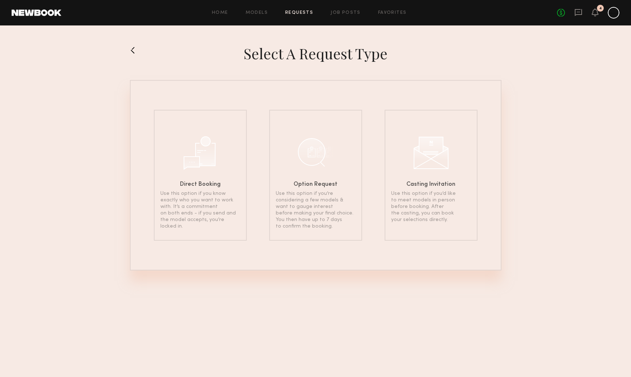
click at [138, 52] on button at bounding box center [136, 50] width 12 height 12
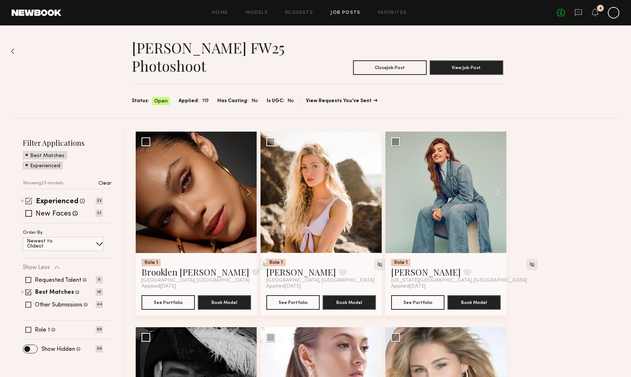
click at [32, 200] on span at bounding box center [28, 200] width 7 height 7
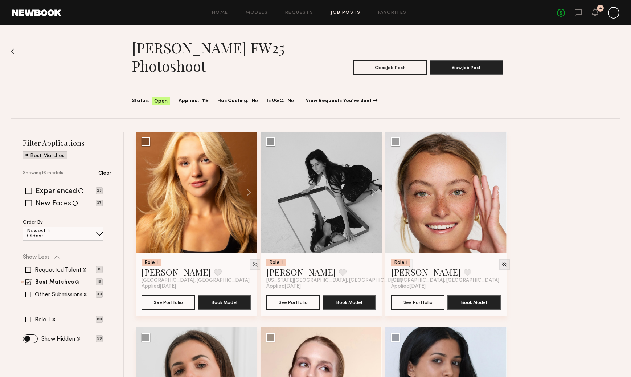
click at [353, 12] on link "Job Posts" at bounding box center [346, 13] width 30 height 5
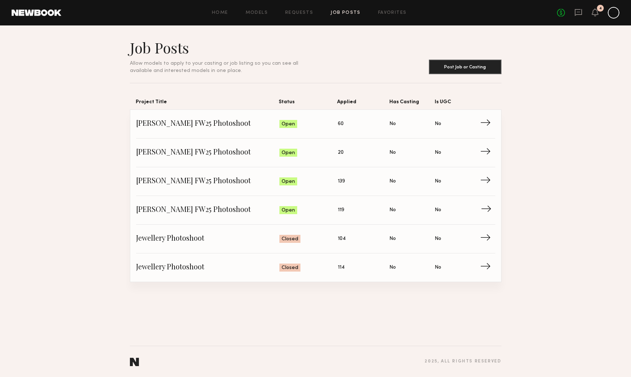
click at [337, 212] on span "Status: Open" at bounding box center [309, 209] width 58 height 11
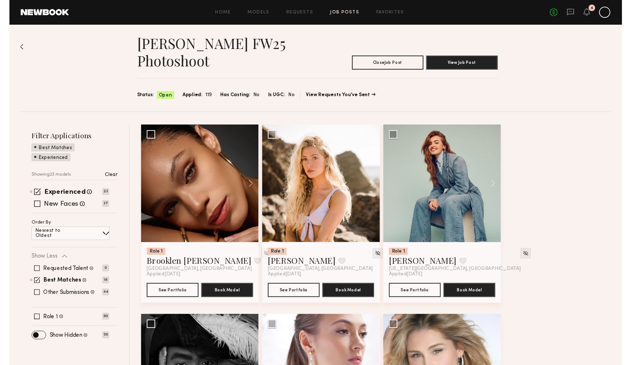
scroll to position [468, 0]
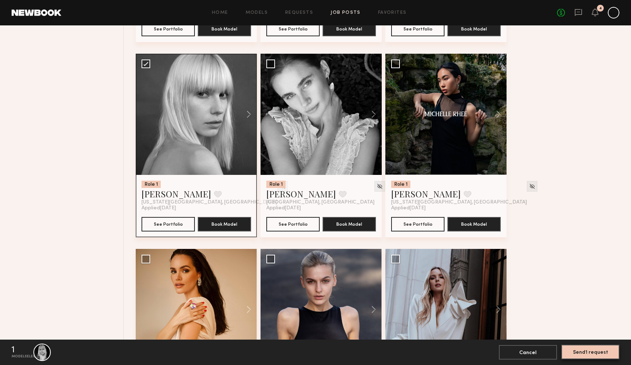
click at [599, 354] on button "Send 1 request" at bounding box center [591, 352] width 58 height 15
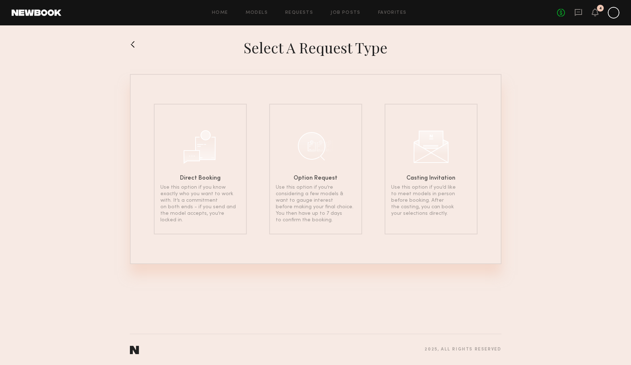
click at [134, 44] on button at bounding box center [136, 44] width 12 height 12
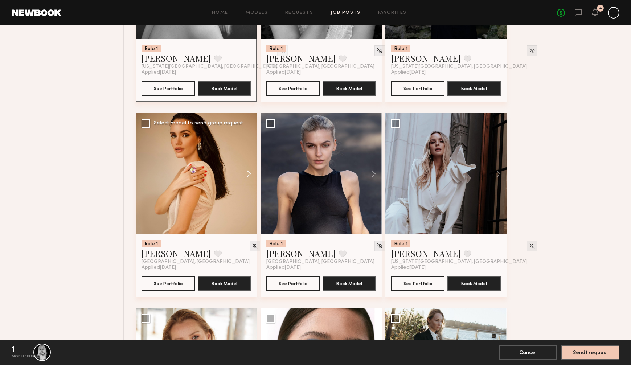
scroll to position [479, 0]
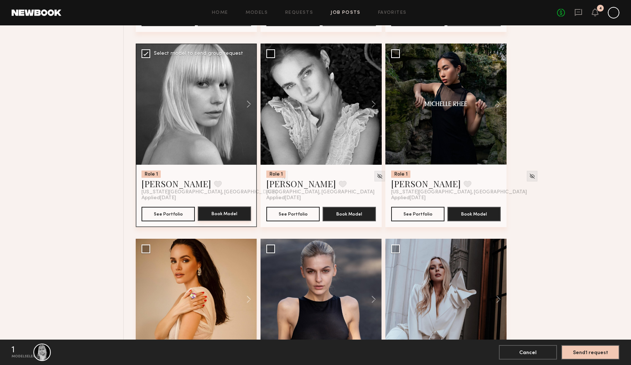
click at [230, 214] on button "Book Model" at bounding box center [224, 214] width 53 height 15
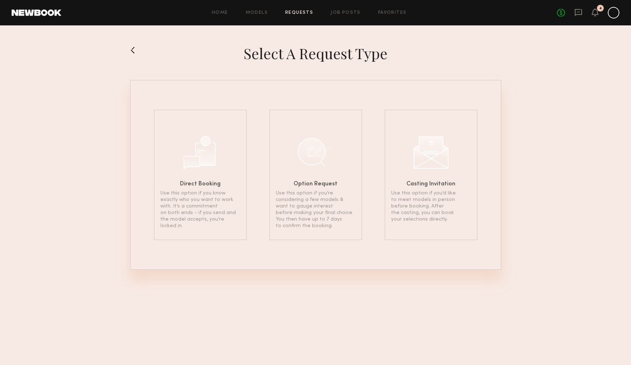
click at [134, 48] on button at bounding box center [136, 50] width 12 height 12
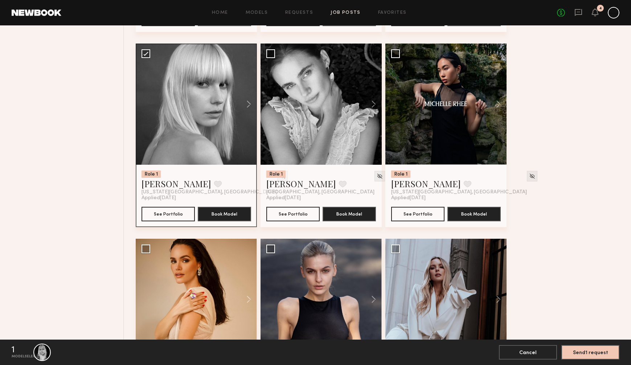
scroll to position [182, 0]
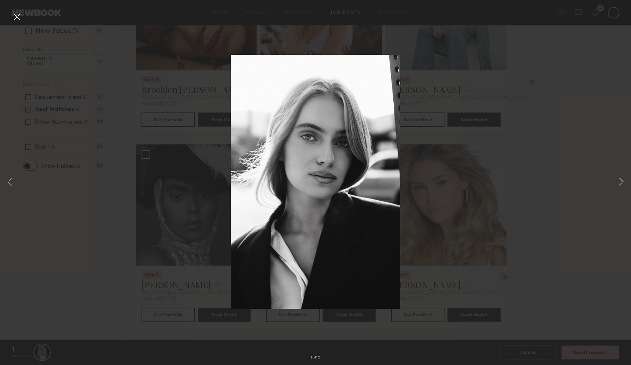
click at [17, 16] on button at bounding box center [17, 17] width 12 height 13
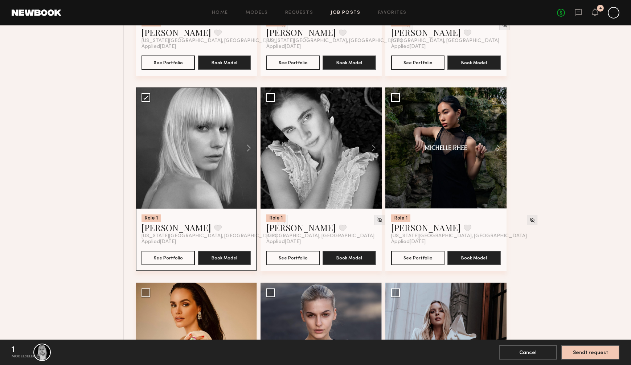
scroll to position [444, 0]
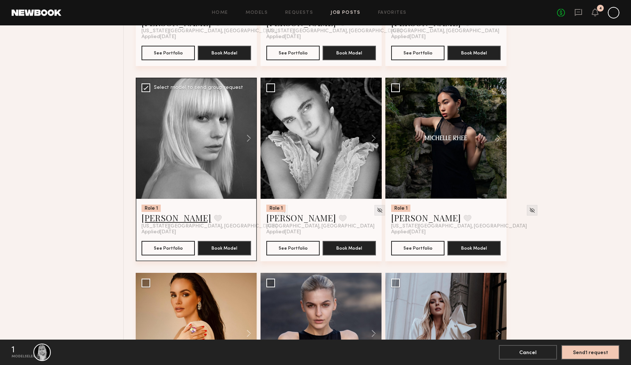
click at [156, 220] on link "[PERSON_NAME]" at bounding box center [177, 218] width 70 height 12
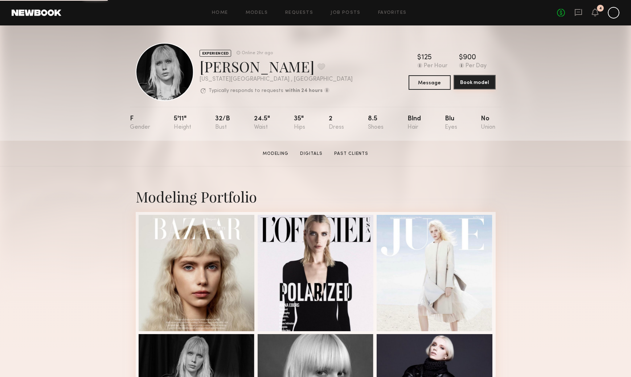
click at [486, 85] on button "Book model" at bounding box center [475, 82] width 42 height 15
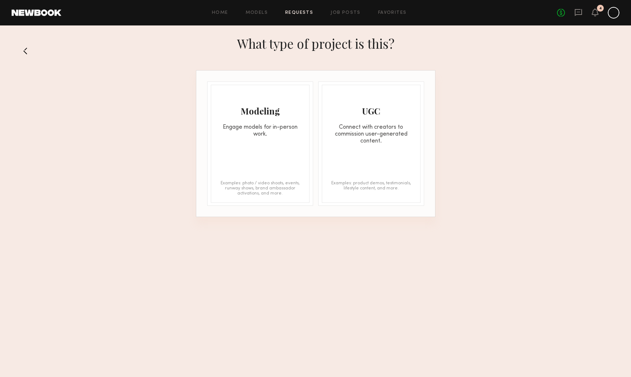
click at [268, 144] on div "Modeling Engage models for in-person work. Examples: photo / video shoots, even…" at bounding box center [260, 144] width 99 height 118
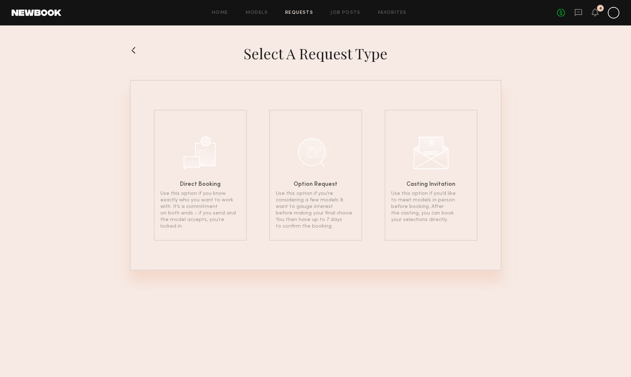
click at [213, 147] on div at bounding box center [200, 152] width 36 height 36
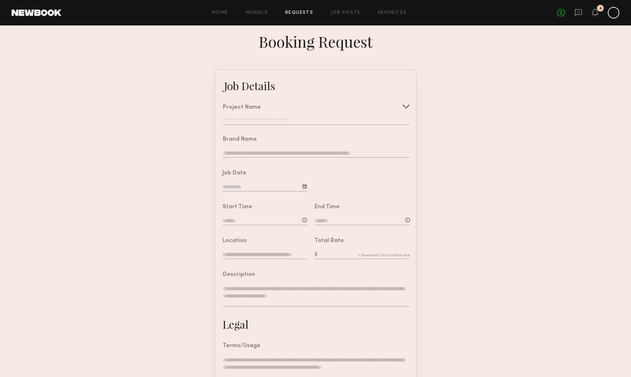
click at [268, 121] on input "text" at bounding box center [316, 121] width 187 height 7
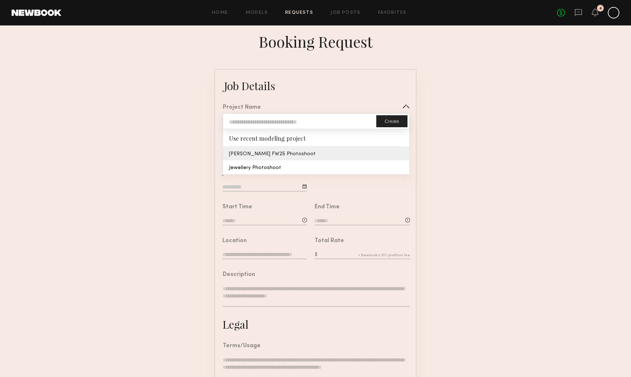
type input "**********"
type textarea "**********"
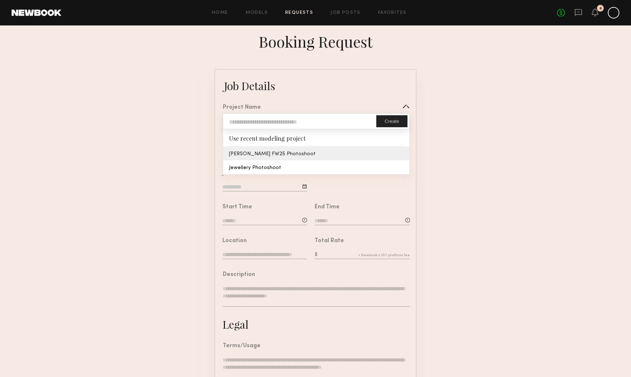
type textarea "**********"
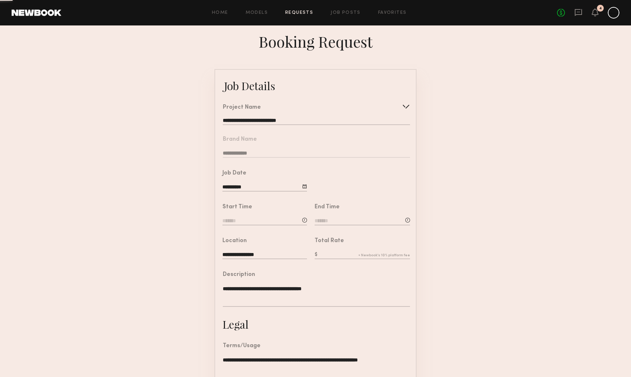
click at [270, 158] on common-border "**********" at bounding box center [316, 271] width 202 height 405
click at [273, 220] on input at bounding box center [265, 221] width 85 height 8
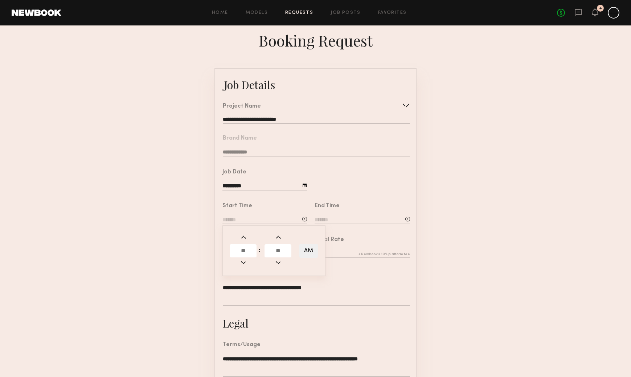
click at [252, 248] on input "text" at bounding box center [243, 250] width 27 height 13
type input "*"
click at [276, 249] on input "text" at bounding box center [278, 250] width 27 height 13
type input "**"
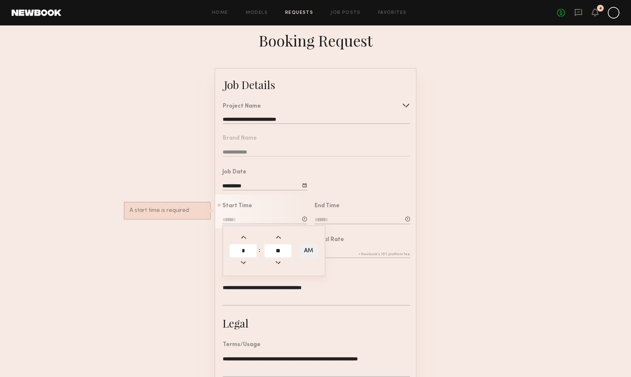
type input "*******"
type input "**"
click at [347, 219] on input at bounding box center [362, 220] width 95 height 8
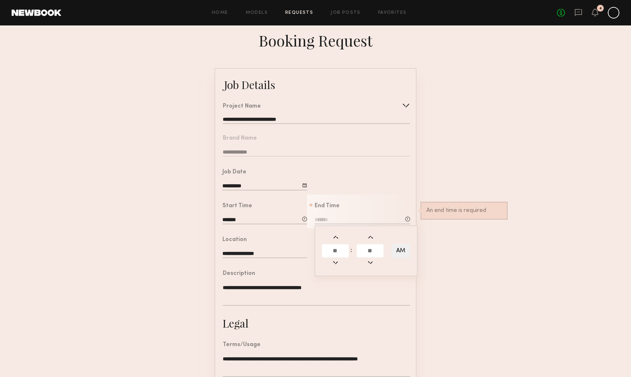
click at [334, 254] on input "text" at bounding box center [335, 250] width 27 height 13
type input "*"
click at [371, 252] on input "text" at bounding box center [370, 250] width 27 height 13
type input "**"
type input "*******"
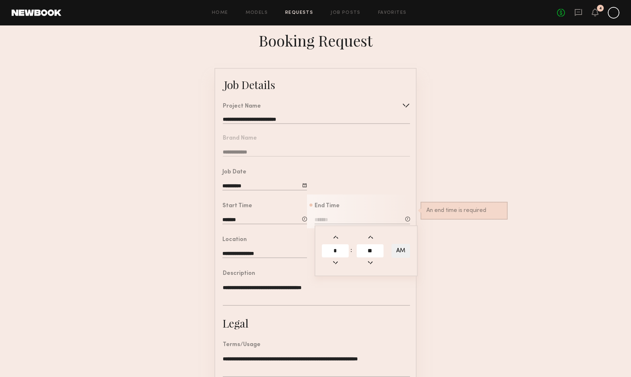
type input "**"
click at [400, 250] on button "AM" at bounding box center [401, 251] width 19 height 14
type input "*******"
click at [457, 253] on form "**********" at bounding box center [315, 270] width 631 height 405
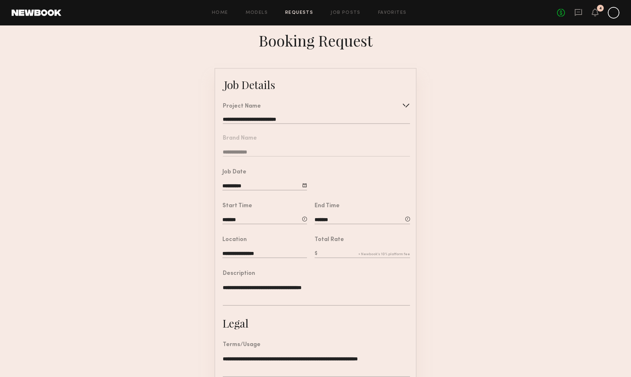
click at [336, 251] on input "text" at bounding box center [362, 254] width 95 height 8
type input "***"
click at [434, 244] on form "**********" at bounding box center [315, 270] width 631 height 405
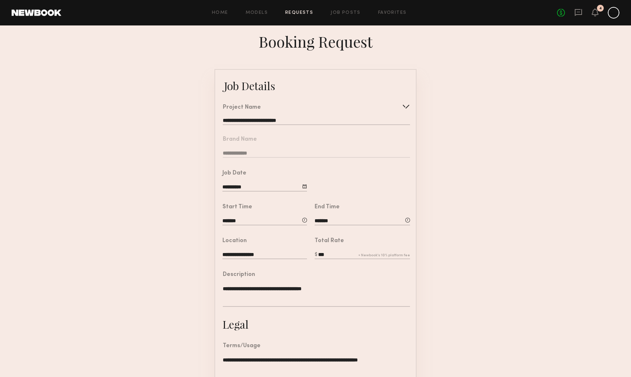
scroll to position [0, 0]
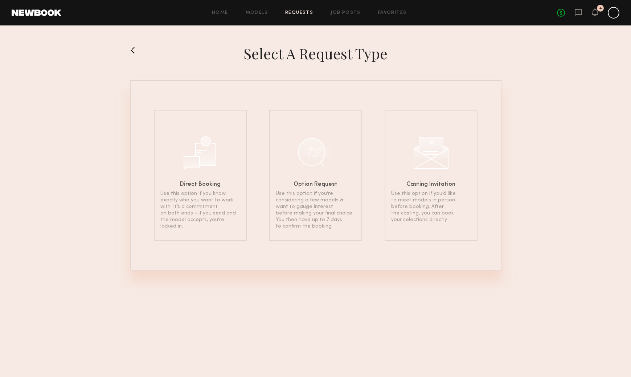
click at [133, 50] on button at bounding box center [136, 50] width 12 height 12
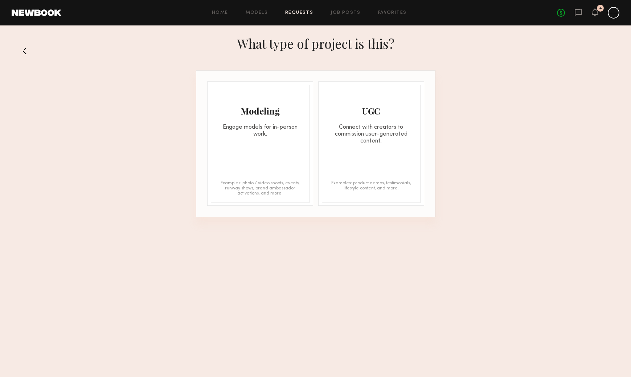
click at [30, 54] on button at bounding box center [28, 51] width 12 height 12
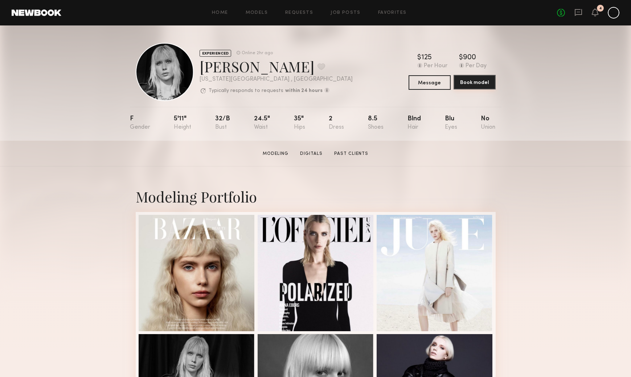
click at [488, 81] on button "Book model" at bounding box center [475, 82] width 42 height 15
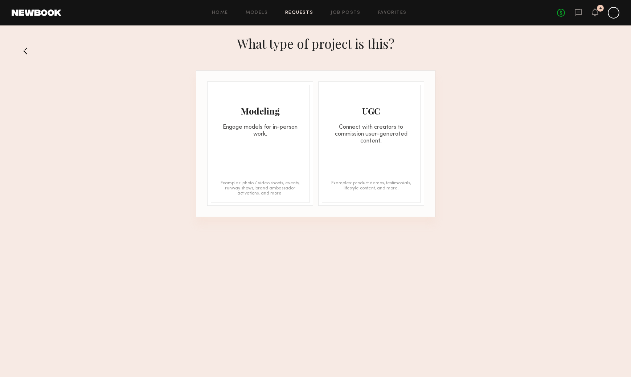
click at [285, 172] on div "Modeling Engage models for in-person work. Examples: photo / video shoots, even…" at bounding box center [260, 144] width 99 height 118
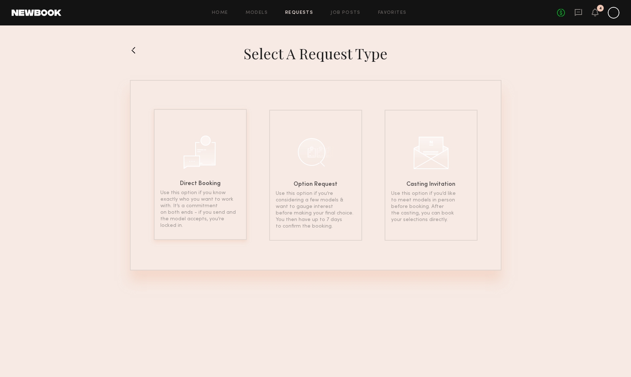
click at [230, 173] on div "Direct Booking Use this option if you know exactly who you want to work with. I…" at bounding box center [200, 174] width 93 height 131
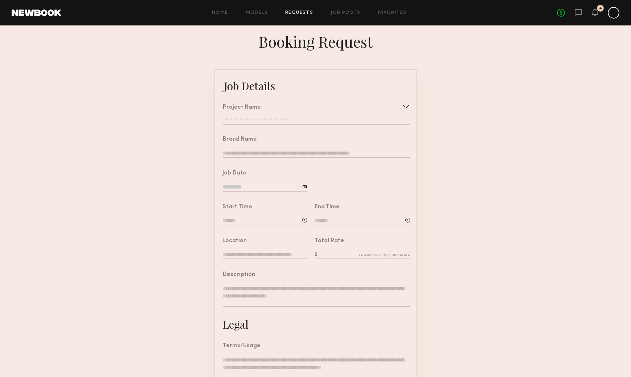
click at [280, 117] on div "Project Name Create Use recent modeling project [PERSON_NAME] FW25 Photoshoot J…" at bounding box center [316, 115] width 187 height 20
click at [281, 117] on div "Project Name Create Use recent modeling project [PERSON_NAME] FW25 Photoshoot J…" at bounding box center [316, 115] width 187 height 20
click at [281, 120] on input "text" at bounding box center [316, 121] width 187 height 7
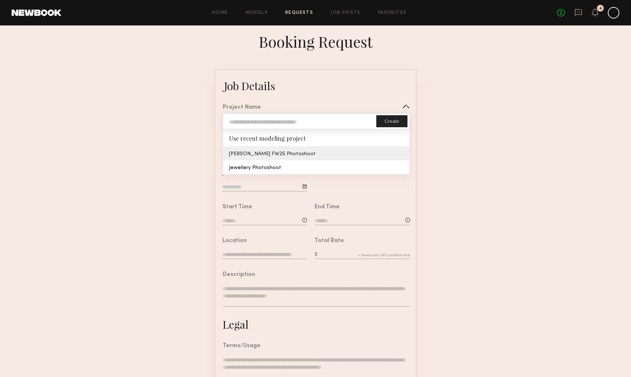
type input "**********"
type textarea "**********"
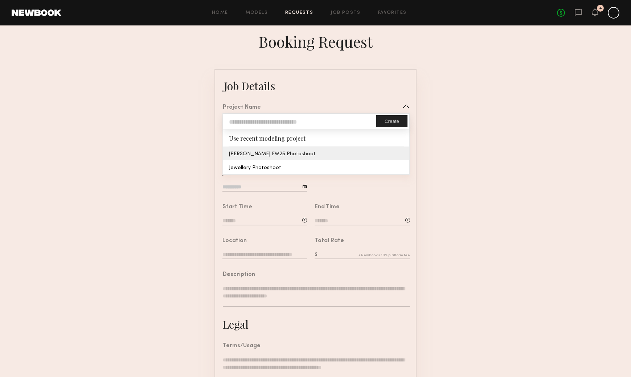
type textarea "**********"
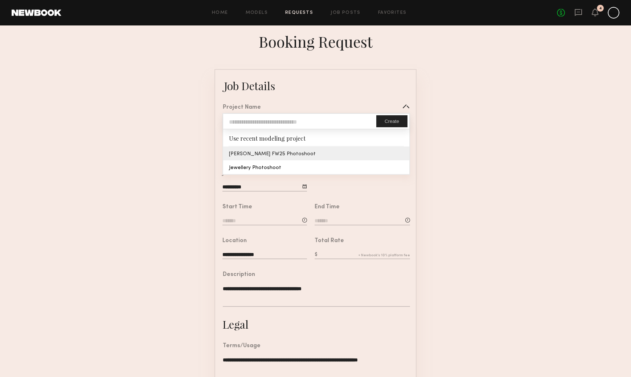
click at [277, 159] on common-border "**********" at bounding box center [316, 271] width 202 height 405
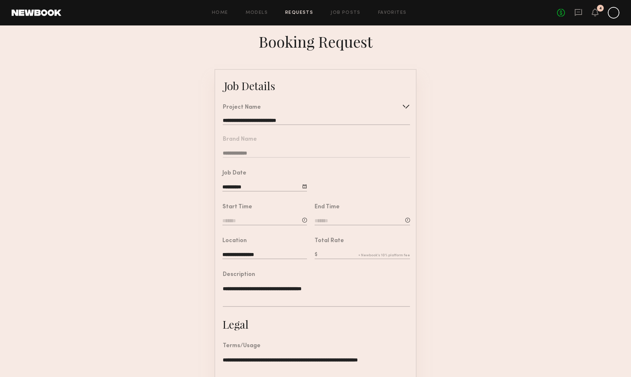
click at [272, 221] on input at bounding box center [265, 221] width 85 height 8
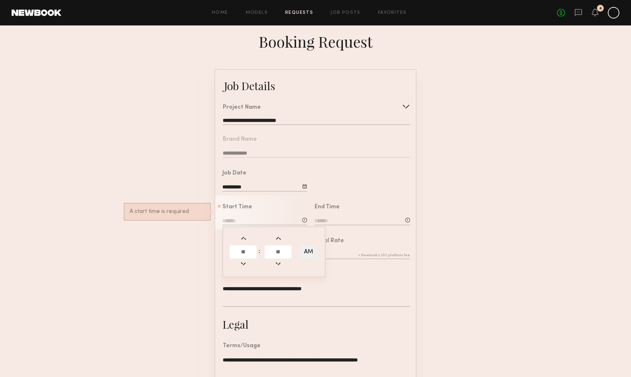
click at [244, 255] on input "text" at bounding box center [243, 251] width 27 height 13
type input "*"
click at [281, 250] on input "text" at bounding box center [278, 251] width 27 height 13
type input "**"
type input "*******"
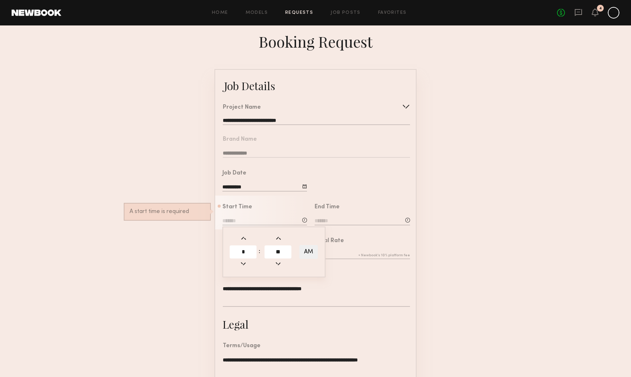
type input "**"
click at [355, 211] on div "End Time" at bounding box center [362, 215] width 95 height 22
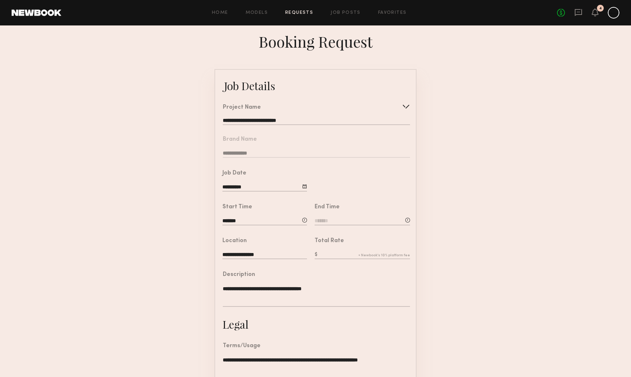
click at [353, 220] on input at bounding box center [362, 221] width 95 height 8
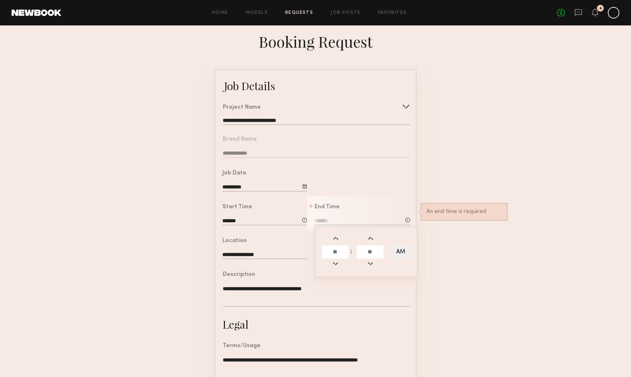
click at [336, 253] on input "text" at bounding box center [335, 251] width 27 height 13
type input "*"
click at [368, 249] on input "text" at bounding box center [370, 251] width 27 height 13
type input "**"
type input "*******"
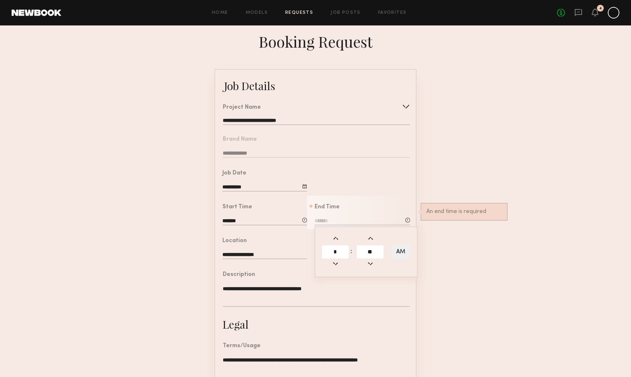
type input "**"
click at [398, 251] on button "AM" at bounding box center [401, 252] width 19 height 14
type input "*******"
click at [440, 240] on form "**********" at bounding box center [315, 271] width 631 height 405
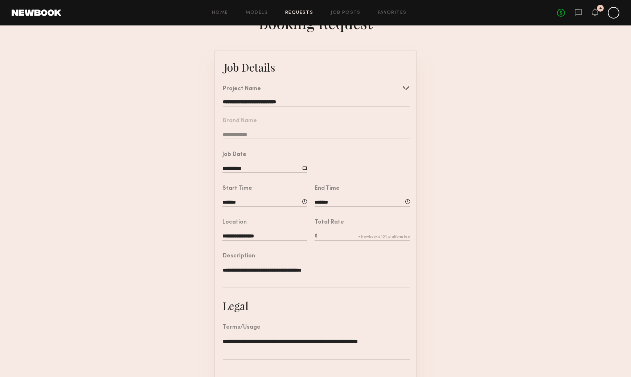
scroll to position [21, 0]
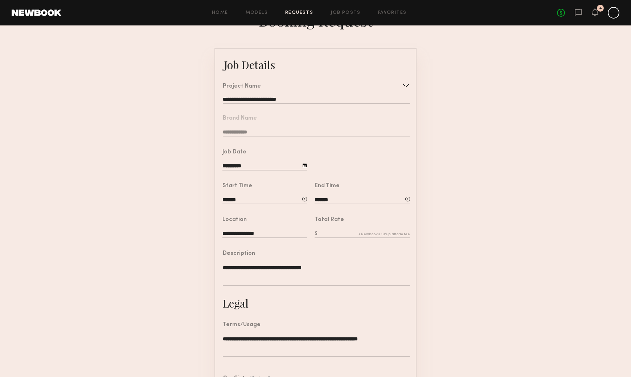
click at [335, 231] on input "text" at bounding box center [362, 234] width 95 height 8
type input "***"
click at [516, 249] on form "**********" at bounding box center [315, 250] width 631 height 405
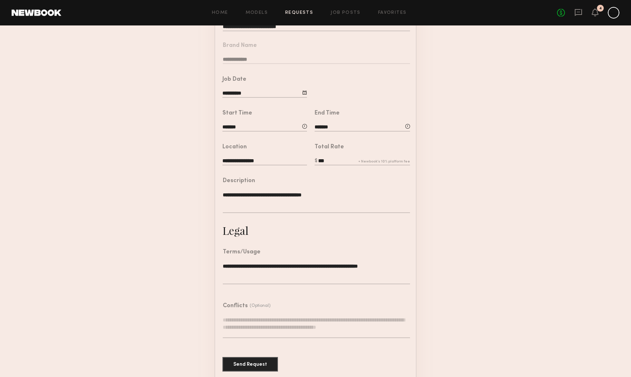
scroll to position [96, 0]
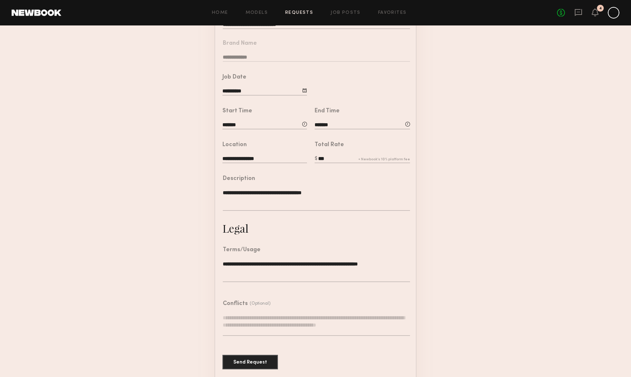
click at [278, 316] on textarea at bounding box center [316, 325] width 187 height 22
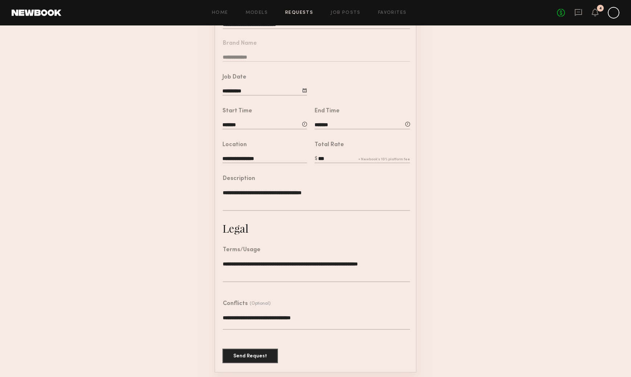
click at [431, 338] on form "**********" at bounding box center [315, 172] width 631 height 399
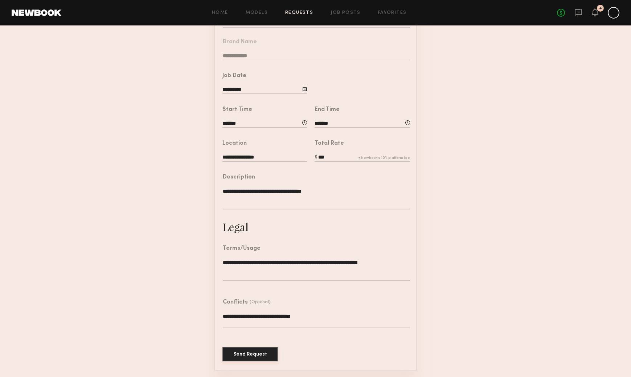
scroll to position [97, 0]
click at [334, 315] on textarea "**********" at bounding box center [316, 321] width 187 height 16
type textarea "**********"
click at [168, 306] on form "**********" at bounding box center [315, 171] width 631 height 399
click at [242, 351] on button "Send Request" at bounding box center [251, 354] width 56 height 15
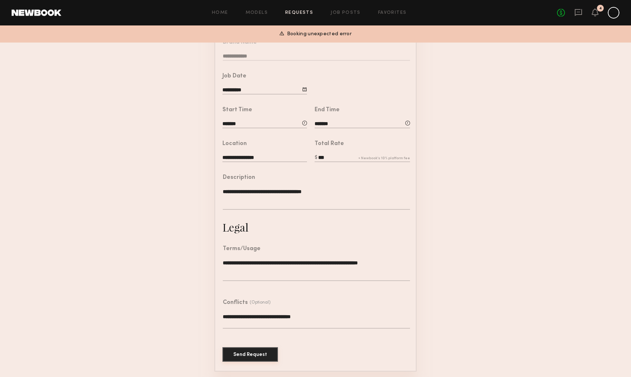
click at [248, 359] on button "Send Request" at bounding box center [251, 354] width 56 height 15
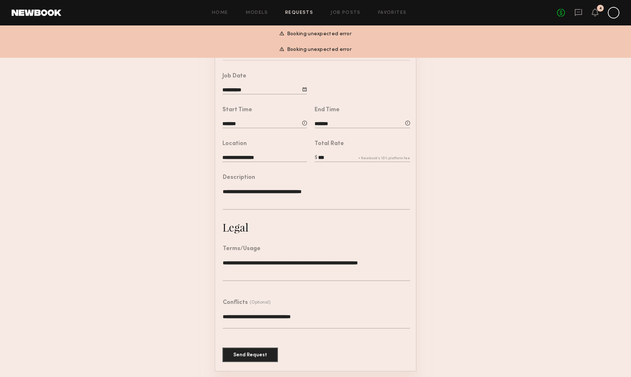
drag, startPoint x: 353, startPoint y: 33, endPoint x: 427, endPoint y: 3, distance: 79.3
click at [353, 33] on div "Booking unexpected error" at bounding box center [315, 34] width 631 height 16
click at [237, 355] on button "Send Request" at bounding box center [251, 354] width 56 height 15
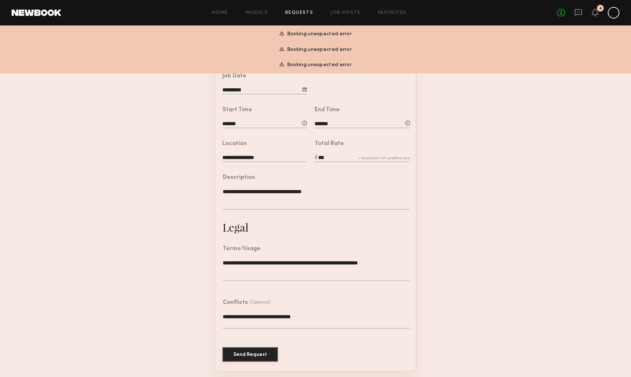
click at [237, 355] on button "Send Request" at bounding box center [251, 354] width 56 height 15
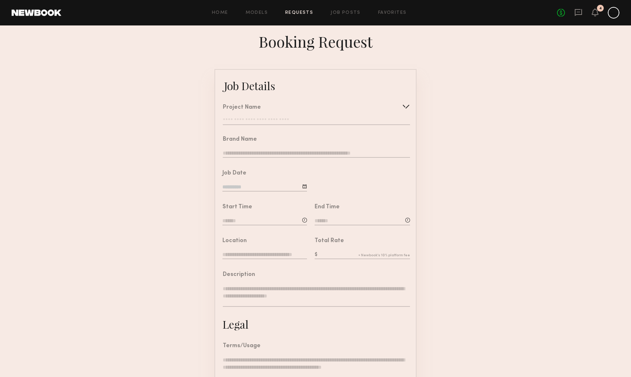
click at [289, 118] on input "text" at bounding box center [316, 121] width 187 height 7
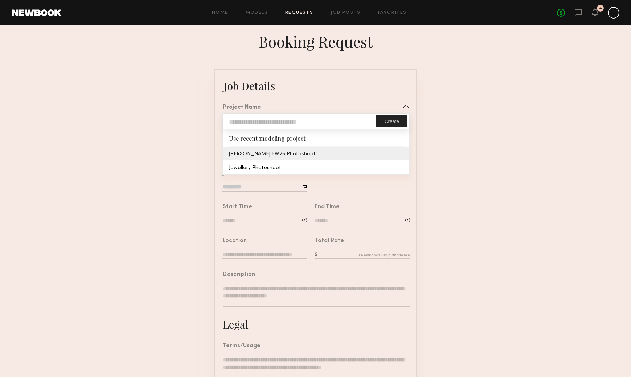
type input "**********"
type textarea "**********"
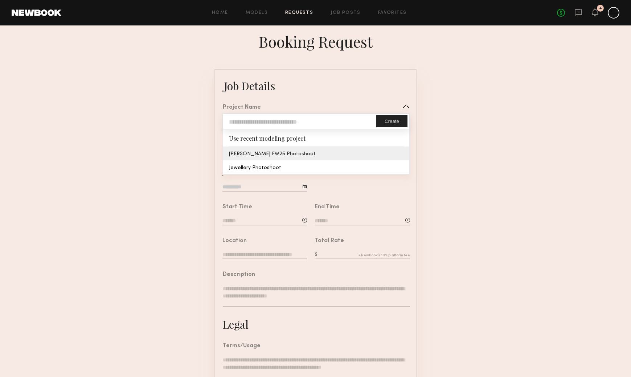
type textarea "**********"
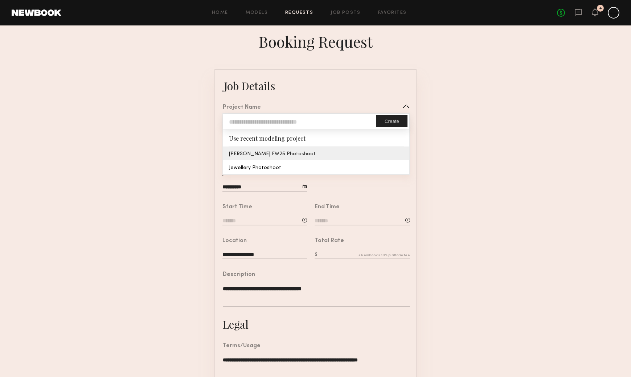
click at [282, 154] on common-border "**********" at bounding box center [316, 271] width 202 height 405
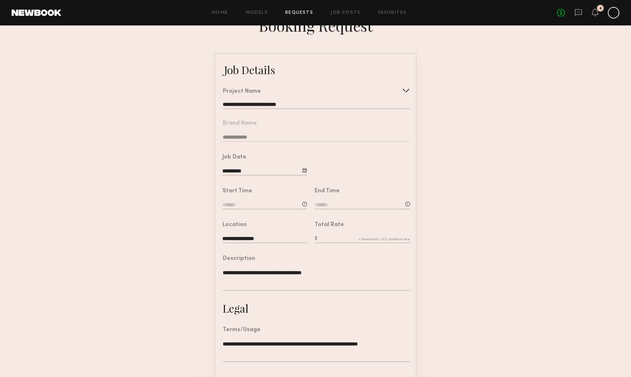
scroll to position [26, 0]
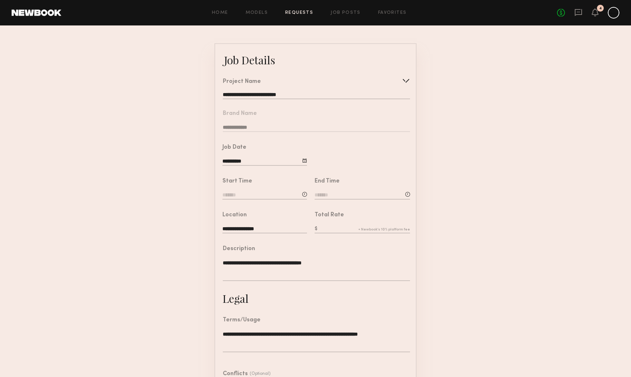
click at [274, 191] on input at bounding box center [265, 195] width 85 height 8
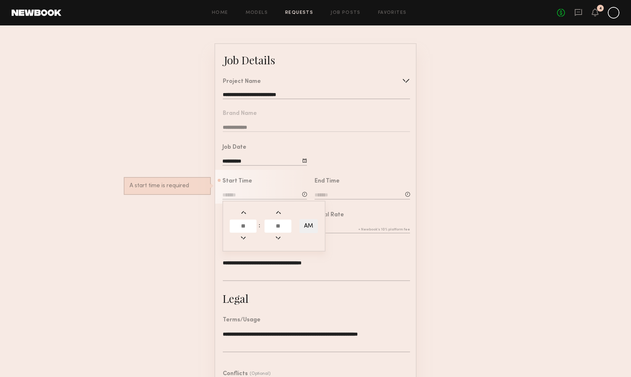
click at [250, 227] on input "text" at bounding box center [243, 225] width 27 height 13
type input "*"
type input "**"
type input "*******"
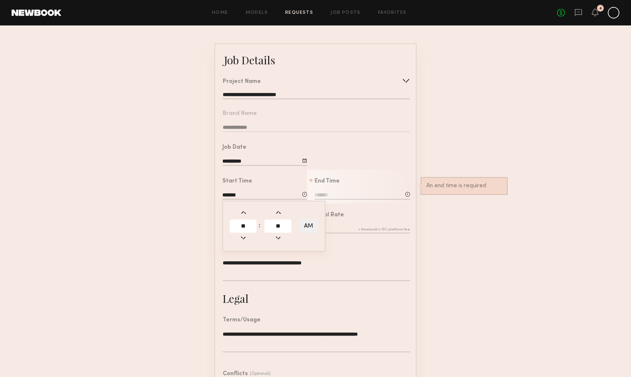
click at [341, 191] on div "End Time An end time is required" at bounding box center [362, 189] width 95 height 22
click at [340, 192] on input at bounding box center [362, 195] width 95 height 8
click at [340, 193] on input at bounding box center [362, 195] width 95 height 8
click at [334, 229] on input "text" at bounding box center [335, 225] width 27 height 13
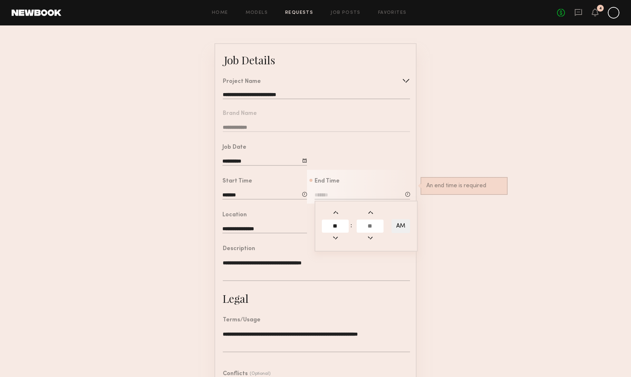
type input "**"
click at [398, 225] on button "AM" at bounding box center [401, 226] width 19 height 14
type input "*******"
click at [414, 220] on div "** : ** PM" at bounding box center [366, 225] width 103 height 51
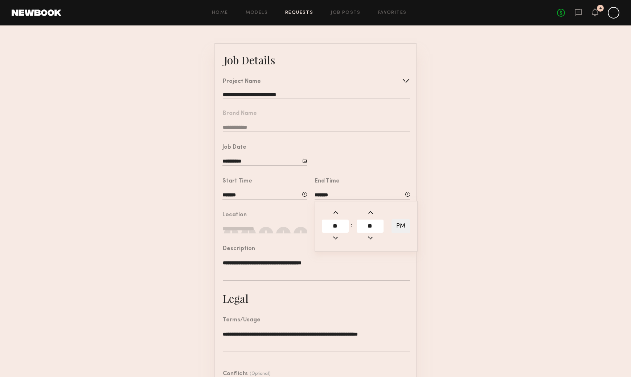
click at [432, 224] on form "**********" at bounding box center [315, 245] width 631 height 405
click at [338, 227] on input "text" at bounding box center [362, 229] width 95 height 8
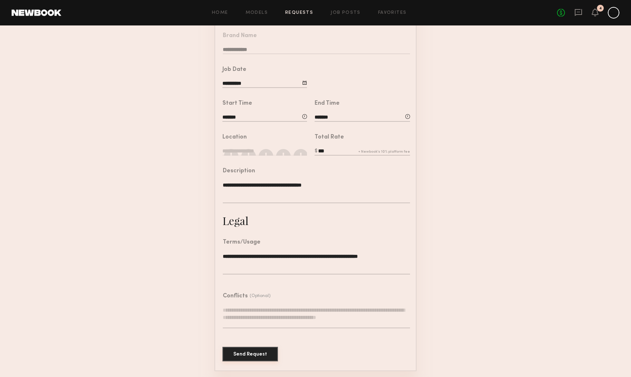
scroll to position [103, 0]
type input "***"
click at [276, 350] on button "Send Request" at bounding box center [251, 354] width 56 height 15
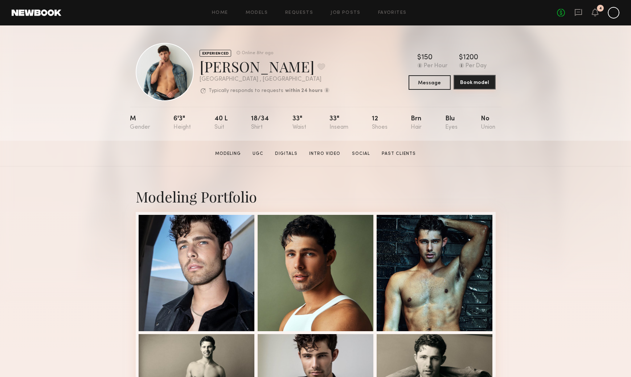
click at [479, 86] on button "Book model" at bounding box center [475, 82] width 42 height 15
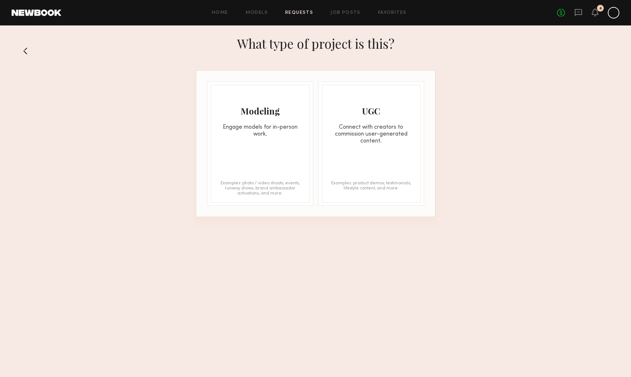
click at [287, 124] on div "Engage models for in-person work." at bounding box center [260, 131] width 98 height 14
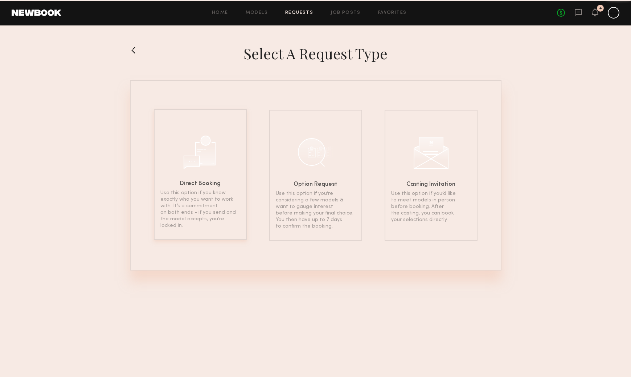
click at [207, 176] on div "Direct Booking Use this option if you know exactly who you want to work with. I…" at bounding box center [200, 174] width 93 height 131
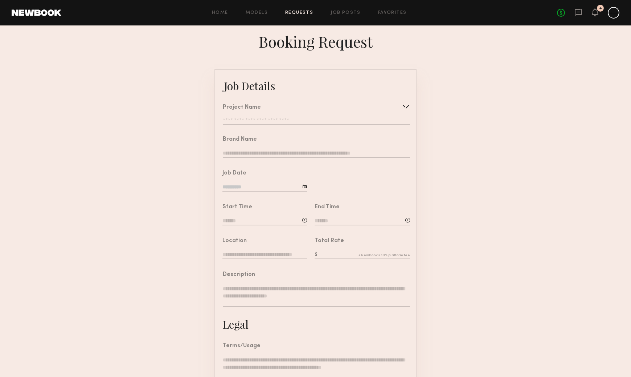
click at [276, 121] on input "text" at bounding box center [316, 121] width 187 height 7
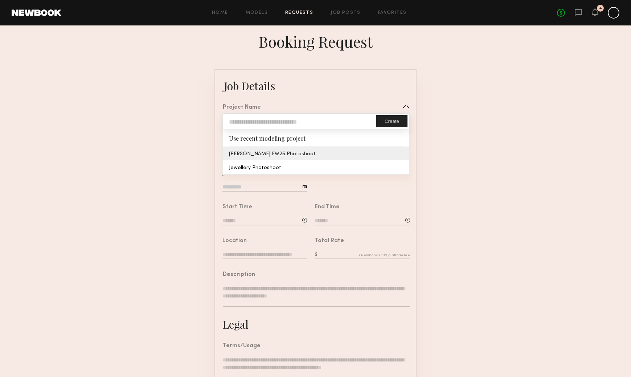
type input "**********"
type textarea "**********"
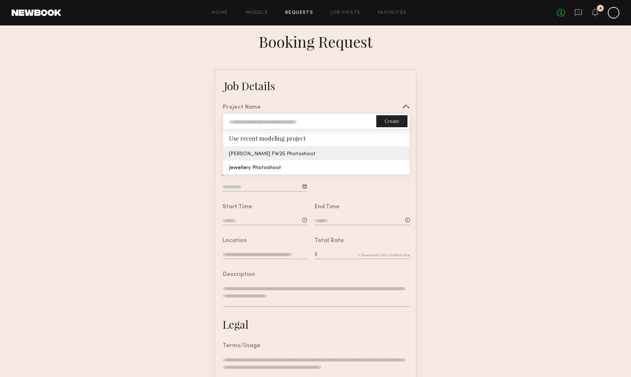
type textarea "**********"
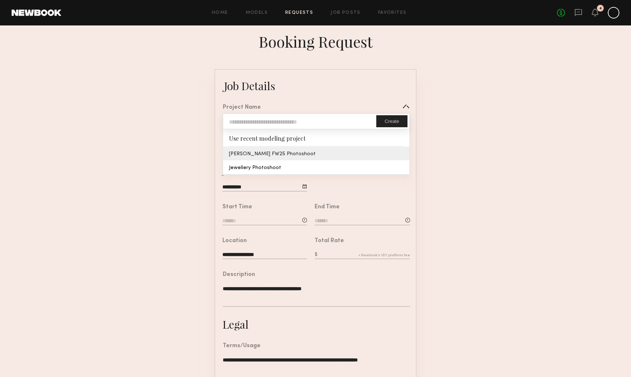
click at [272, 155] on common-border "**********" at bounding box center [316, 271] width 202 height 405
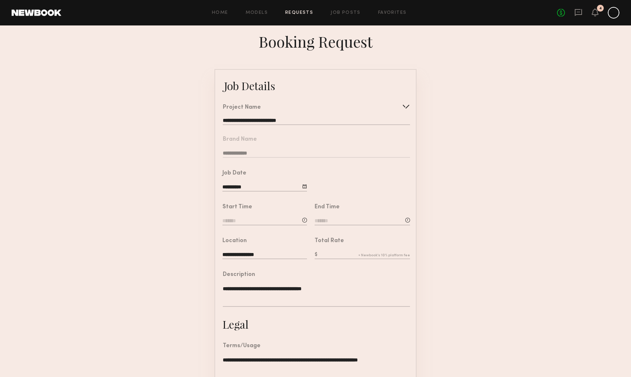
click at [274, 221] on input at bounding box center [265, 221] width 85 height 8
click at [123, 179] on form "**********" at bounding box center [315, 271] width 631 height 405
click at [308, 11] on link "Requests" at bounding box center [299, 13] width 28 height 5
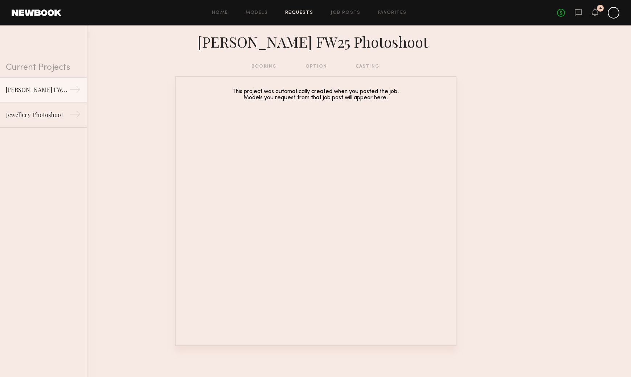
click at [318, 65] on div "booking option casting" at bounding box center [316, 66] width 128 height 8
click at [272, 66] on div "booking option casting" at bounding box center [316, 66] width 128 height 8
click at [40, 116] on div "Jewellery Photoshoot" at bounding box center [37, 114] width 63 height 9
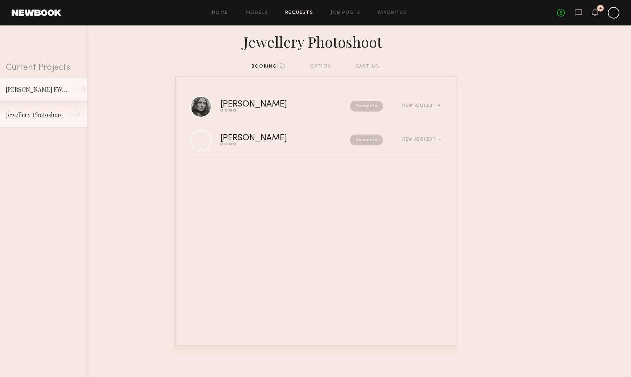
click at [40, 94] on link "[PERSON_NAME] FW25 Photoshoot →" at bounding box center [43, 89] width 87 height 25
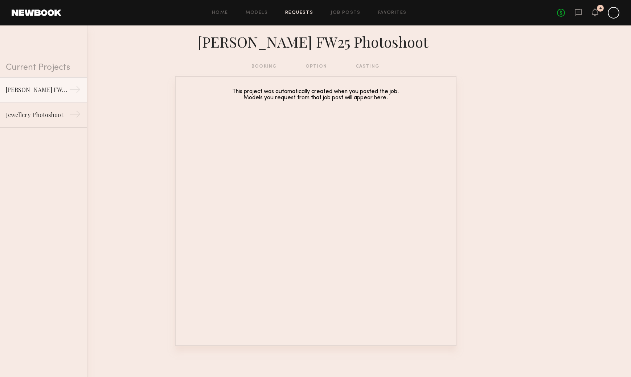
click at [300, 67] on div "booking option casting" at bounding box center [316, 66] width 128 height 8
click at [369, 66] on div "booking option casting" at bounding box center [316, 66] width 128 height 8
click at [346, 11] on link "Job Posts" at bounding box center [346, 13] width 30 height 5
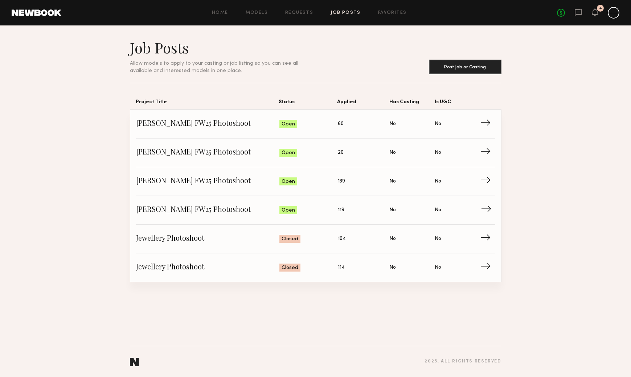
click at [210, 210] on span "[PERSON_NAME] FW25 Photoshoot" at bounding box center [208, 209] width 144 height 11
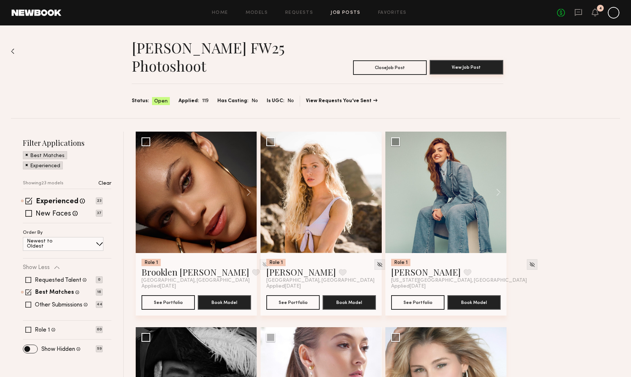
click at [477, 69] on button "View Job Post" at bounding box center [467, 67] width 74 height 15
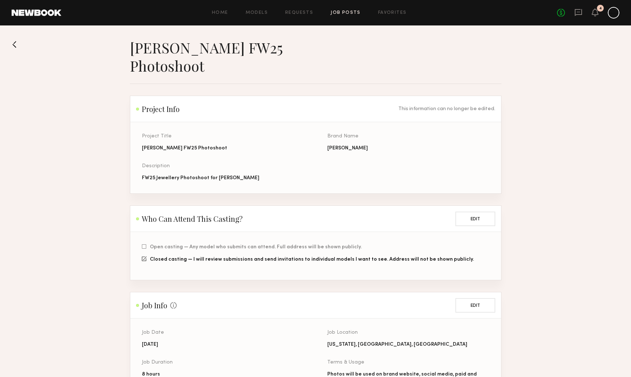
click at [21, 45] on button at bounding box center [18, 44] width 12 height 12
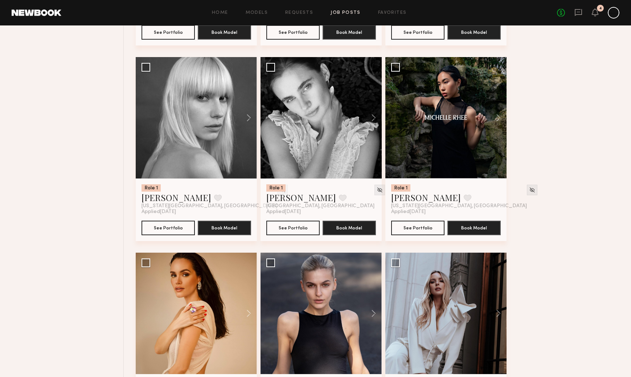
scroll to position [466, 0]
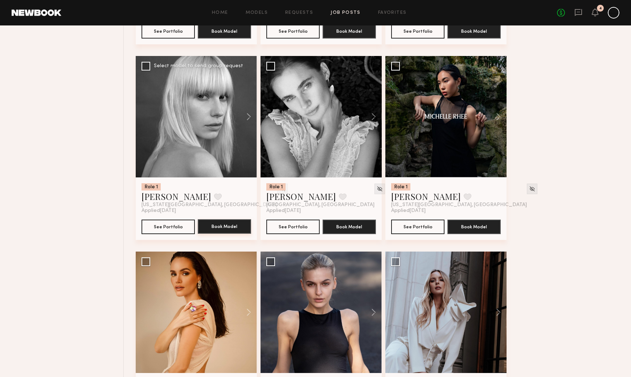
click at [216, 228] on button "Book Model" at bounding box center [224, 226] width 53 height 15
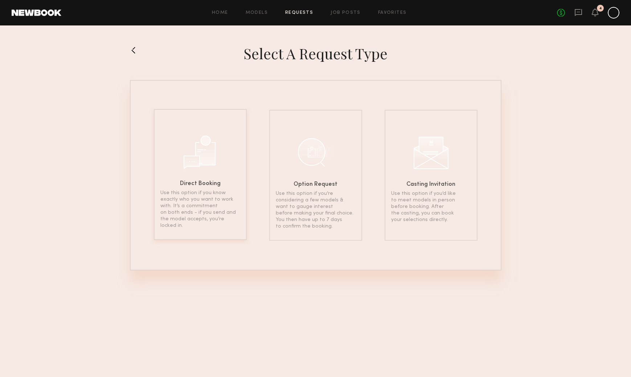
click at [205, 167] on div at bounding box center [200, 151] width 36 height 36
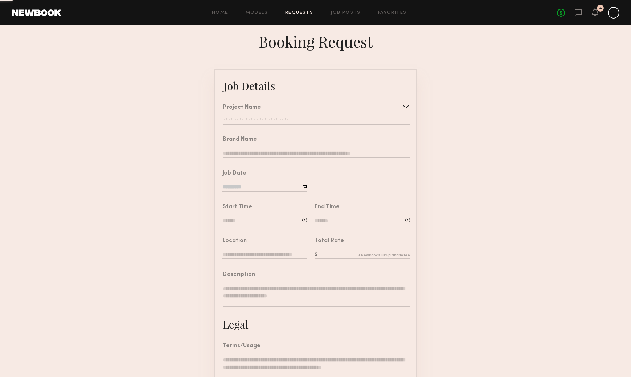
type input "**********"
type textarea "**********"
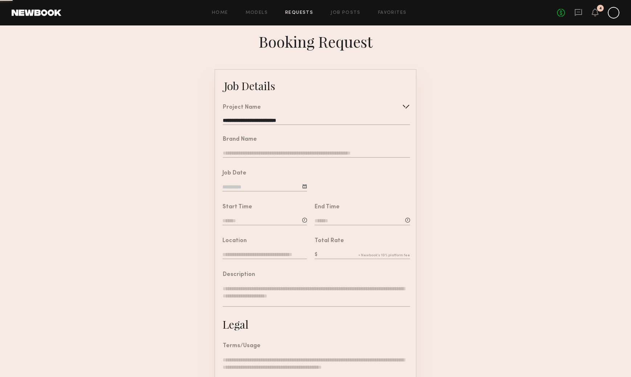
type textarea "**********"
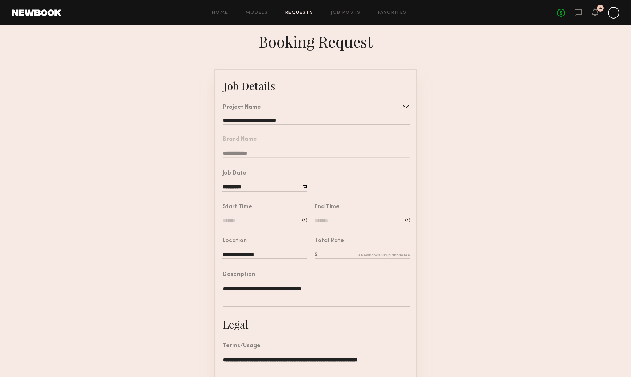
click at [275, 218] on input at bounding box center [265, 221] width 85 height 8
click at [247, 253] on input "text" at bounding box center [243, 251] width 27 height 13
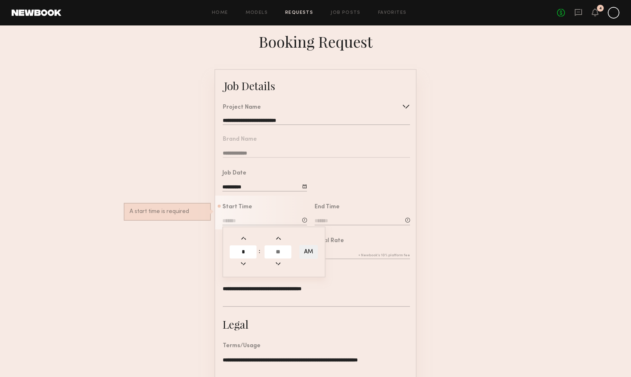
type input "*"
click at [283, 254] on input "text" at bounding box center [278, 251] width 27 height 13
type input "**"
type input "*******"
type input "**"
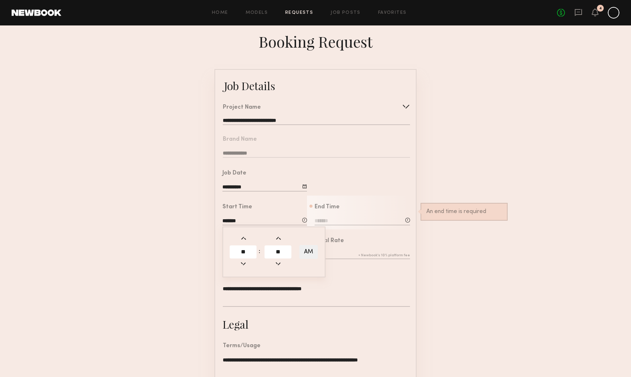
click at [336, 225] on div at bounding box center [362, 221] width 95 height 9
click at [332, 251] on input "text" at bounding box center [335, 251] width 27 height 13
type input "*"
type input "**"
type input "*******"
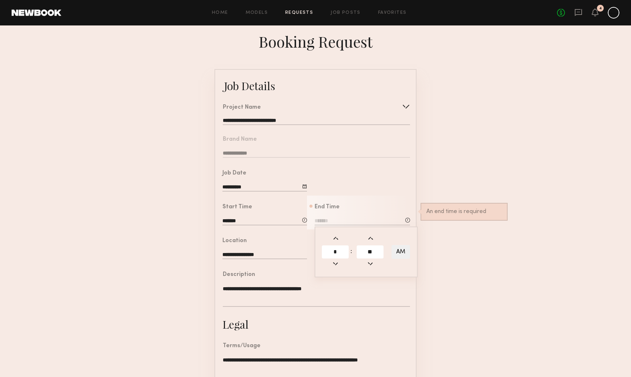
type input "**"
click at [404, 251] on button "AM" at bounding box center [401, 252] width 19 height 14
type input "*******"
drag, startPoint x: 472, startPoint y: 233, endPoint x: 467, endPoint y: 234, distance: 4.8
click at [472, 233] on form "**********" at bounding box center [315, 271] width 631 height 405
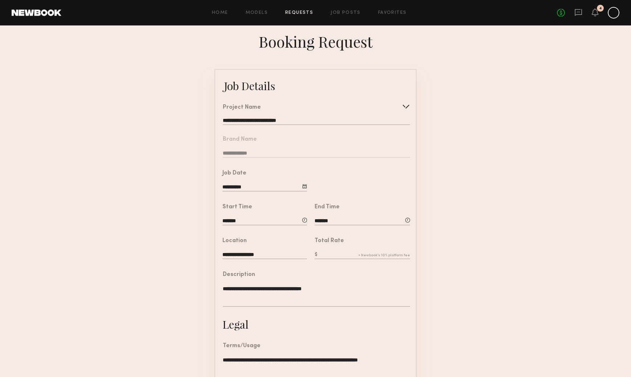
click at [337, 251] on input "text" at bounding box center [362, 255] width 95 height 8
type input "***"
click at [492, 256] on form "**********" at bounding box center [315, 271] width 631 height 405
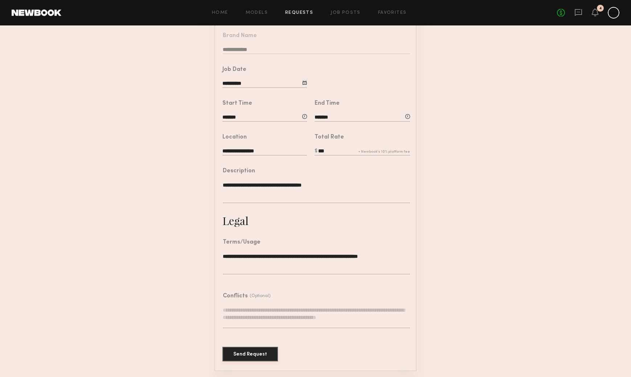
scroll to position [103, 0]
click at [244, 350] on button "Send Request" at bounding box center [251, 354] width 56 height 15
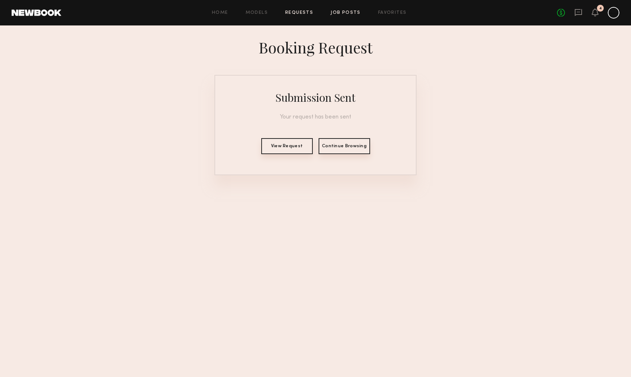
click at [355, 13] on link "Job Posts" at bounding box center [346, 13] width 30 height 5
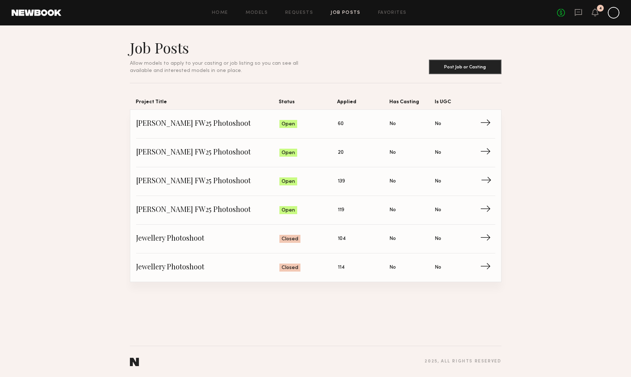
click at [337, 186] on span "Status: Open" at bounding box center [309, 181] width 58 height 11
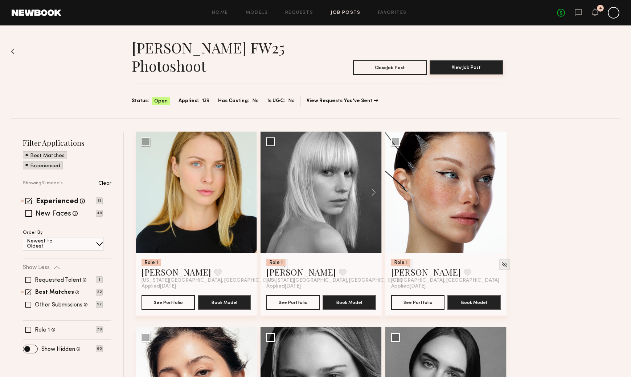
click at [446, 69] on button "View Job Post" at bounding box center [467, 67] width 74 height 15
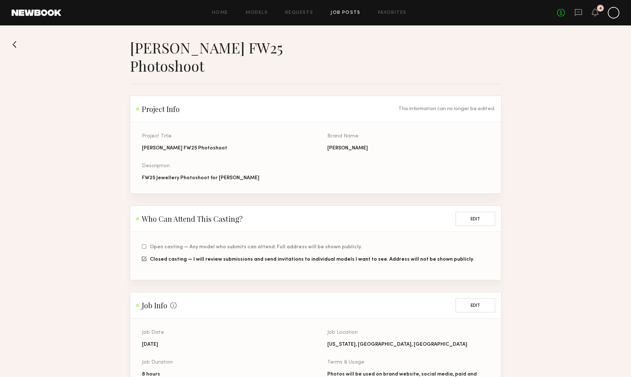
click at [16, 48] on button at bounding box center [18, 44] width 12 height 12
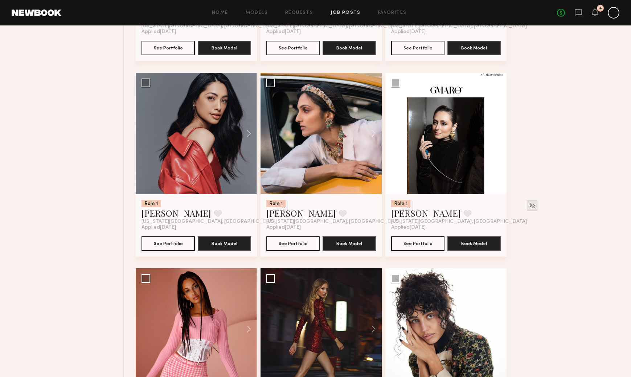
scroll to position [452, 0]
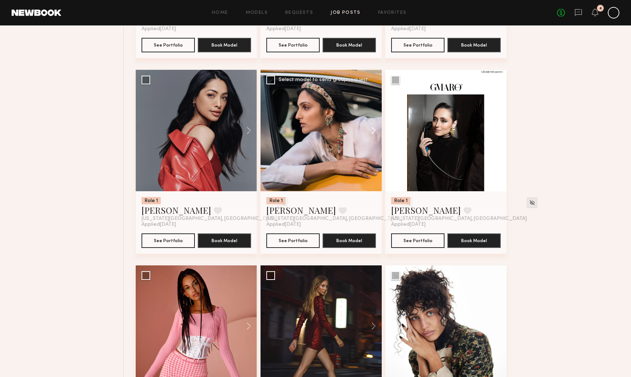
click at [374, 129] on button at bounding box center [370, 130] width 23 height 121
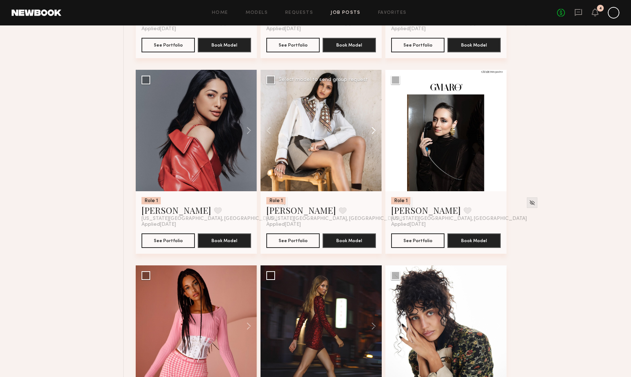
click at [374, 129] on button at bounding box center [370, 130] width 23 height 121
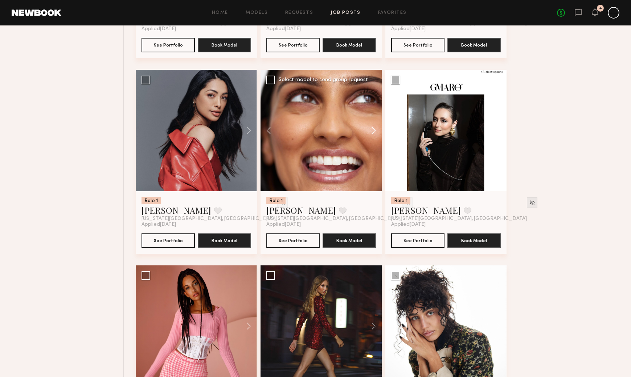
click at [374, 129] on button at bounding box center [370, 130] width 23 height 121
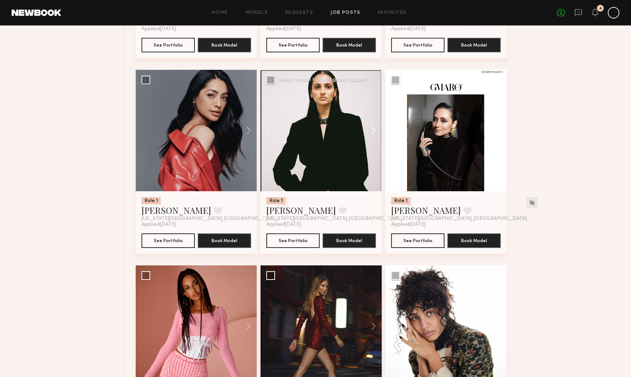
click at [374, 129] on button at bounding box center [370, 130] width 23 height 121
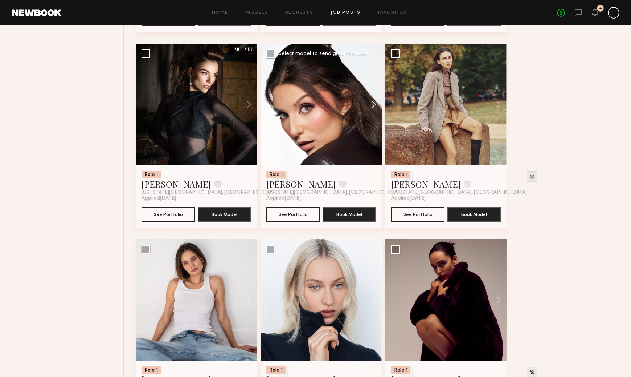
scroll to position [1063, 0]
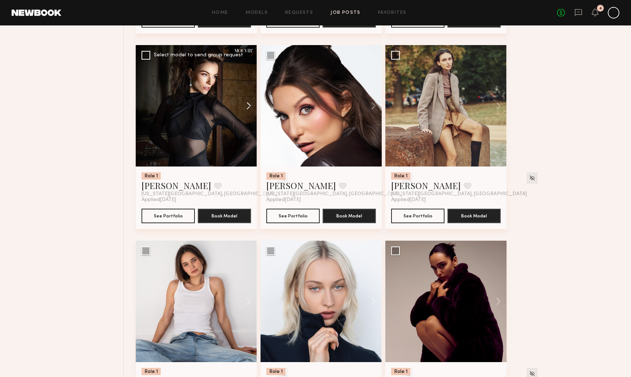
click at [248, 104] on button at bounding box center [245, 105] width 23 height 121
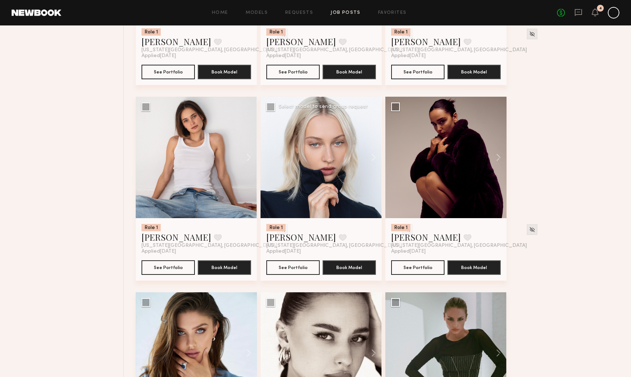
scroll to position [1205, 0]
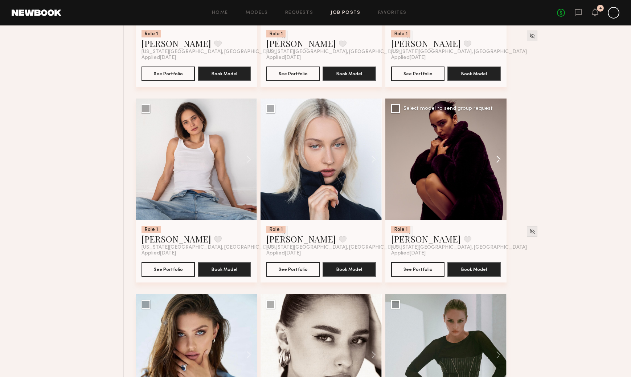
click at [501, 157] on button at bounding box center [495, 158] width 23 height 121
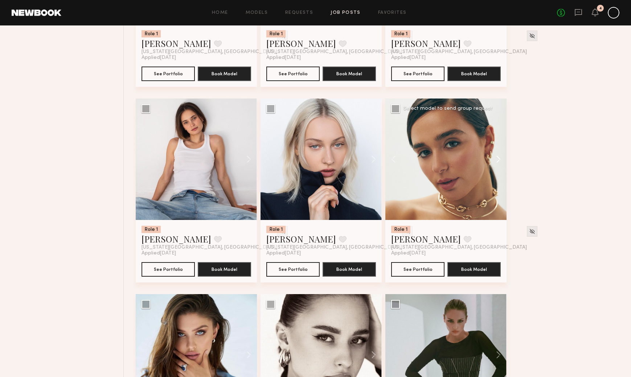
click at [501, 157] on button at bounding box center [495, 158] width 23 height 121
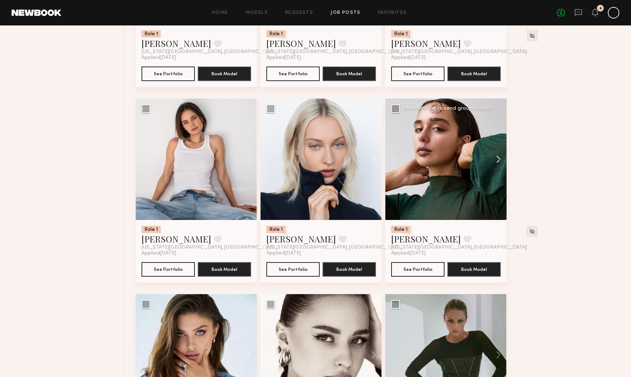
click at [501, 157] on button at bounding box center [495, 158] width 23 height 121
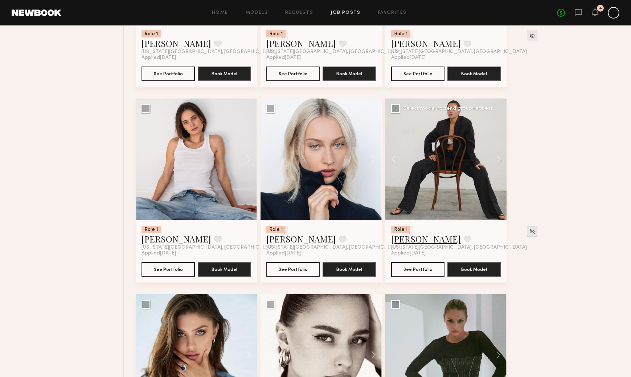
click at [406, 240] on link "[PERSON_NAME]" at bounding box center [426, 239] width 70 height 12
click at [252, 162] on button at bounding box center [245, 158] width 23 height 121
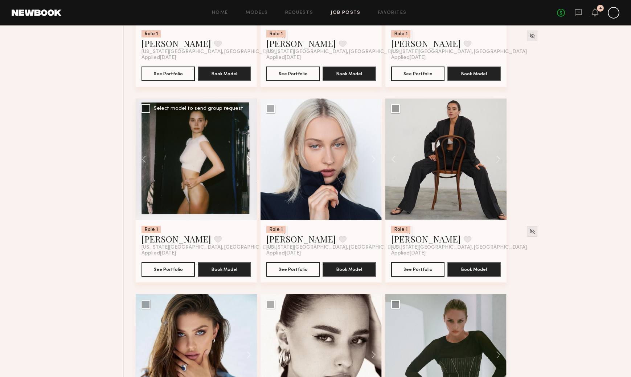
click at [251, 160] on button at bounding box center [245, 158] width 23 height 121
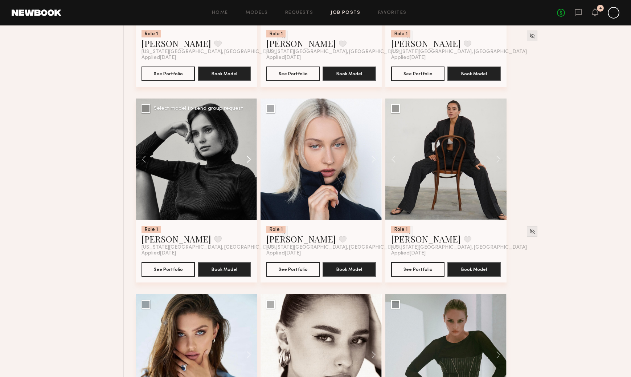
click at [251, 160] on button at bounding box center [245, 158] width 23 height 121
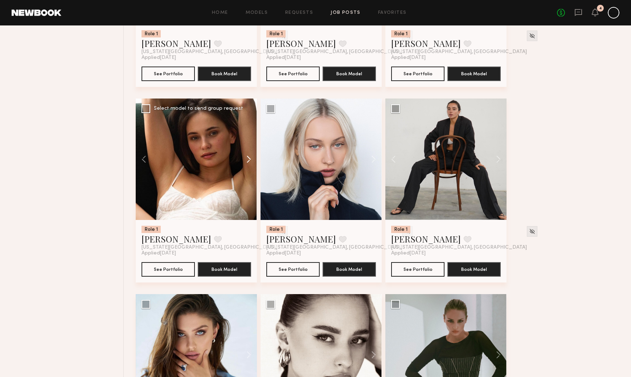
click at [250, 160] on button at bounding box center [245, 158] width 23 height 121
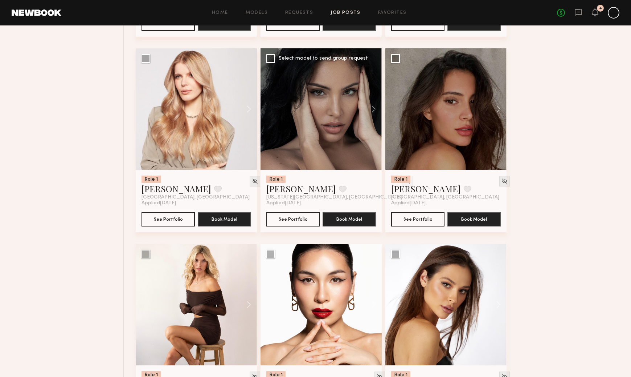
scroll to position [1649, 0]
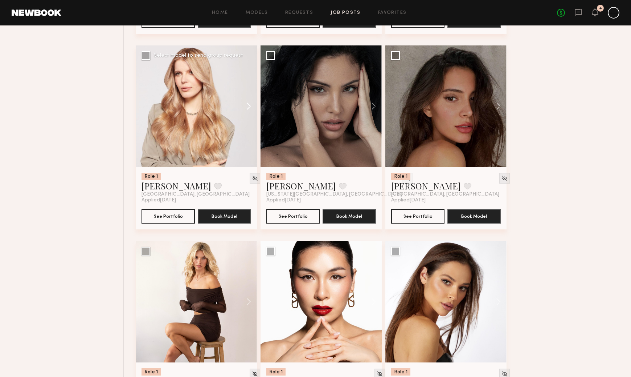
click at [248, 108] on button at bounding box center [245, 105] width 23 height 121
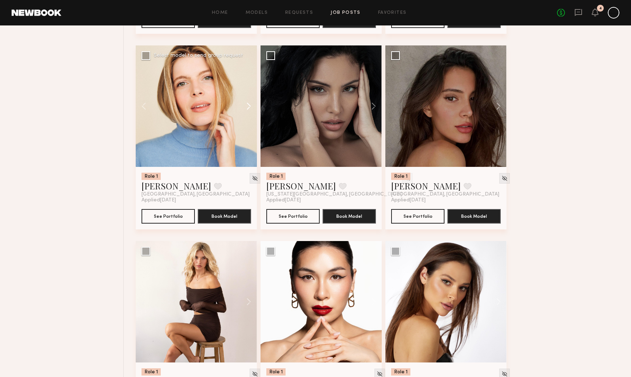
click at [248, 108] on button at bounding box center [245, 105] width 23 height 121
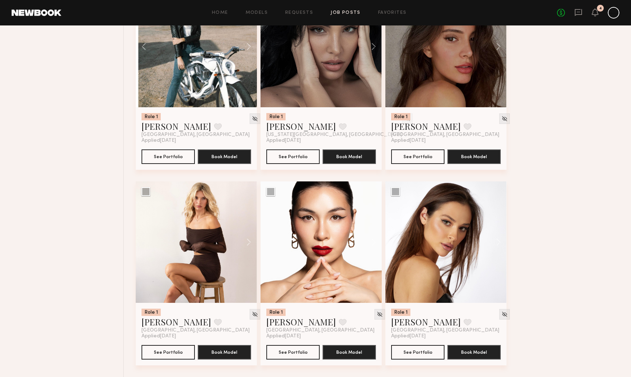
scroll to position [1708, 0]
click at [501, 243] on button at bounding box center [495, 241] width 23 height 121
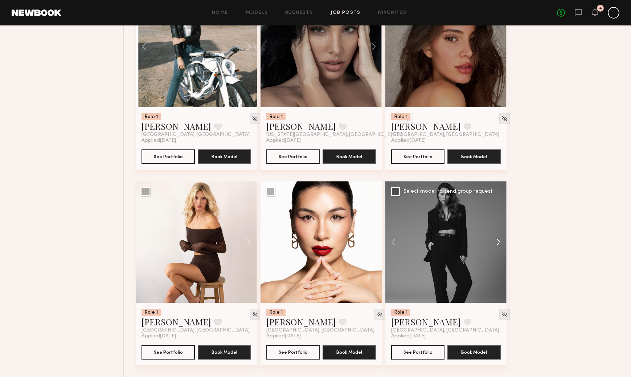
click at [501, 243] on button at bounding box center [495, 241] width 23 height 121
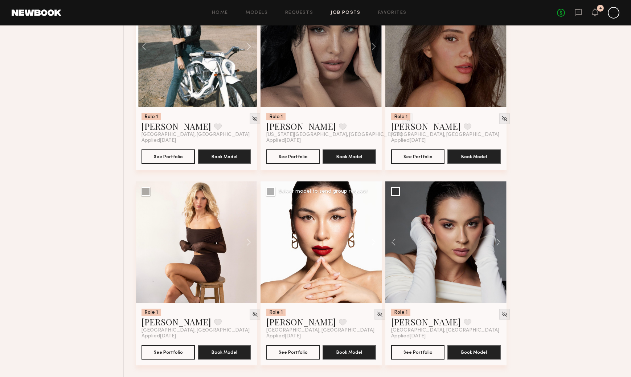
click at [373, 241] on button at bounding box center [370, 241] width 23 height 121
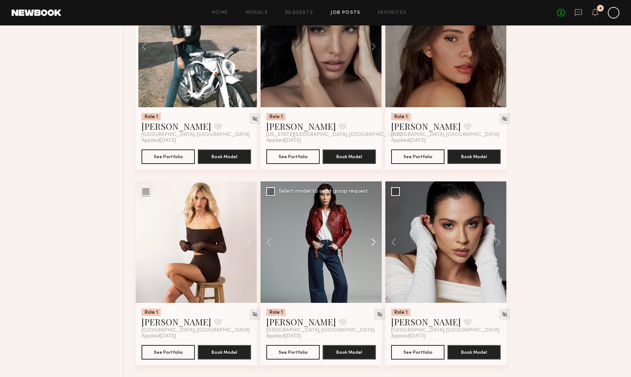
click at [373, 241] on button at bounding box center [370, 241] width 23 height 121
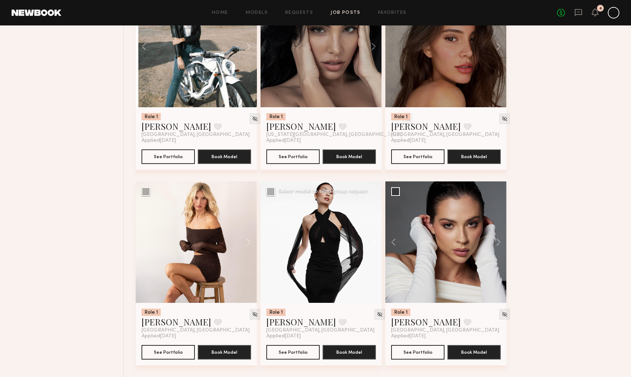
click at [373, 242] on button at bounding box center [370, 241] width 23 height 121
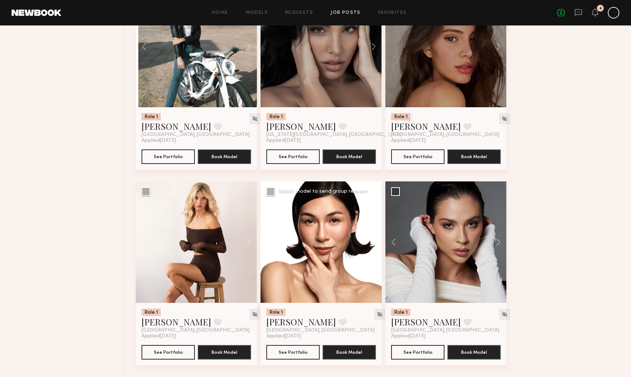
click at [375, 243] on button at bounding box center [370, 241] width 23 height 121
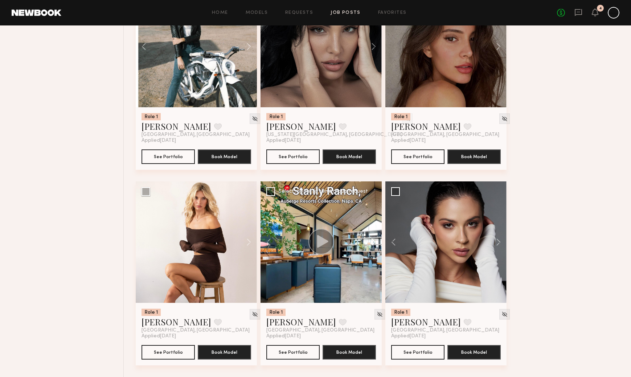
click at [375, 243] on button at bounding box center [370, 241] width 23 height 121
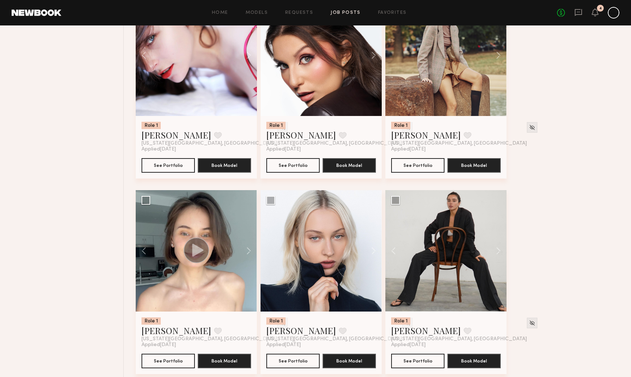
scroll to position [1112, 0]
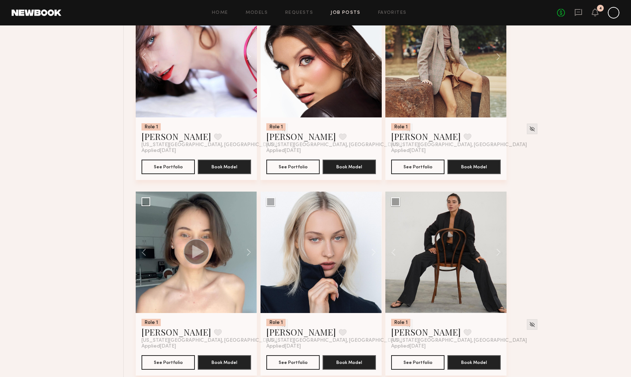
click at [334, 12] on link "Job Posts" at bounding box center [346, 13] width 30 height 5
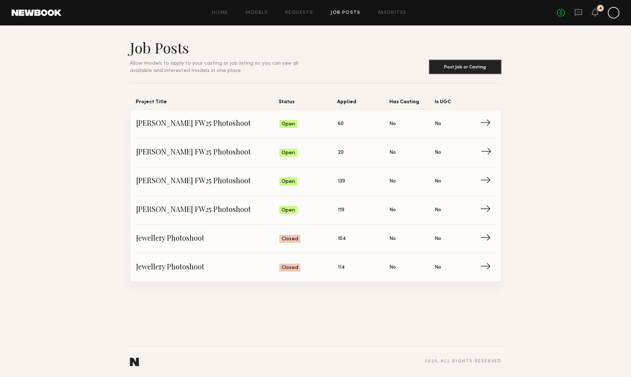
click at [199, 152] on span "Allison Quaid FW25 Photoshoot" at bounding box center [208, 152] width 144 height 11
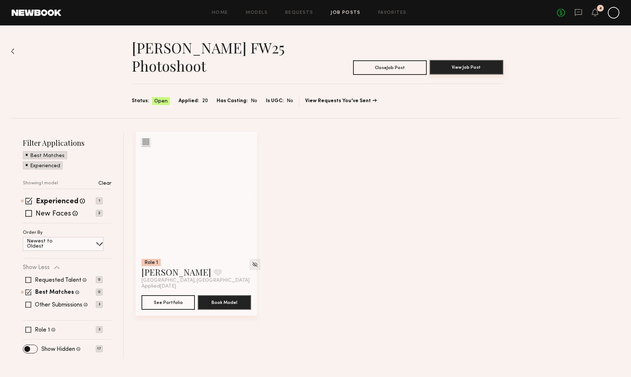
click at [448, 68] on button "View Job Post" at bounding box center [467, 67] width 74 height 15
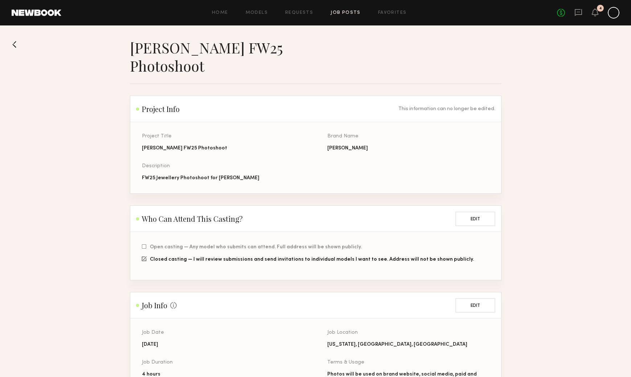
click at [16, 44] on button at bounding box center [18, 44] width 12 height 12
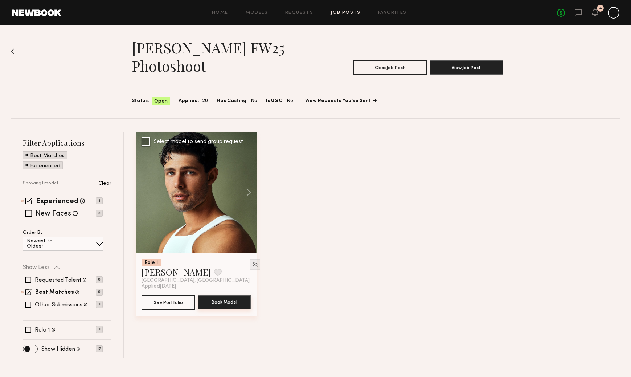
click at [204, 302] on button "Book Model" at bounding box center [224, 301] width 53 height 15
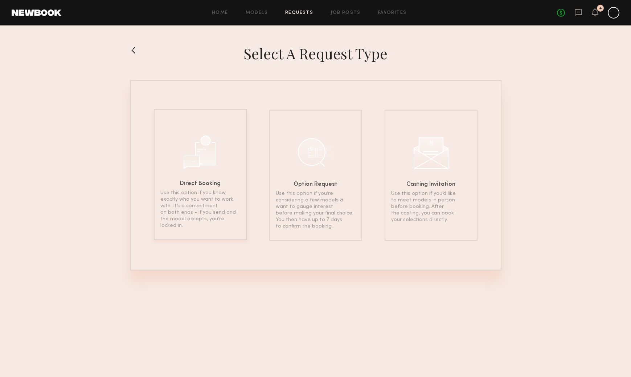
click at [189, 143] on div at bounding box center [200, 151] width 36 height 36
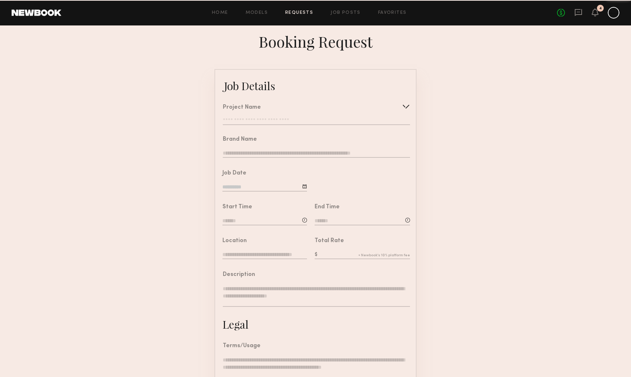
type input "**********"
type textarea "**********"
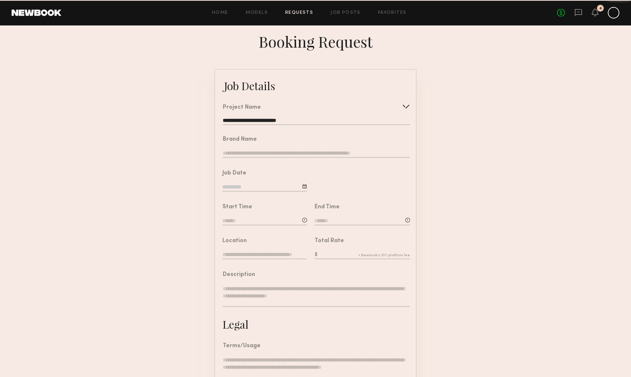
type textarea "**********"
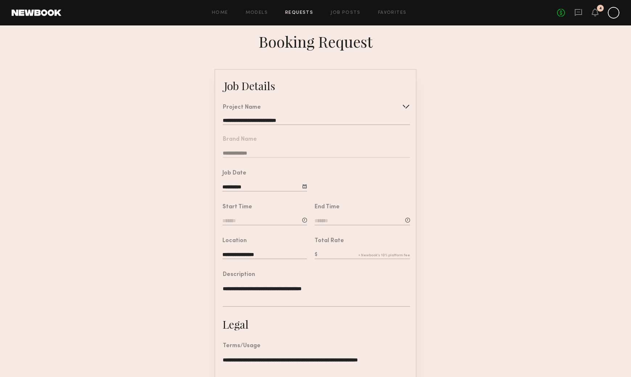
click at [258, 220] on input at bounding box center [265, 221] width 85 height 8
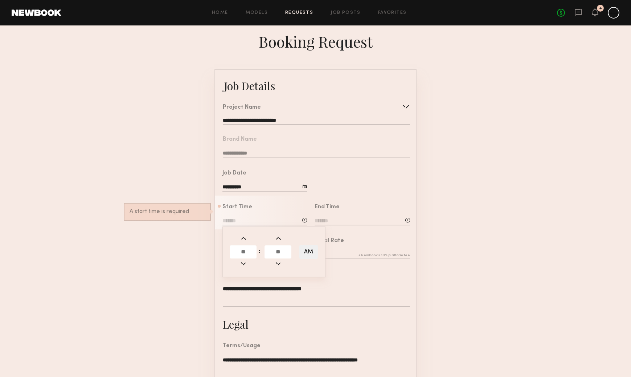
click at [247, 252] on input "text" at bounding box center [243, 251] width 27 height 13
type input "*"
click at [277, 252] on input "text" at bounding box center [278, 251] width 27 height 13
type input "**"
type input "*******"
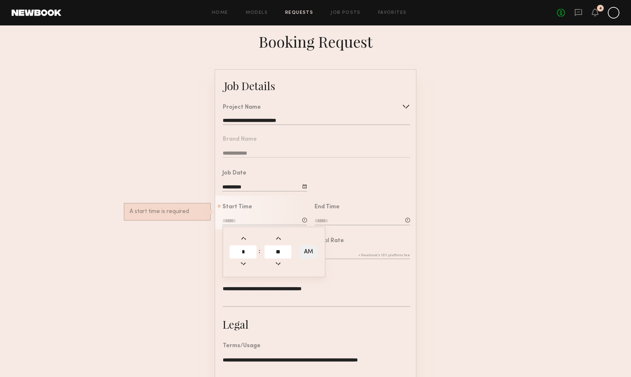
type input "**"
click at [303, 250] on button "AM" at bounding box center [309, 252] width 19 height 14
type input "*******"
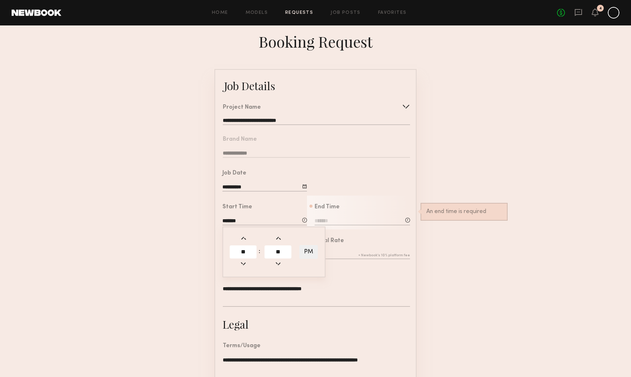
click at [354, 212] on div "End Time An end time is required" at bounding box center [362, 215] width 95 height 22
click at [352, 218] on input at bounding box center [362, 221] width 95 height 8
click at [335, 252] on input "text" at bounding box center [335, 251] width 27 height 13
type input "*"
click at [368, 252] on input "text" at bounding box center [370, 251] width 27 height 13
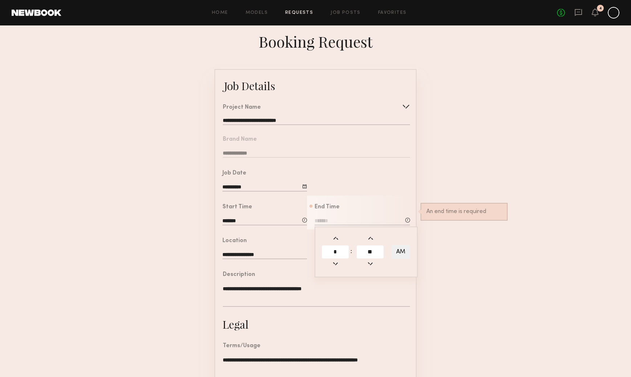
type input "**"
type input "*******"
type input "**"
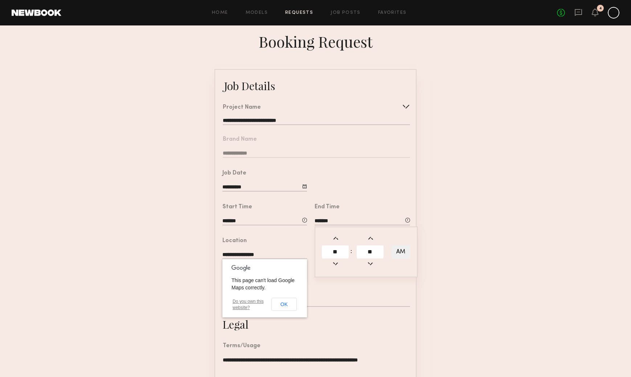
click at [400, 252] on button "AM" at bounding box center [401, 252] width 19 height 14
type input "*******"
click at [476, 241] on form "**********" at bounding box center [315, 271] width 631 height 405
click at [289, 305] on button "OK" at bounding box center [284, 303] width 25 height 13
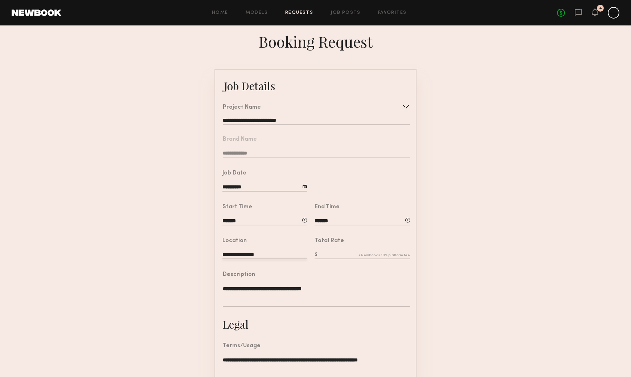
click at [482, 278] on form "**********" at bounding box center [315, 271] width 631 height 405
click at [339, 251] on input "text" at bounding box center [362, 255] width 95 height 8
type input "***"
click at [448, 263] on form "**********" at bounding box center [315, 271] width 631 height 405
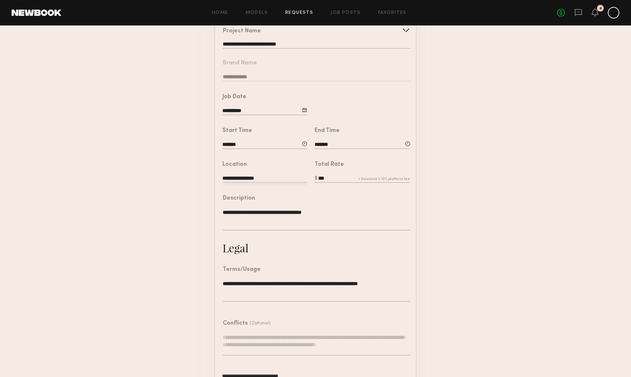
scroll to position [89, 0]
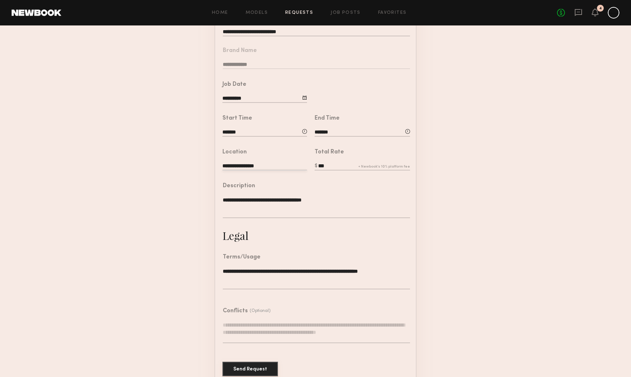
click at [251, 369] on button "Send Request" at bounding box center [251, 368] width 56 height 15
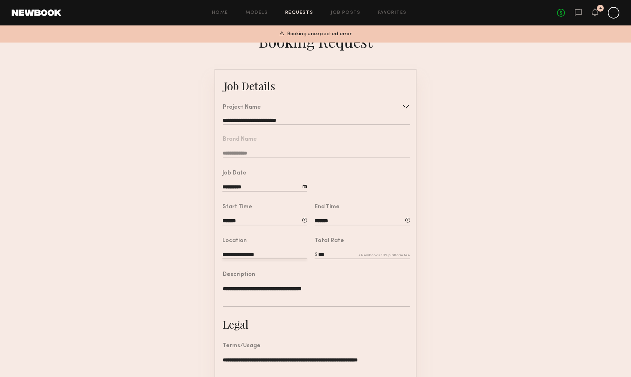
scroll to position [0, 0]
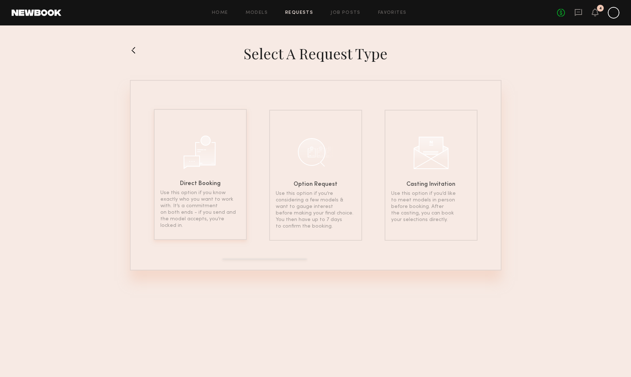
click at [187, 168] on div at bounding box center [200, 151] width 36 height 36
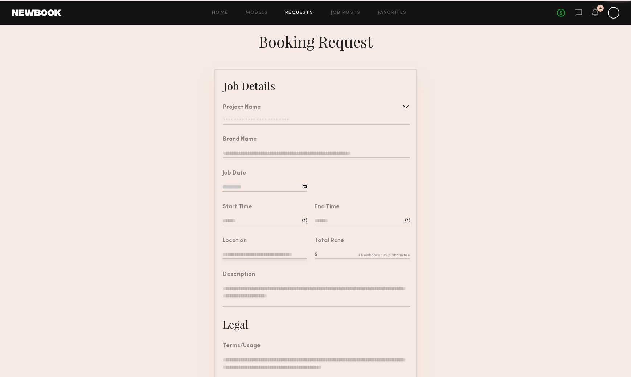
type input "**********"
type textarea "**********"
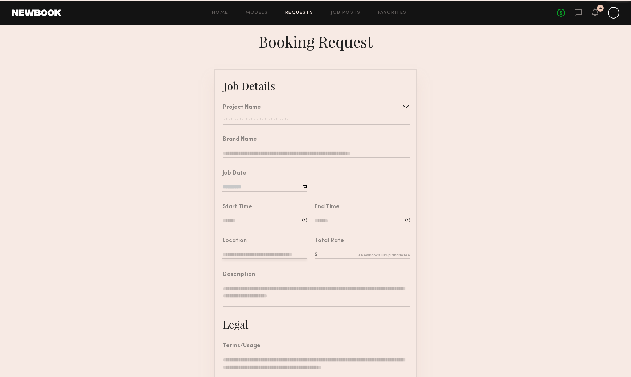
type textarea "**********"
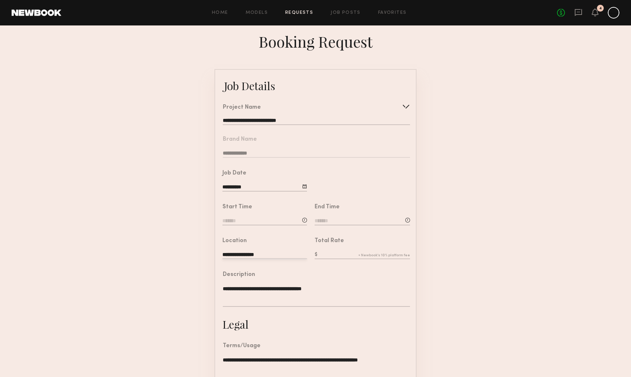
click at [256, 221] on input at bounding box center [265, 221] width 85 height 8
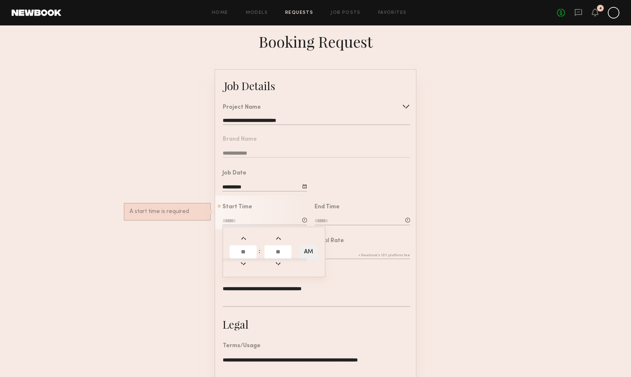
click at [251, 253] on input "text" at bounding box center [243, 251] width 27 height 13
type input "**"
click at [308, 252] on button "AM" at bounding box center [309, 252] width 19 height 14
type input "*******"
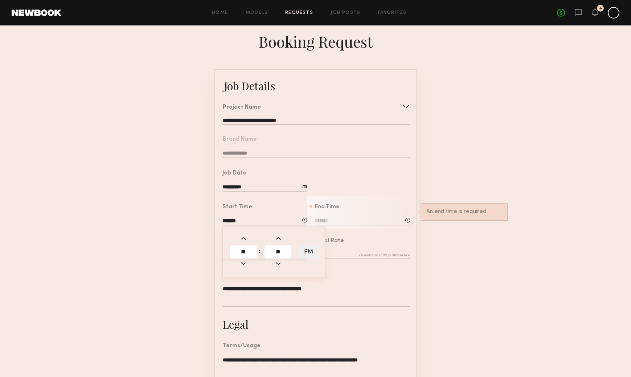
click at [346, 219] on input at bounding box center [362, 221] width 95 height 8
click at [337, 249] on input "text" at bounding box center [335, 251] width 27 height 13
type input "**"
click at [377, 252] on input "text" at bounding box center [370, 251] width 27 height 13
type input "**"
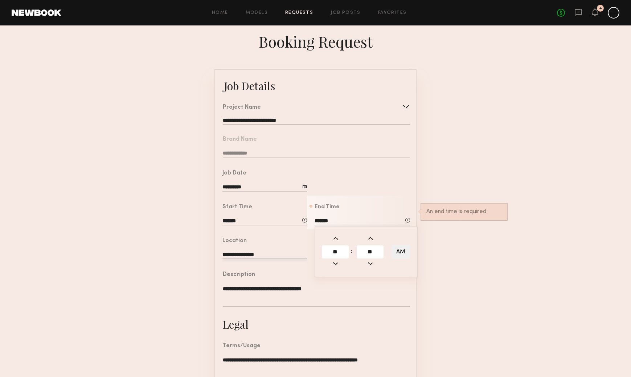
click at [400, 251] on button "AM" at bounding box center [401, 252] width 19 height 14
type input "*******"
click at [449, 256] on form "**********" at bounding box center [315, 271] width 631 height 405
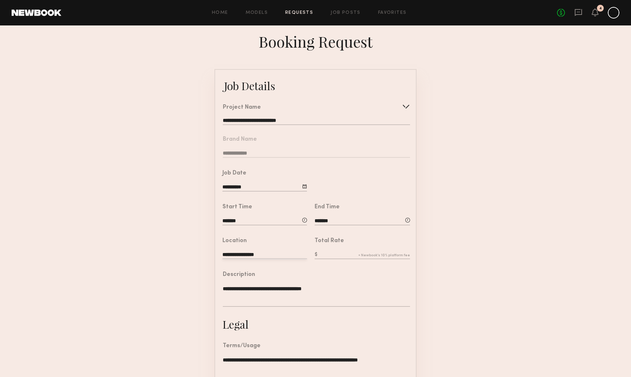
click at [334, 251] on input "text" at bounding box center [362, 255] width 95 height 8
type input "***"
drag, startPoint x: 504, startPoint y: 288, endPoint x: 495, endPoint y: 283, distance: 9.9
click at [504, 288] on form "**********" at bounding box center [315, 271] width 631 height 405
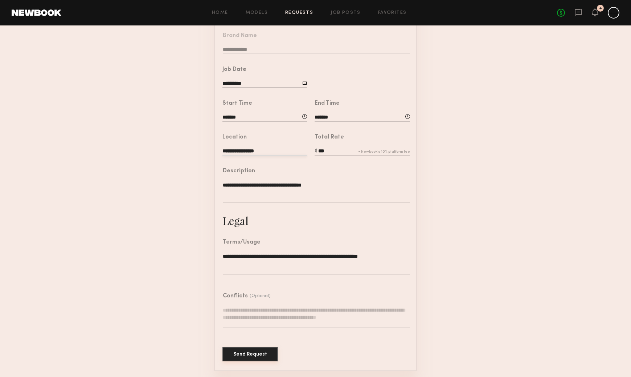
scroll to position [103, 0]
click at [265, 357] on button "Send Request" at bounding box center [251, 354] width 56 height 15
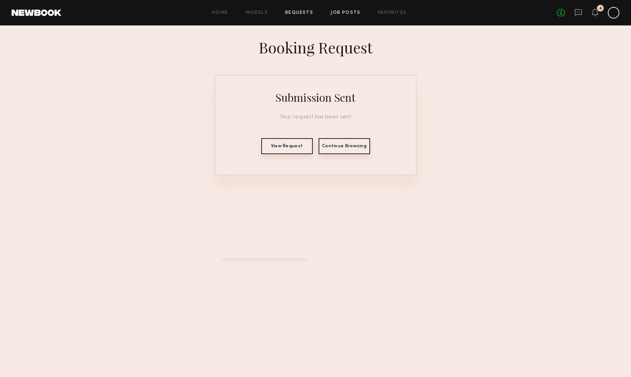
click at [340, 14] on link "Job Posts" at bounding box center [346, 13] width 30 height 5
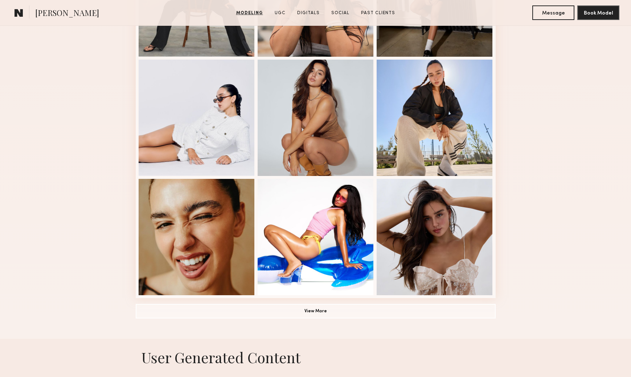
scroll to position [397, 0]
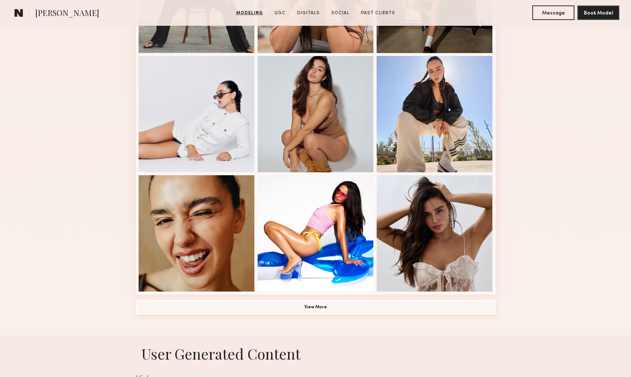
click at [319, 308] on button "View More" at bounding box center [316, 307] width 360 height 15
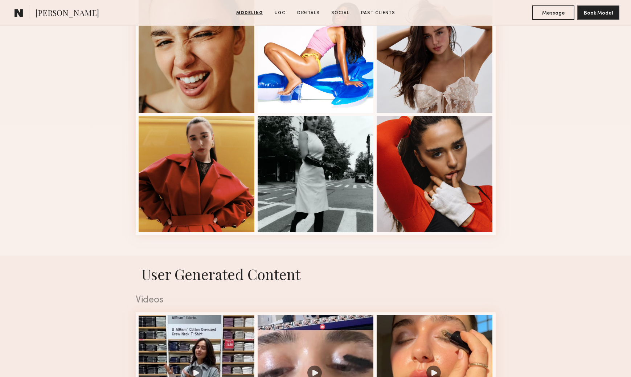
scroll to position [582, 0]
